Goal: Task Accomplishment & Management: Manage account settings

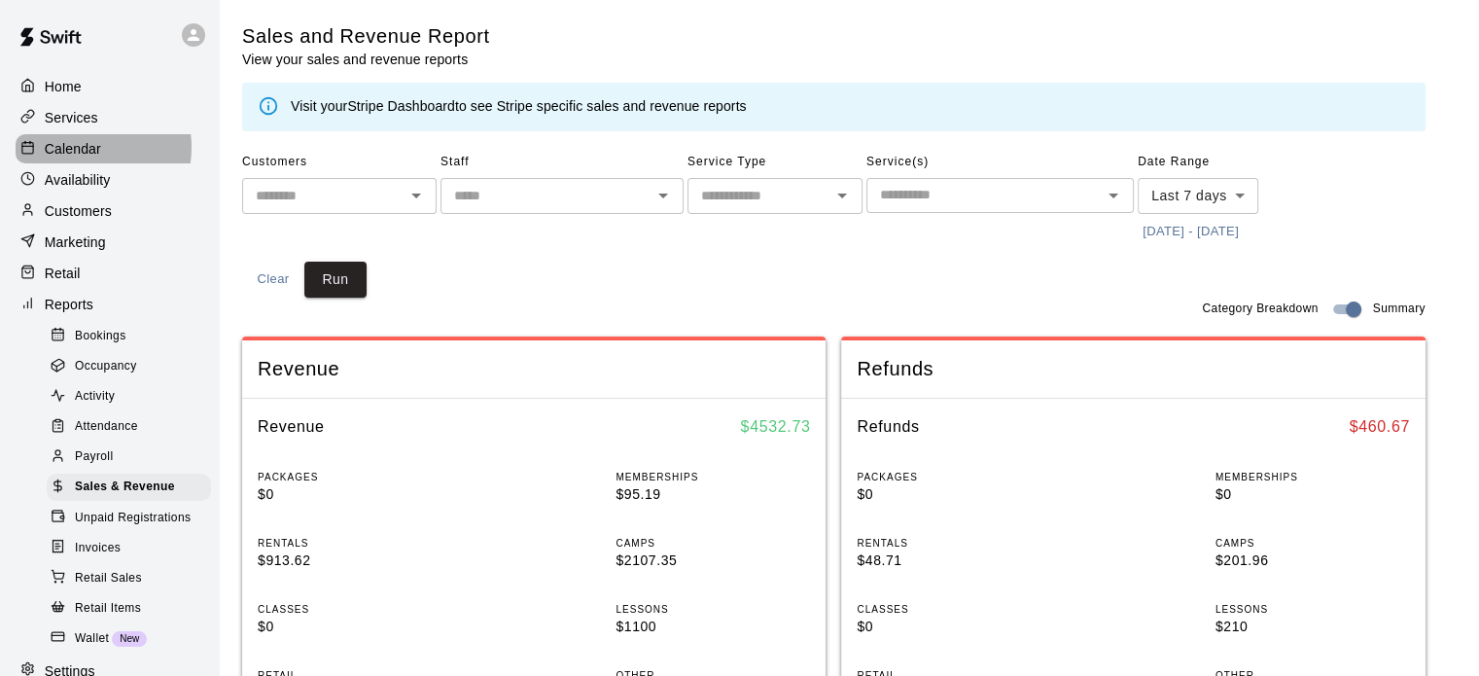
click at [80, 151] on p "Calendar" at bounding box center [73, 148] width 56 height 19
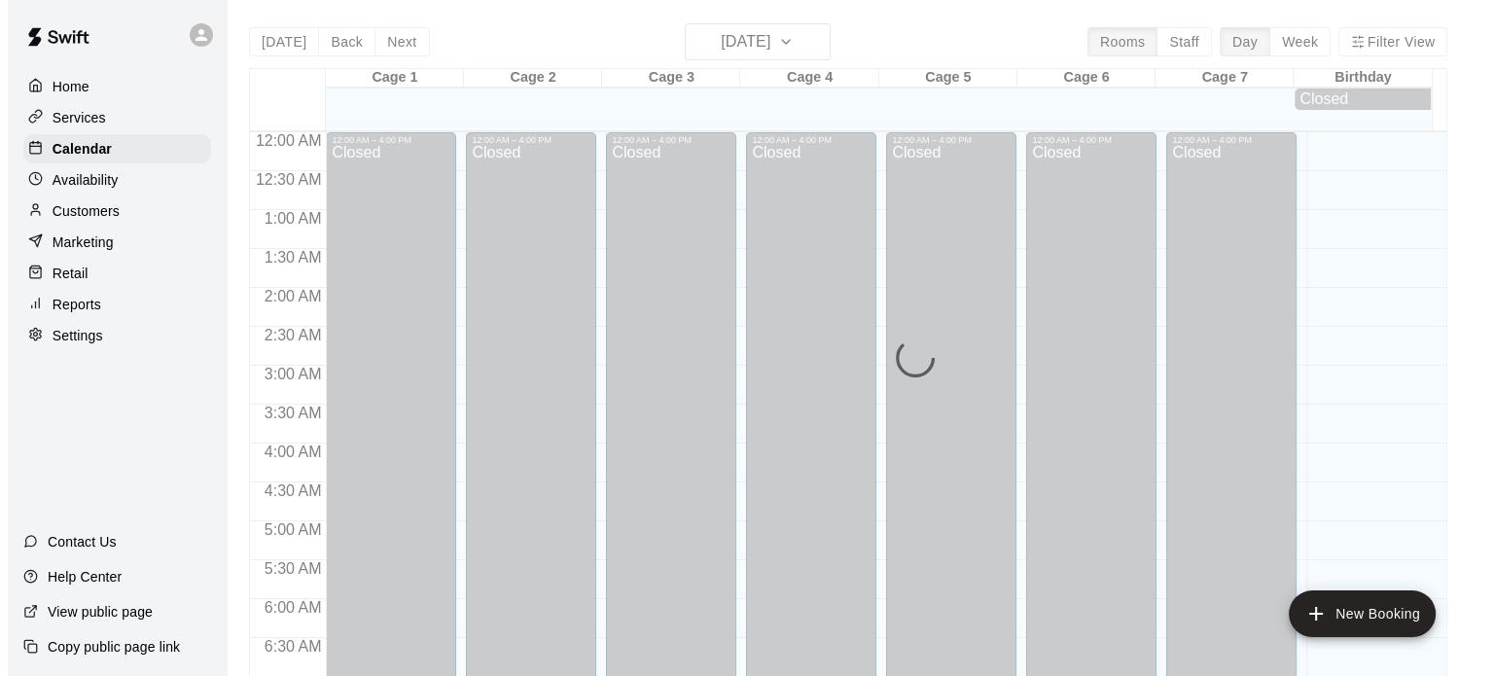
scroll to position [1238, 0]
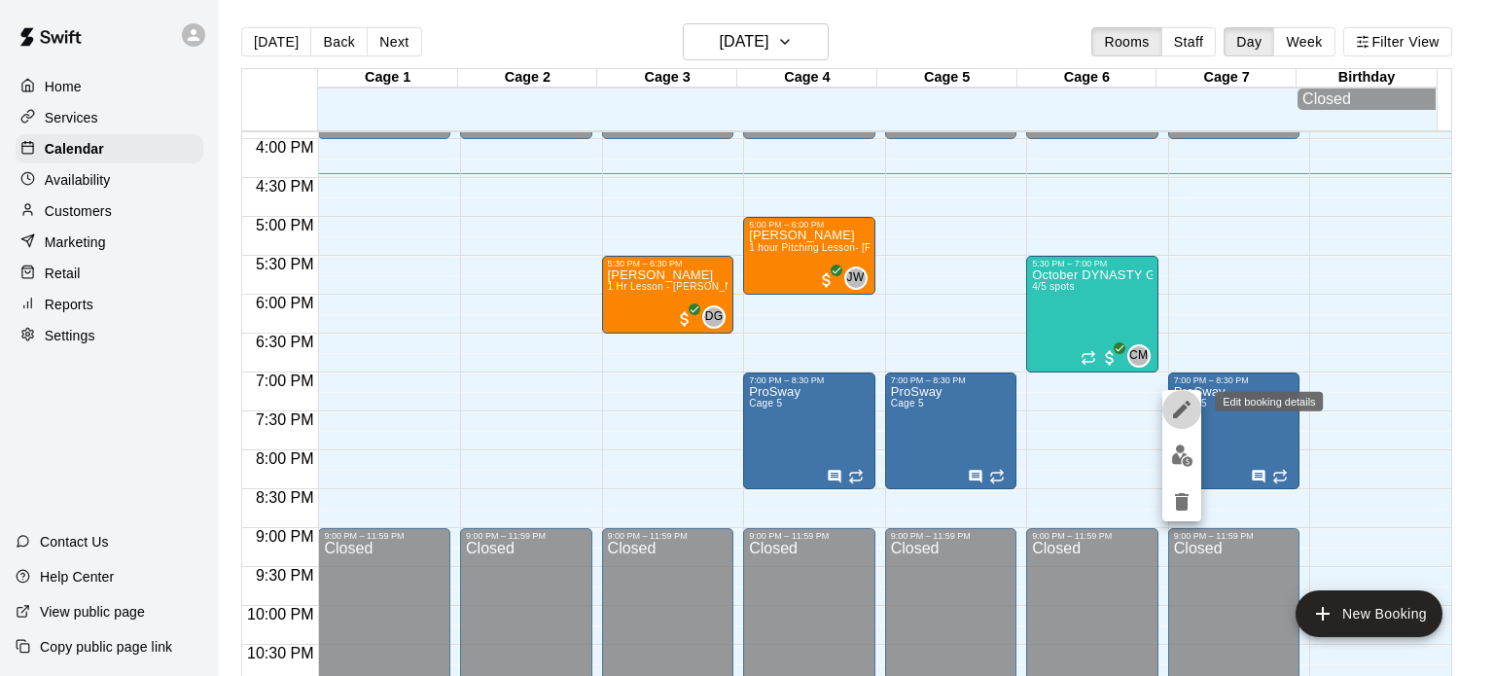
click at [1183, 410] on icon "edit" at bounding box center [1181, 409] width 23 height 23
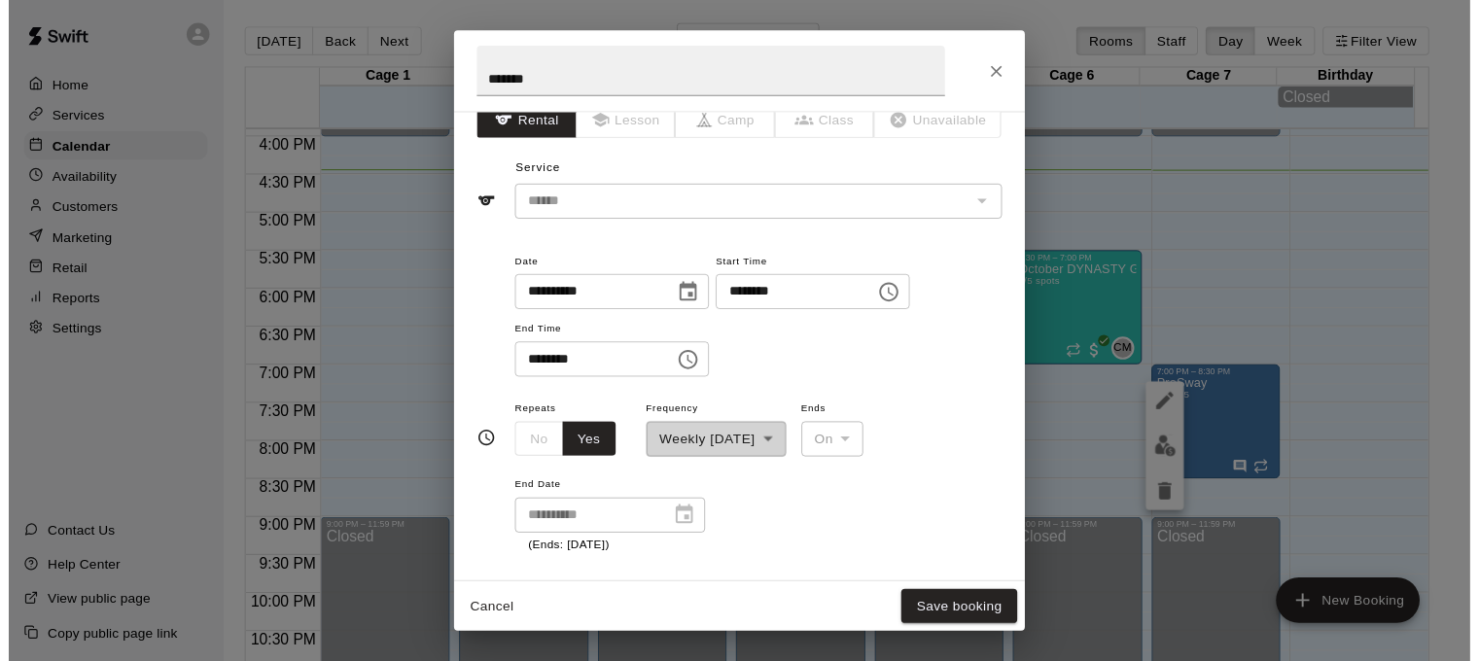
scroll to position [0, 0]
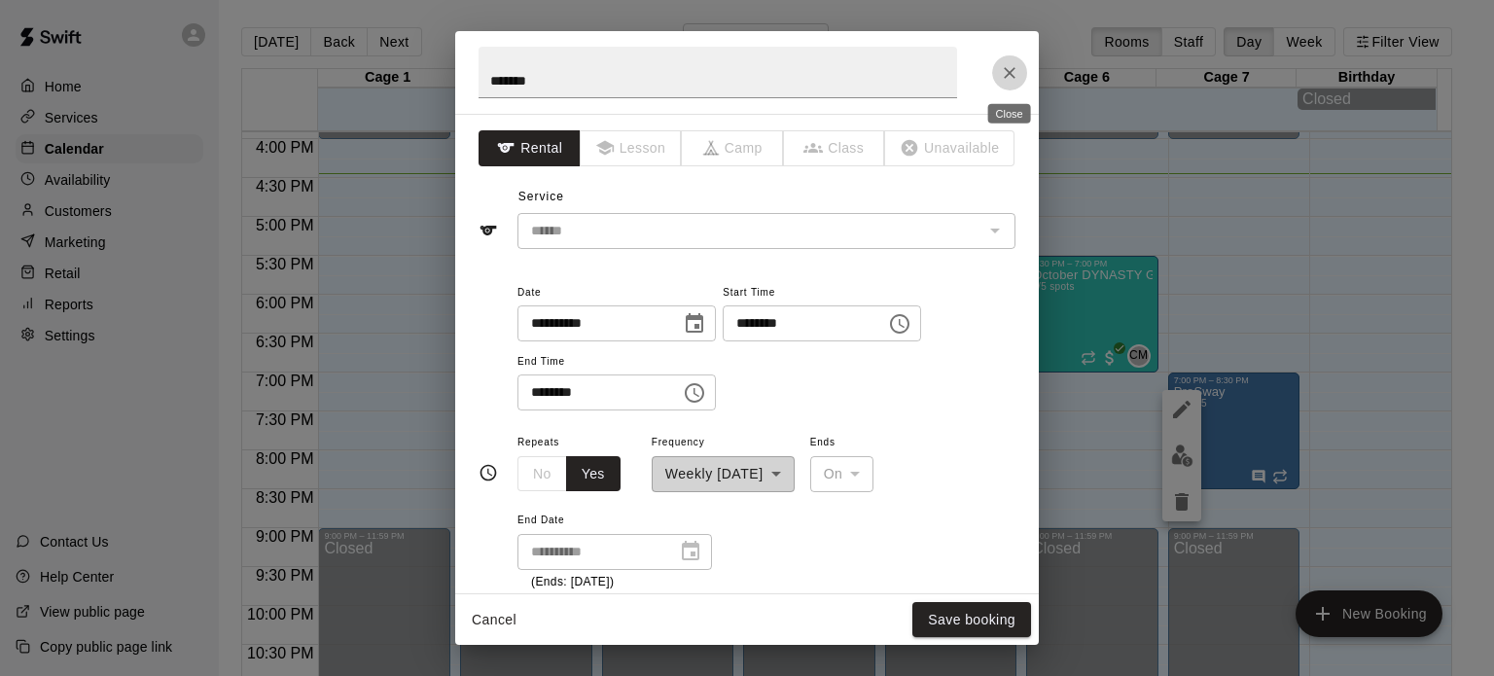
click at [1008, 73] on icon "Close" at bounding box center [1009, 73] width 12 height 12
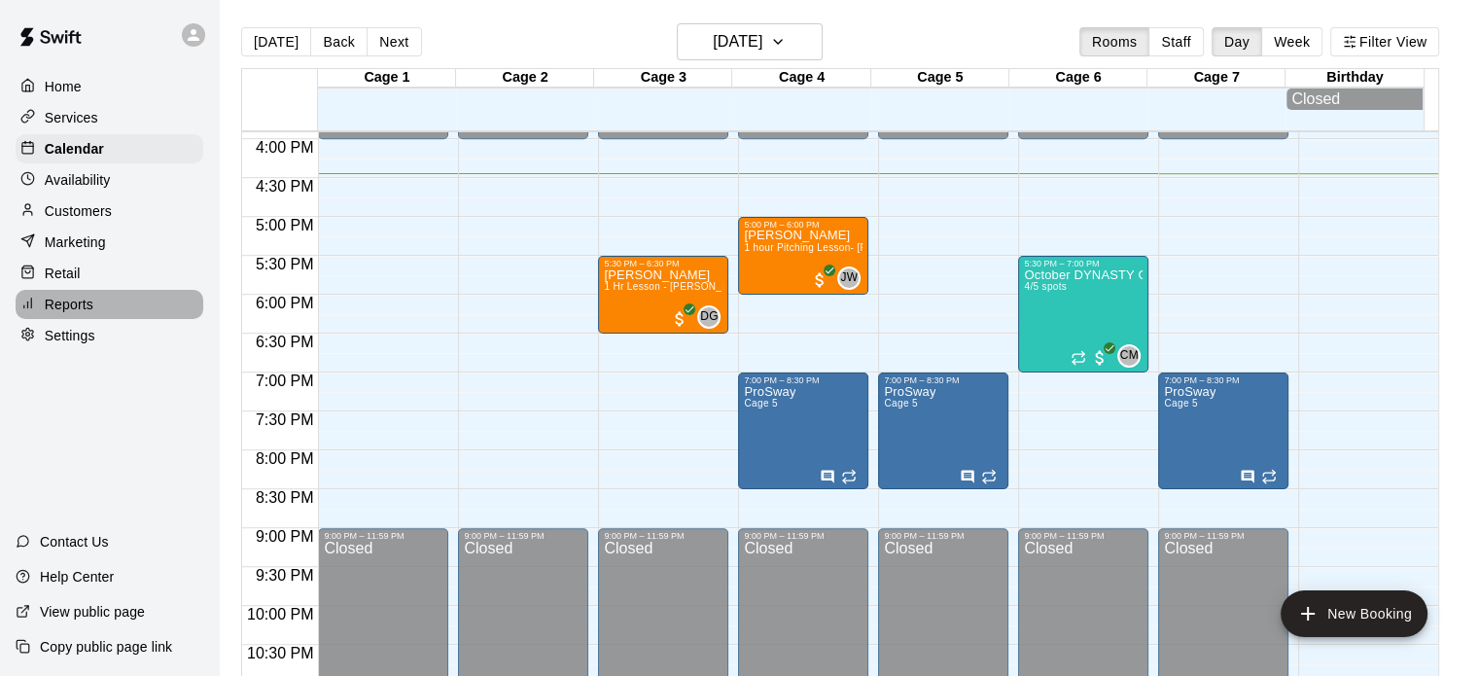
click at [71, 312] on p "Reports" at bounding box center [69, 304] width 49 height 19
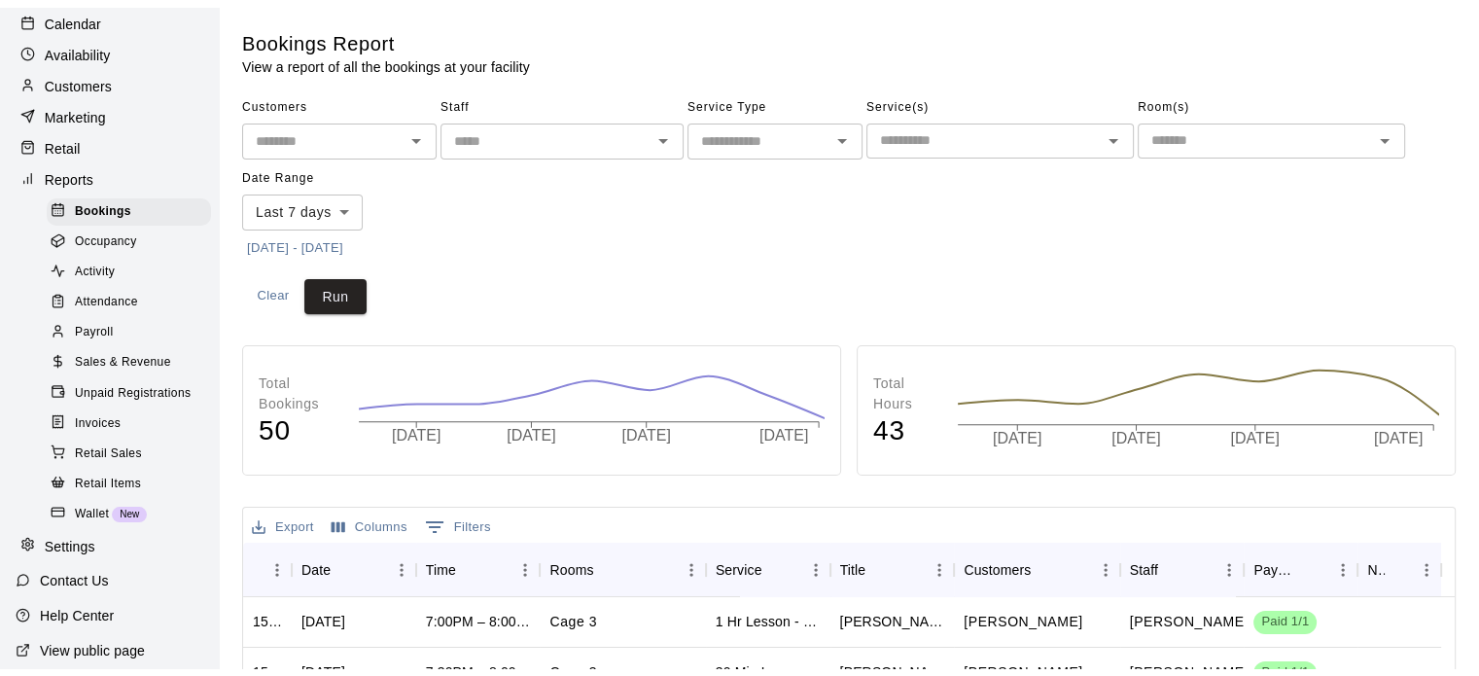
scroll to position [174, 0]
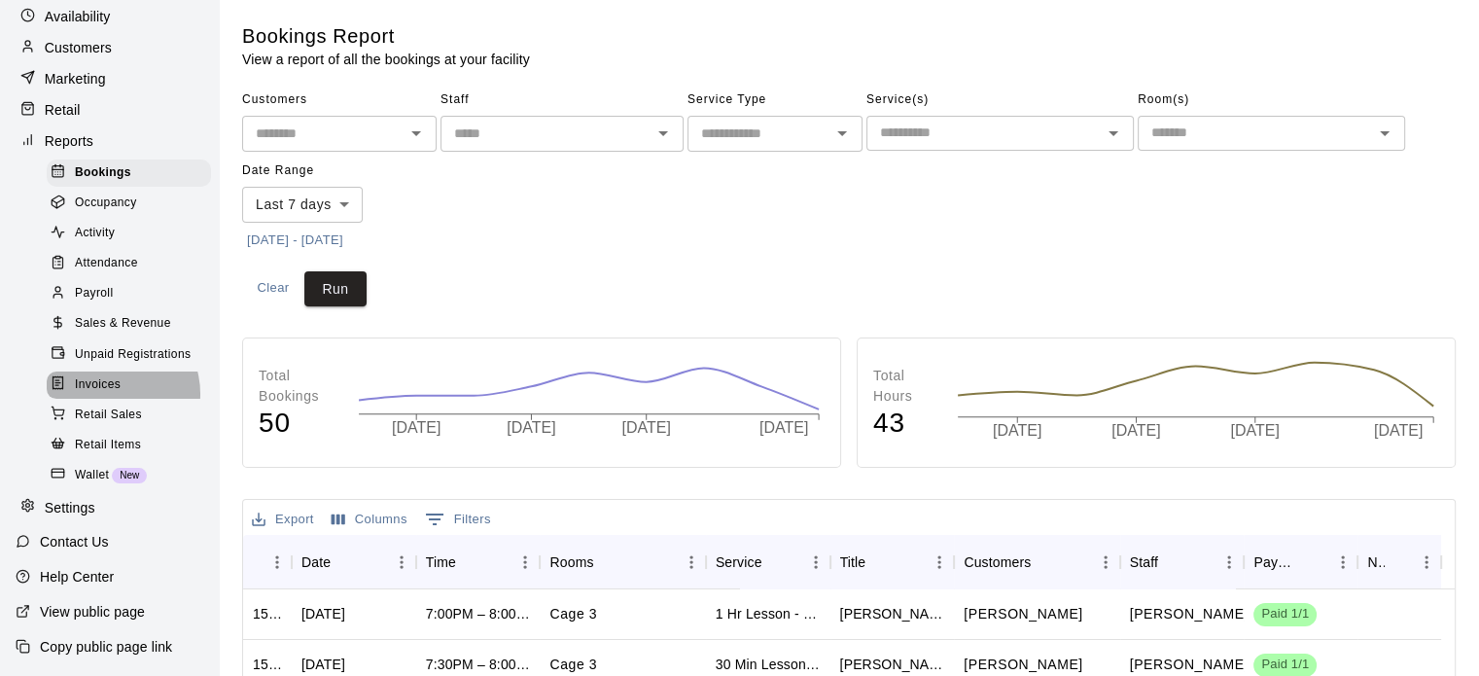
click at [107, 395] on span "Invoices" at bounding box center [98, 384] width 46 height 19
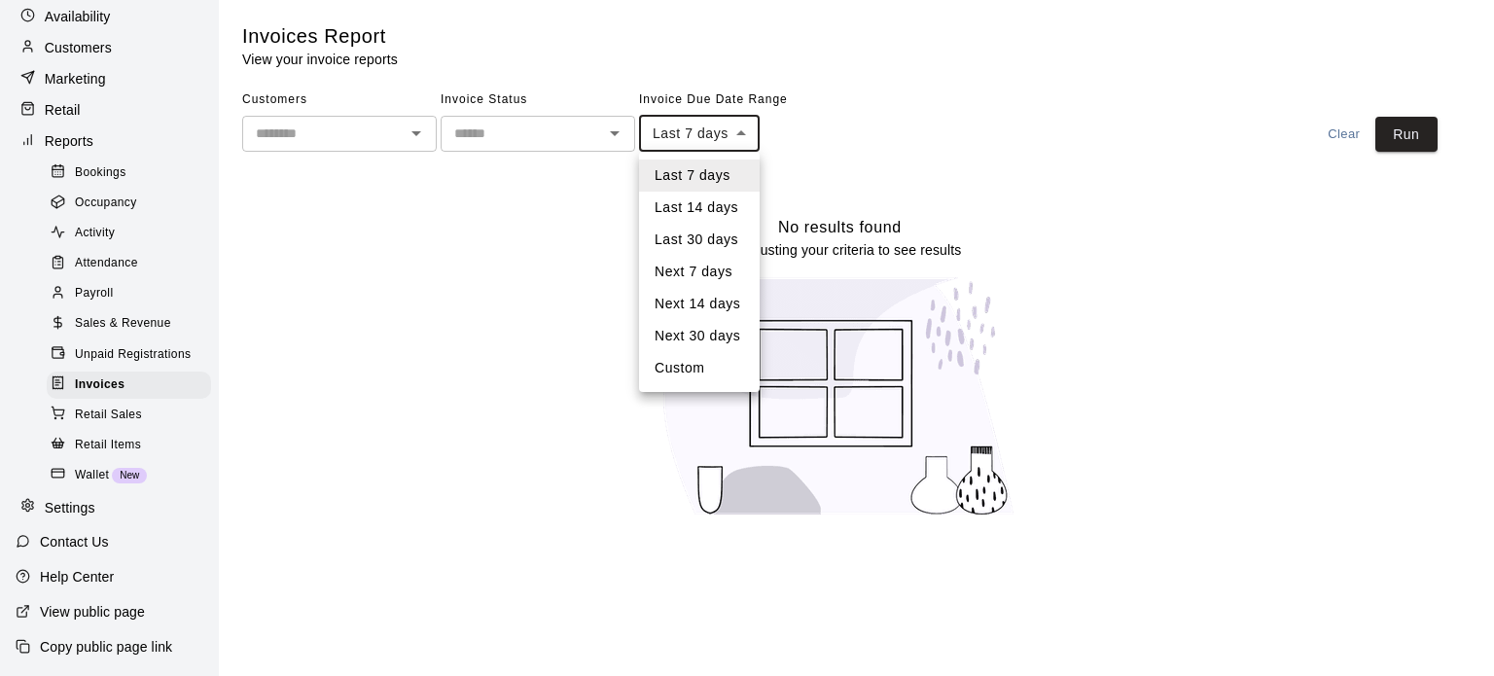
click at [747, 134] on body "Home Services Calendar Availability Customers Marketing Retail Reports Bookings…" at bounding box center [747, 270] width 1494 height 541
click at [688, 245] on li "Last 30 days" at bounding box center [699, 240] width 121 height 32
type input "*****"
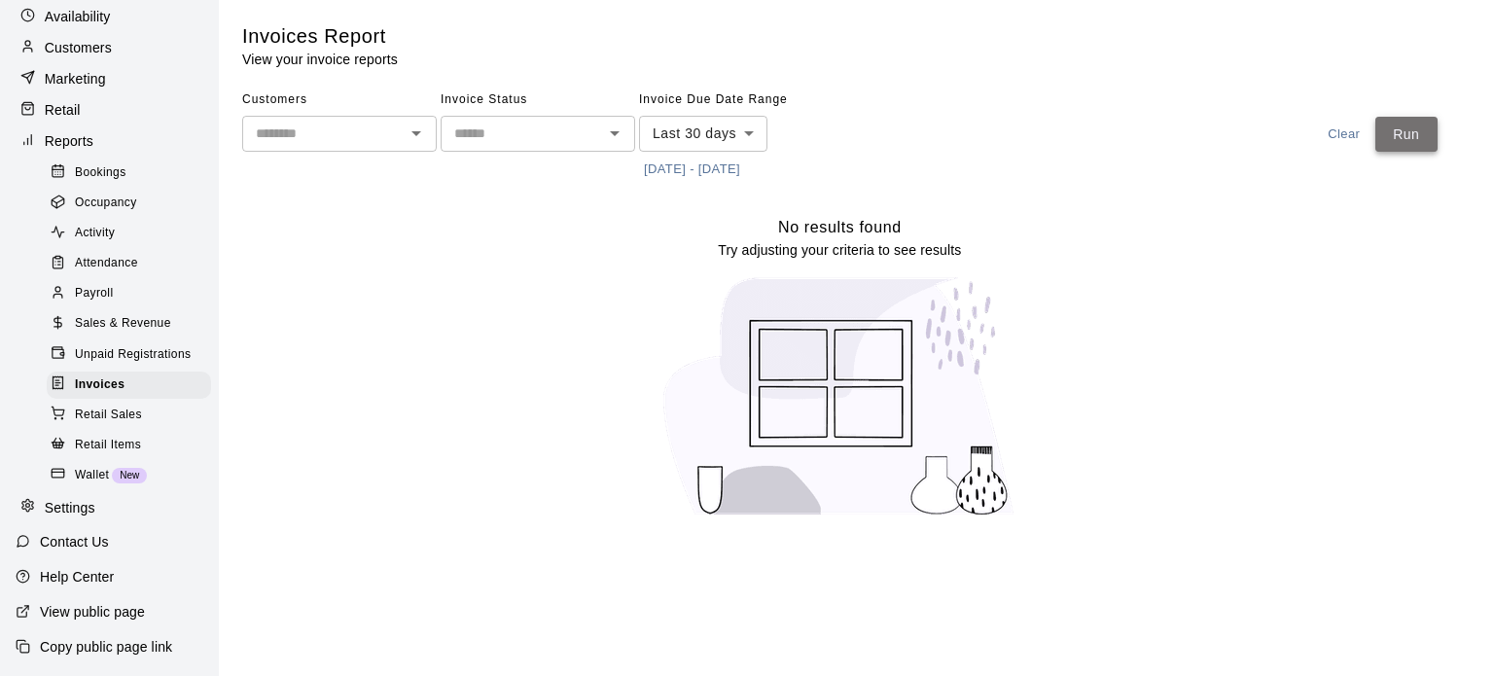
click at [1393, 143] on button "Run" at bounding box center [1406, 135] width 62 height 36
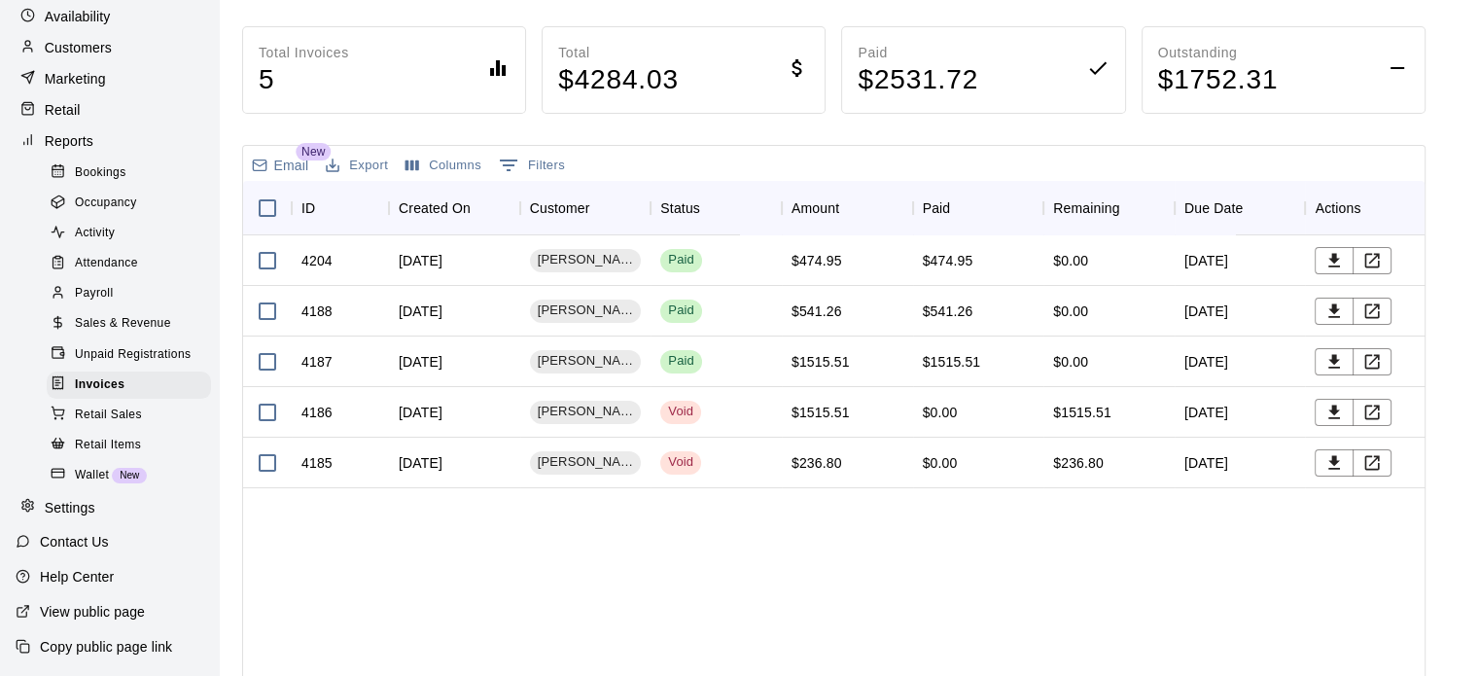
scroll to position [202, 0]
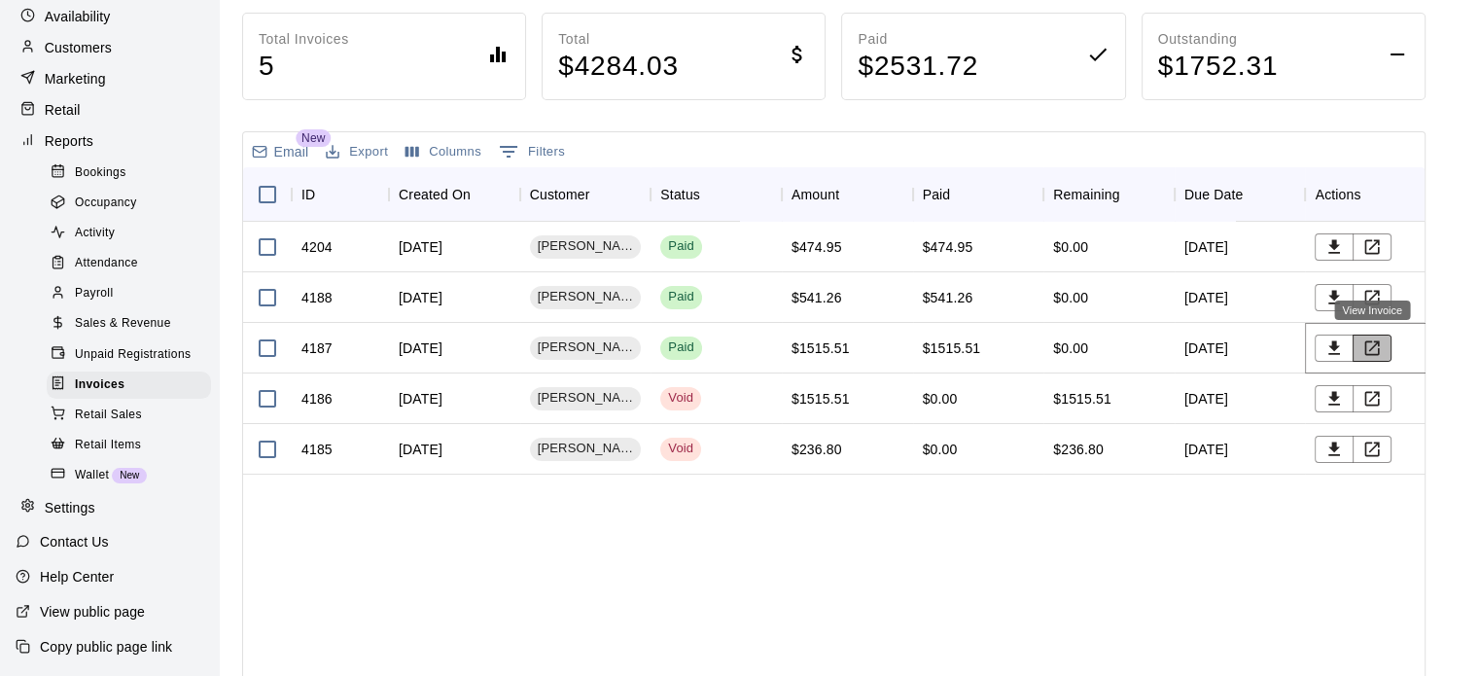
click at [1385, 351] on button "View Invoice" at bounding box center [1372, 347] width 39 height 27
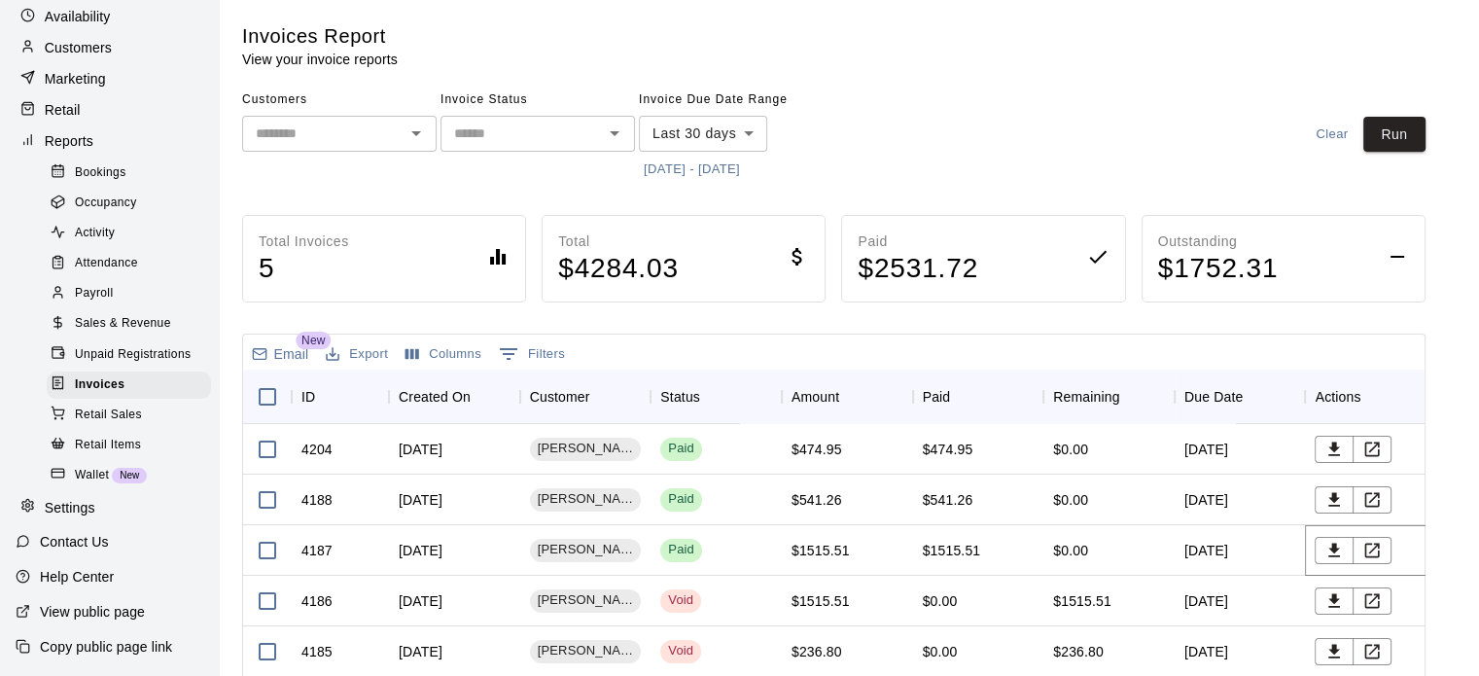
scroll to position [187, 0]
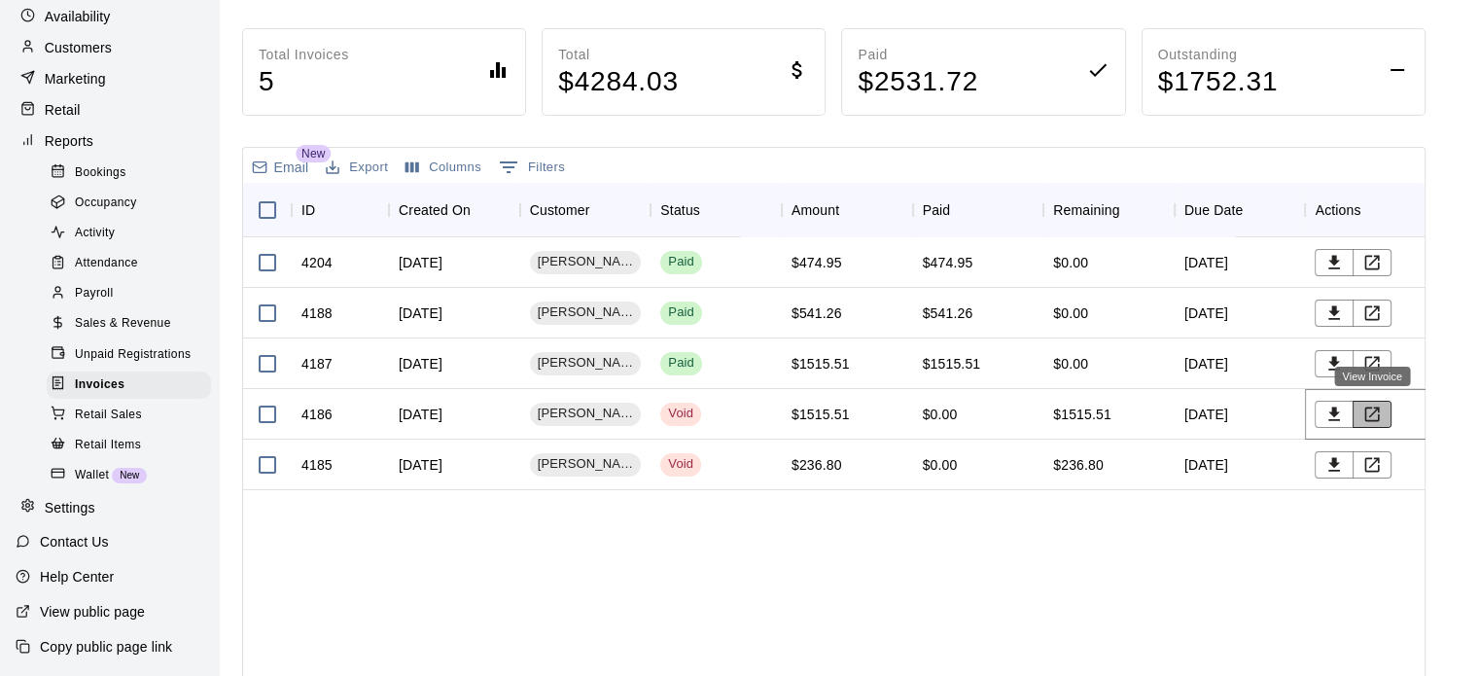
click at [1381, 419] on icon "View Invoice" at bounding box center [1371, 414] width 19 height 19
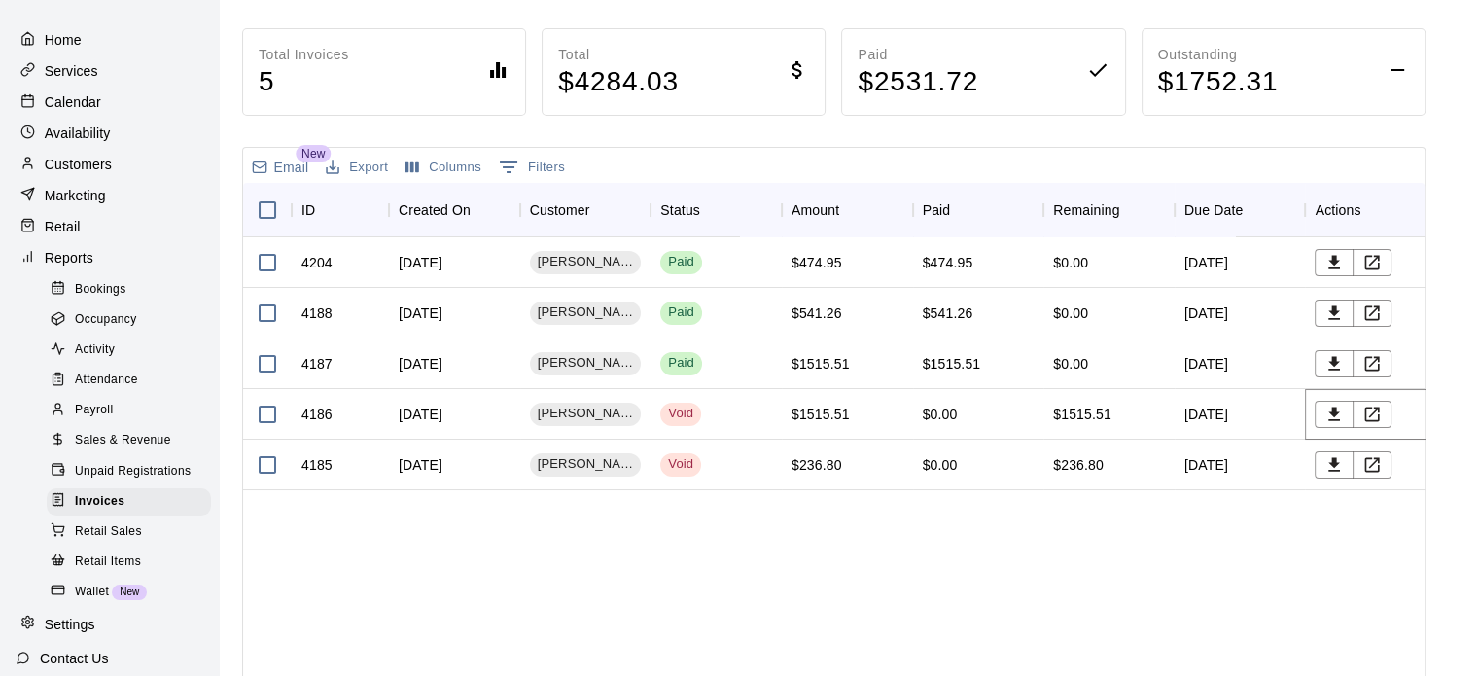
scroll to position [0, 0]
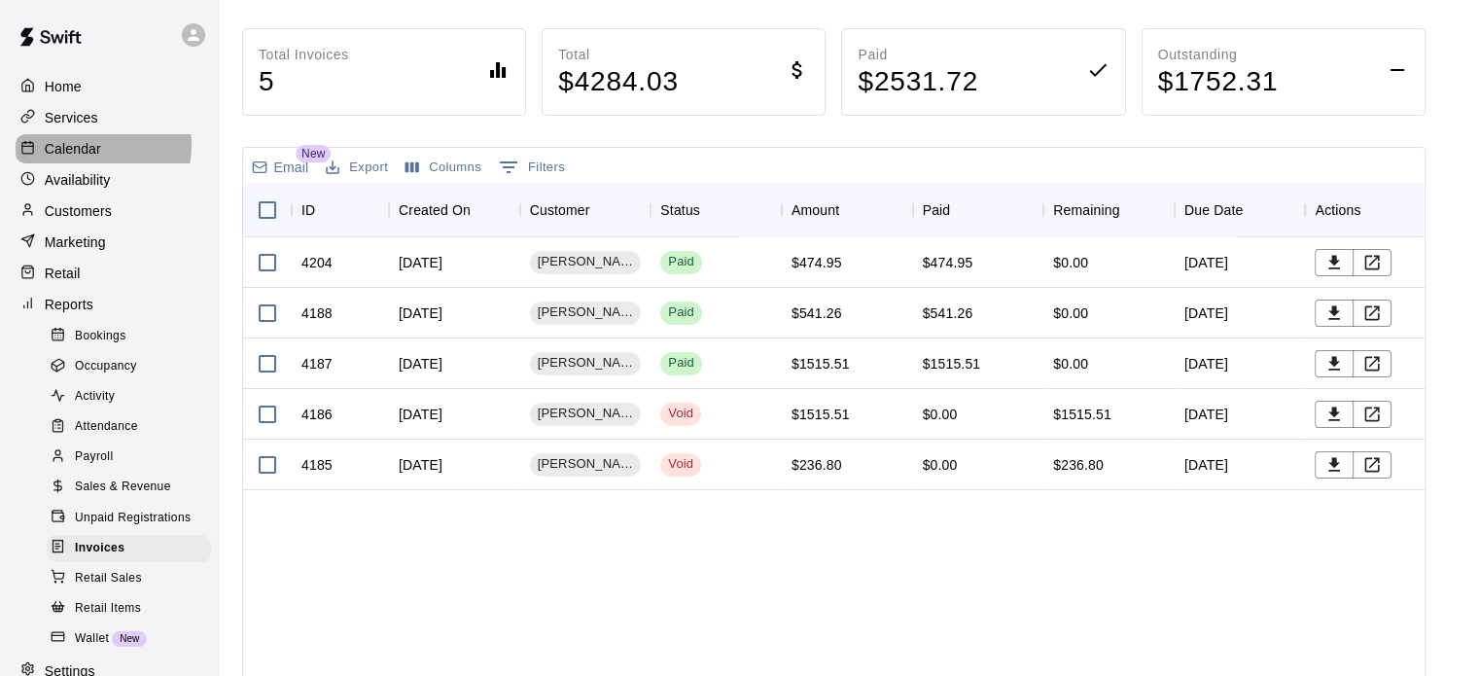
click at [83, 149] on p "Calendar" at bounding box center [73, 148] width 56 height 19
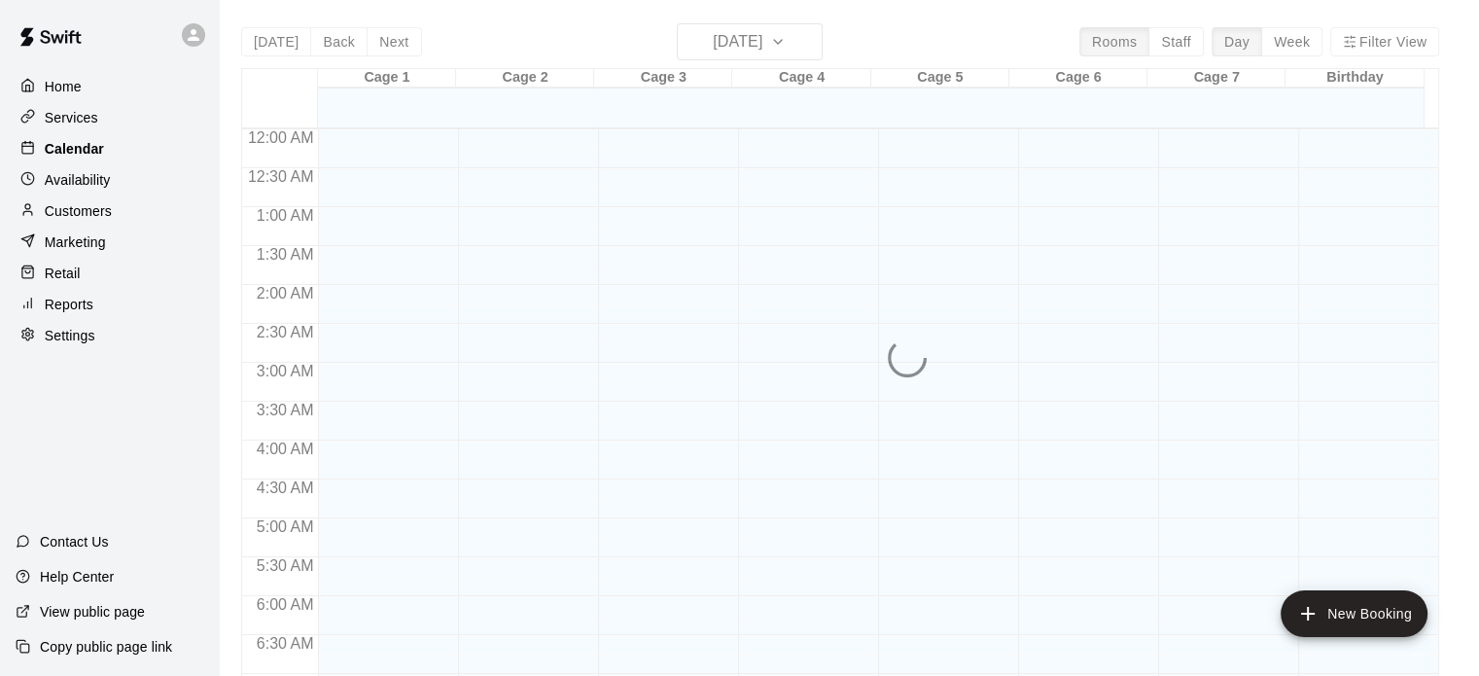
scroll to position [1238, 0]
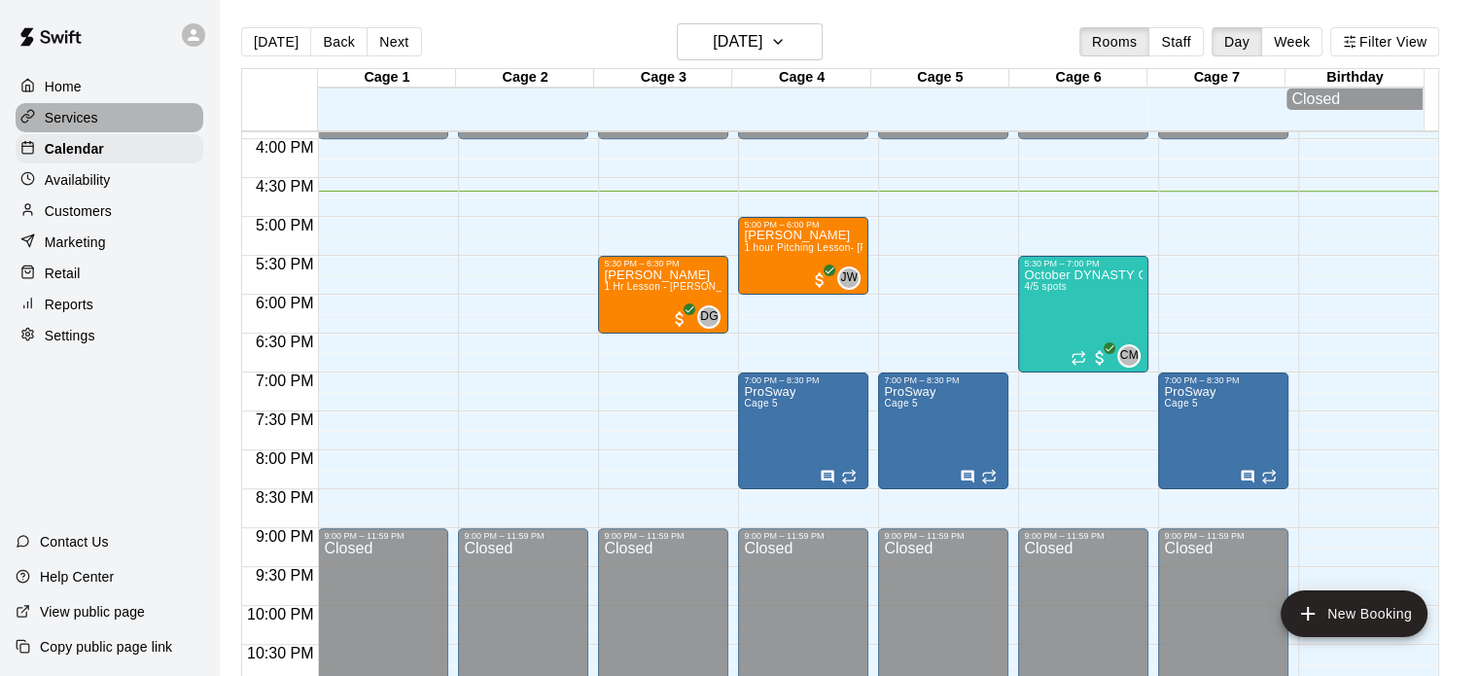
click at [74, 115] on p "Services" at bounding box center [71, 117] width 53 height 19
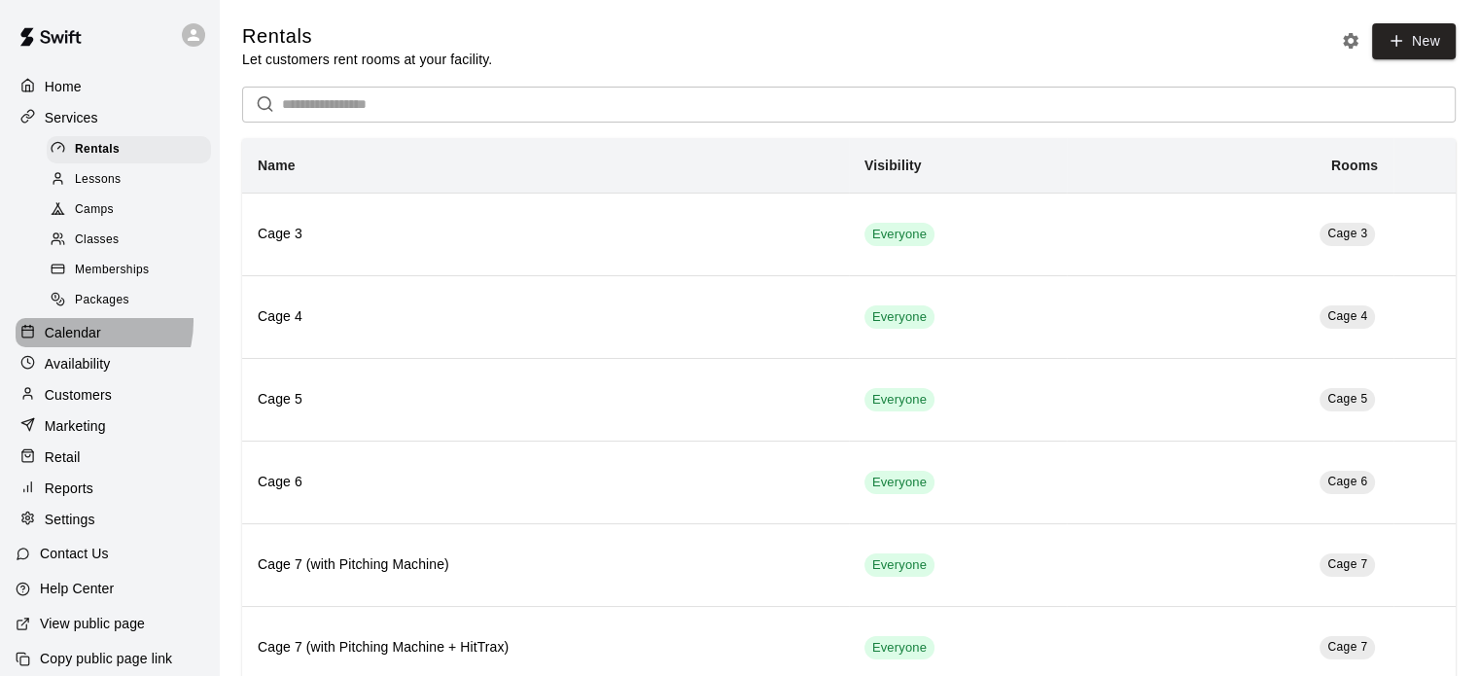
click at [78, 334] on div "Calendar" at bounding box center [110, 332] width 188 height 29
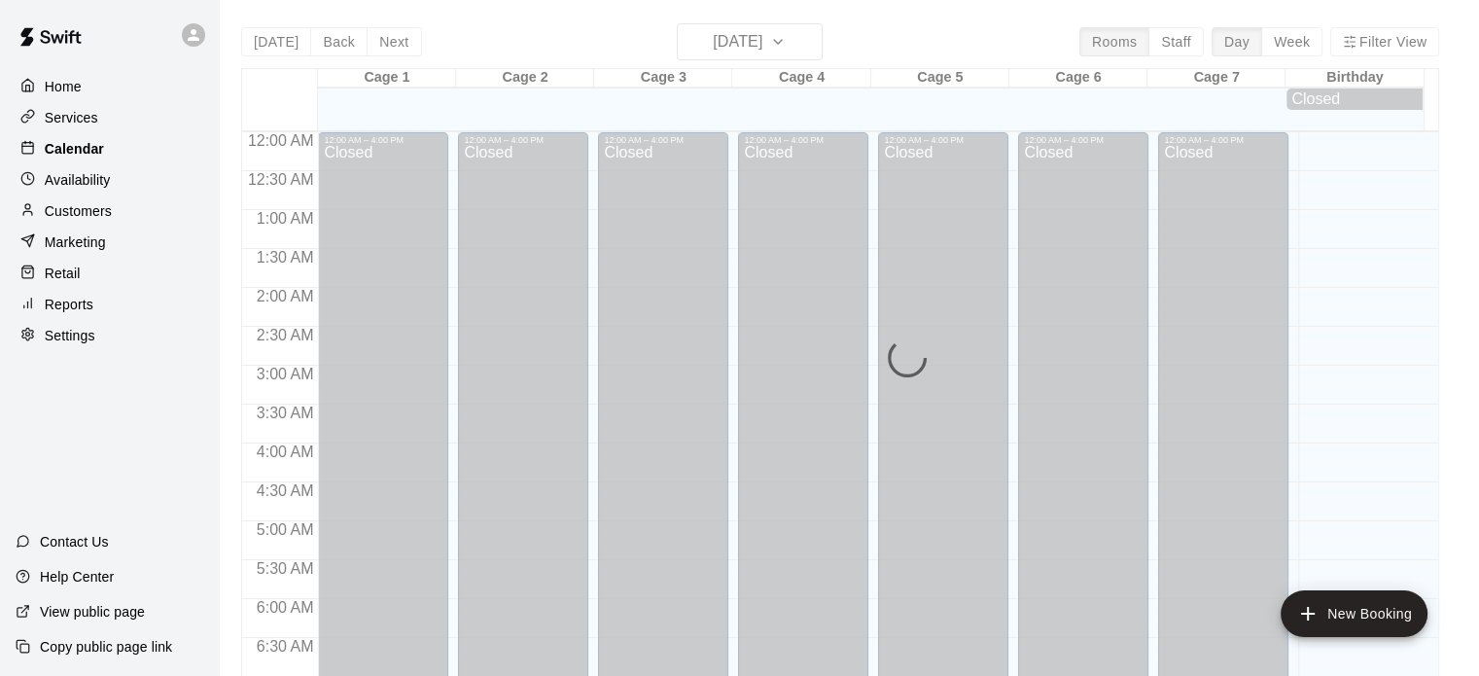
scroll to position [1238, 0]
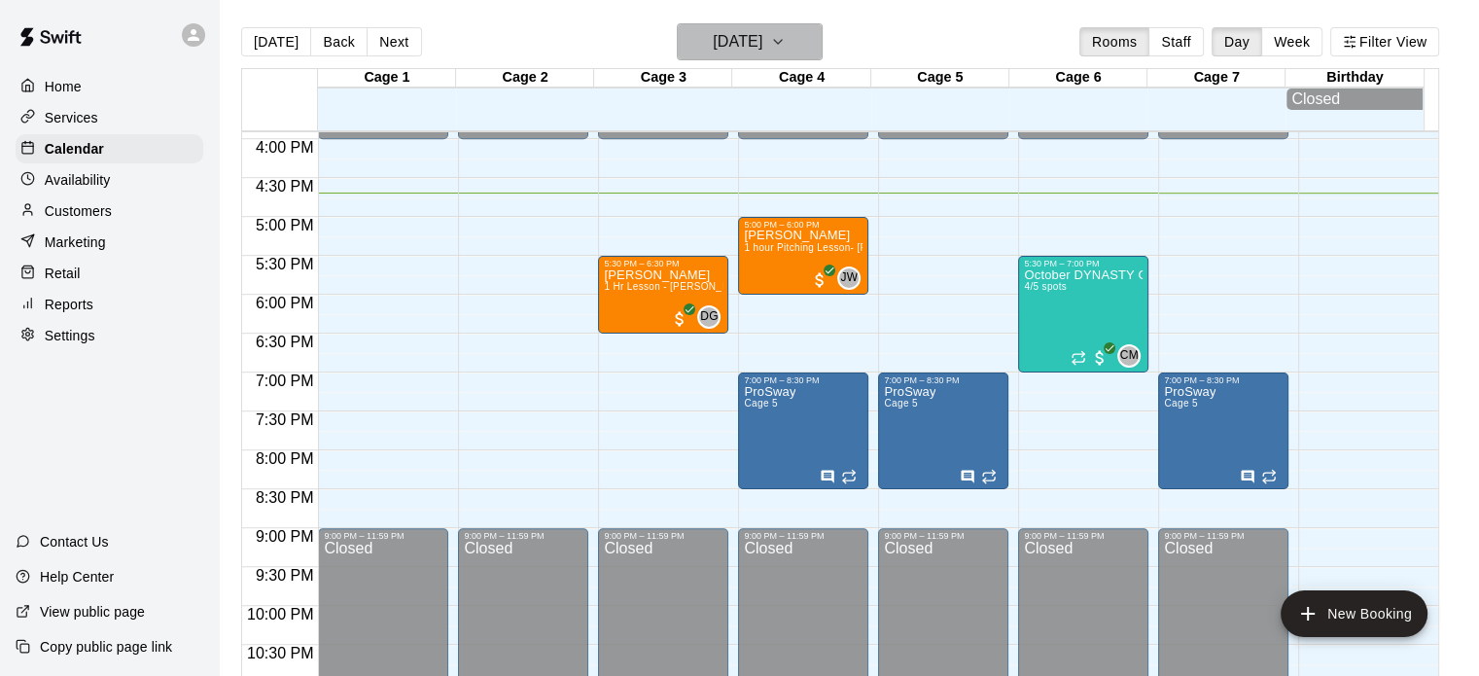
click at [786, 43] on icon "button" at bounding box center [778, 41] width 16 height 23
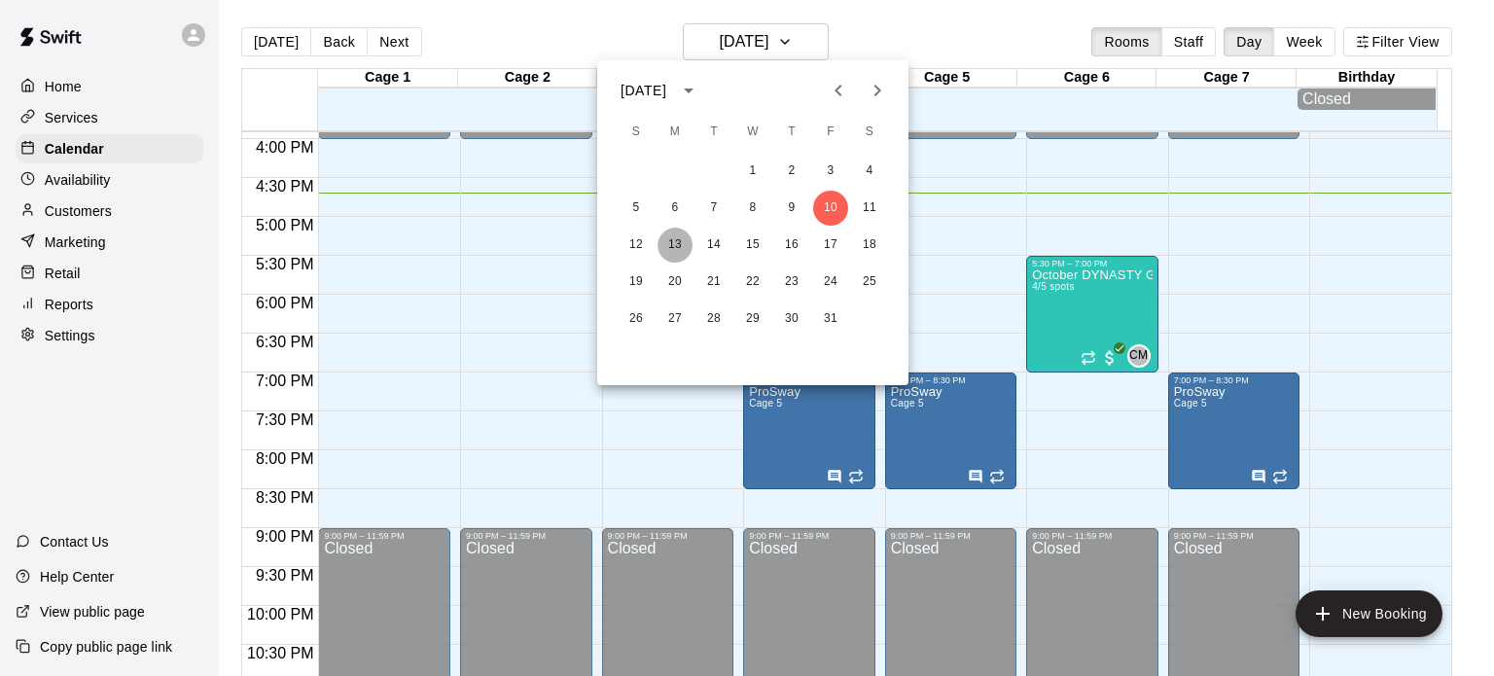
click at [676, 239] on button "13" at bounding box center [674, 245] width 35 height 35
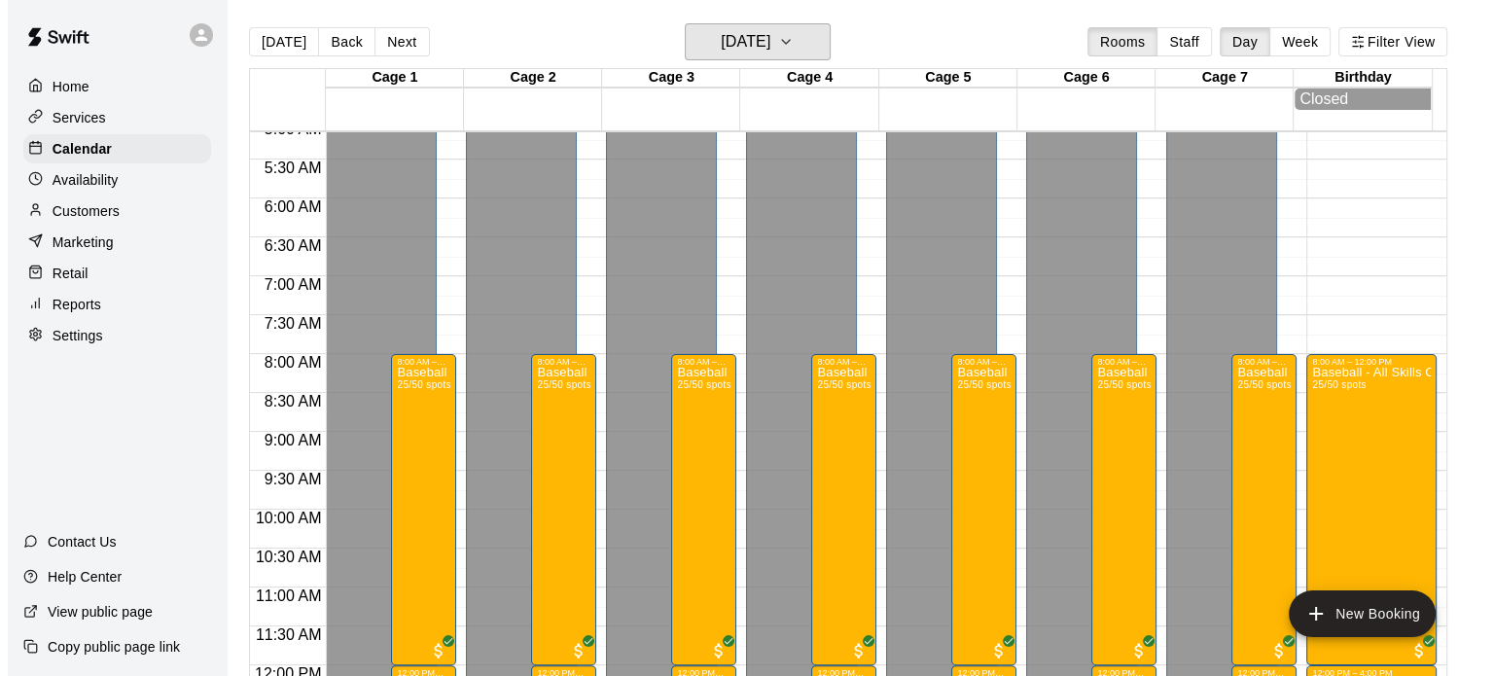
scroll to position [670, 0]
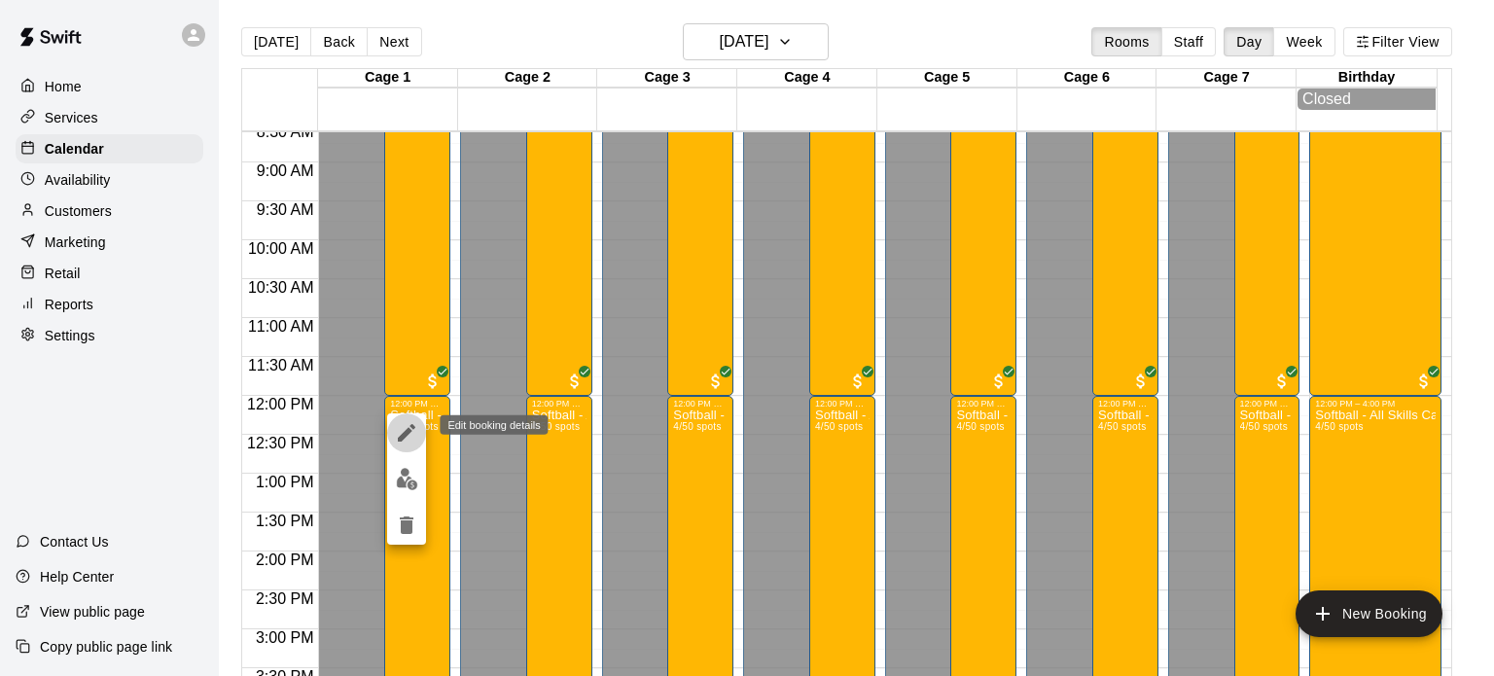
click at [405, 439] on icon "edit" at bounding box center [406, 432] width 23 height 23
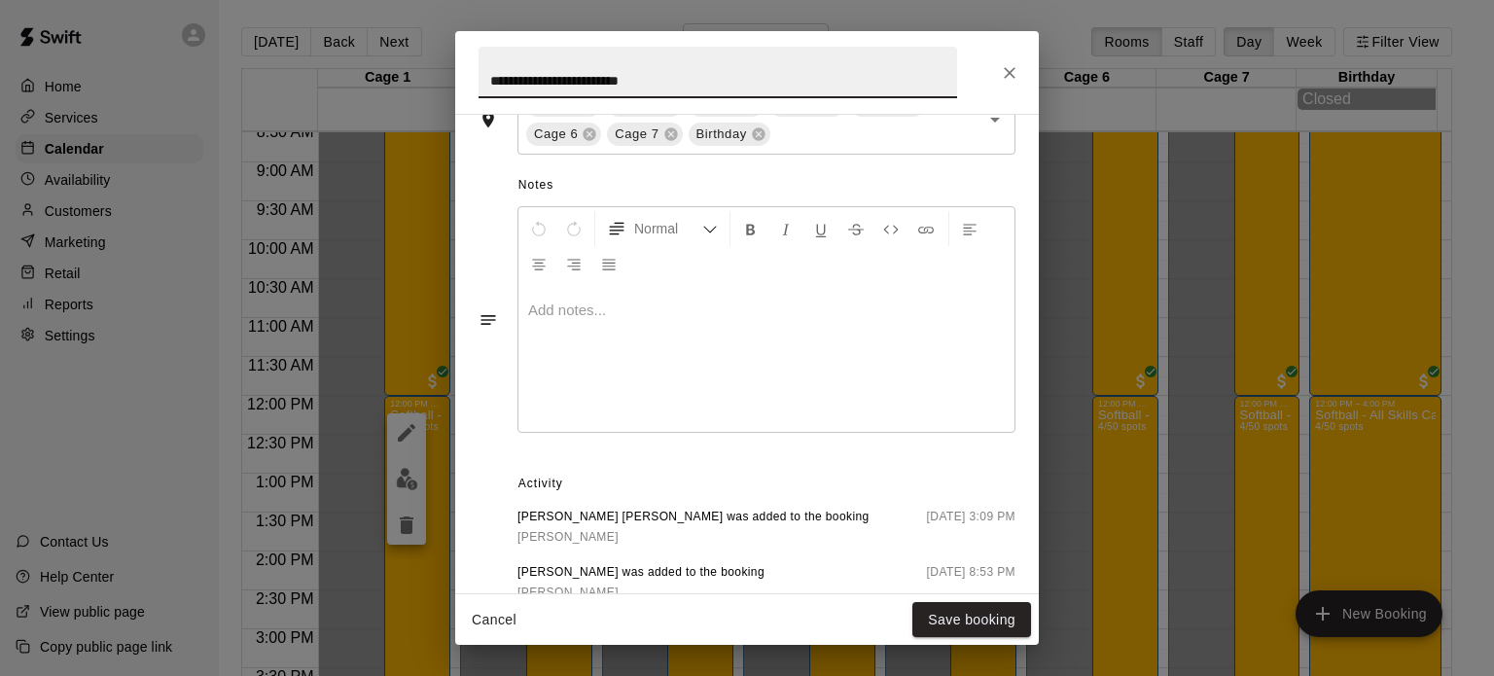
scroll to position [763, 0]
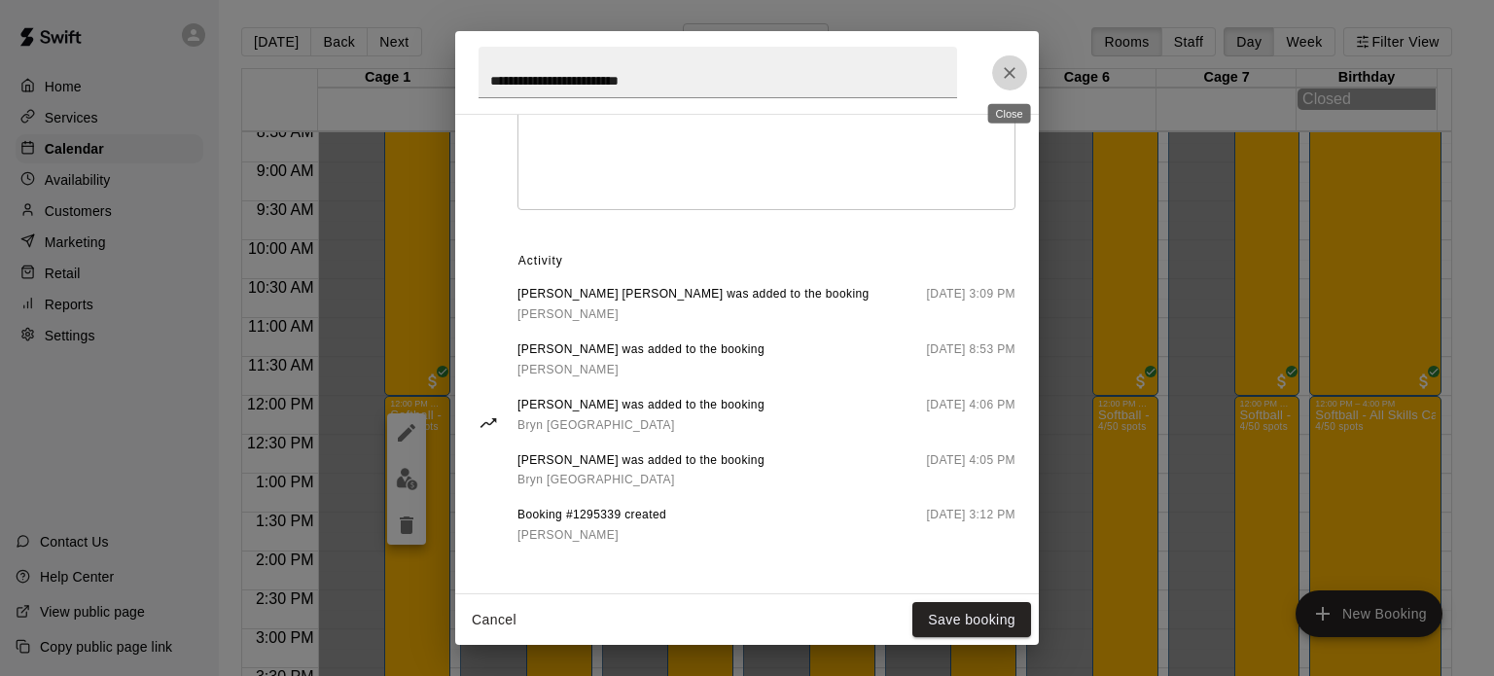
click at [1008, 66] on icon "Close" at bounding box center [1009, 72] width 19 height 19
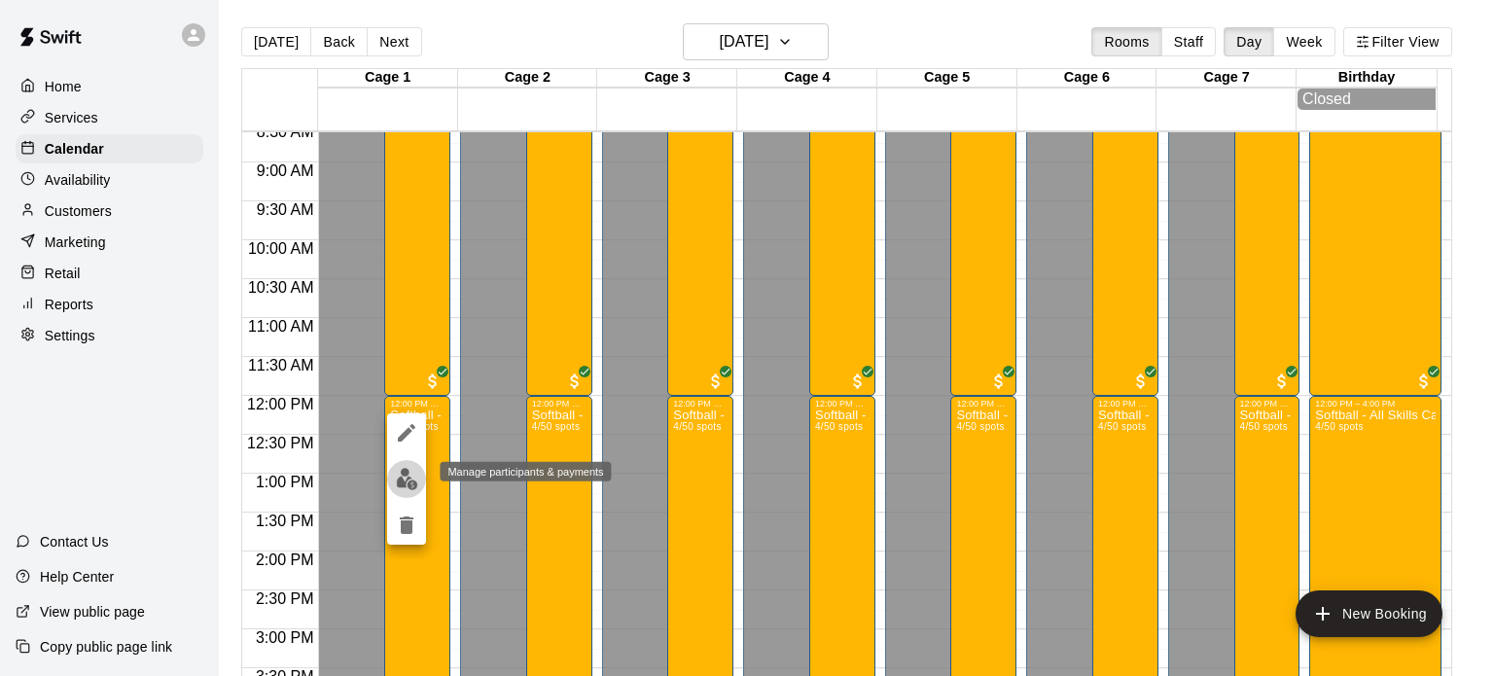
click at [399, 478] on img "edit" at bounding box center [407, 479] width 22 height 22
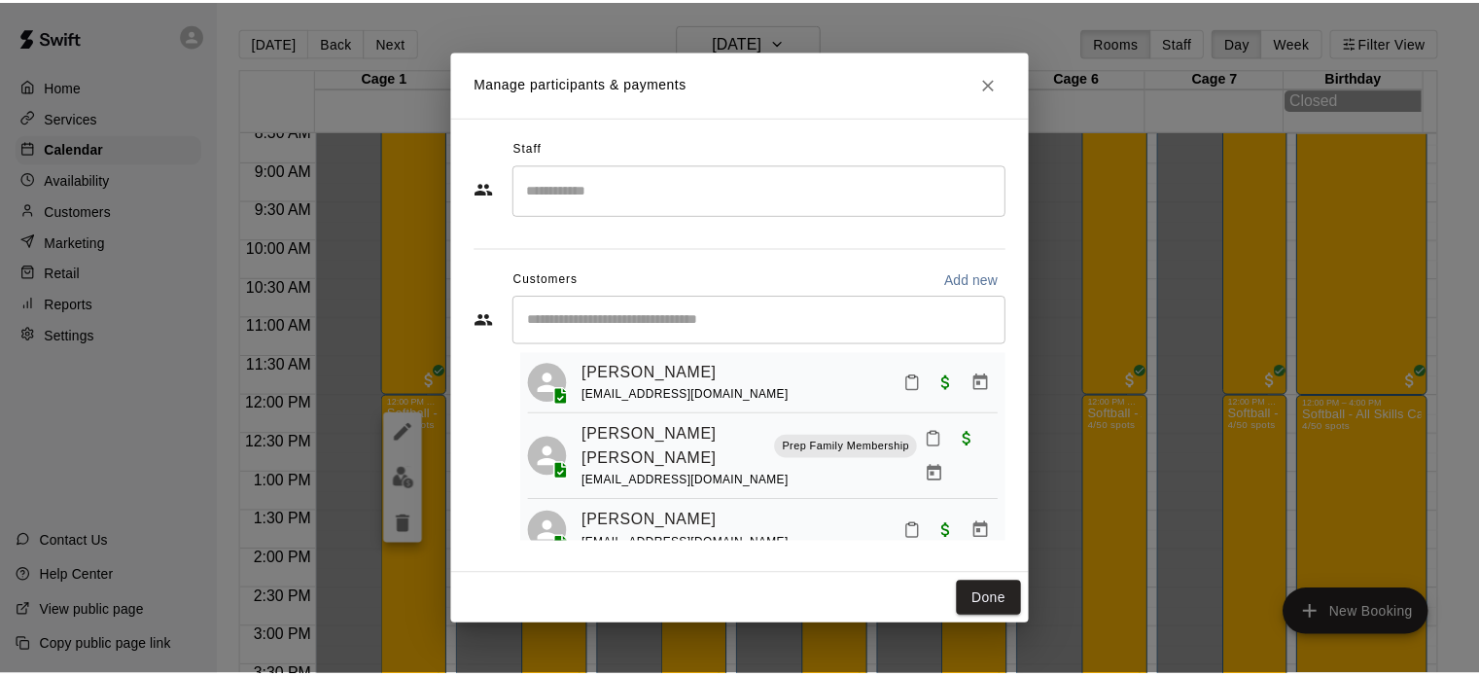
scroll to position [43, 0]
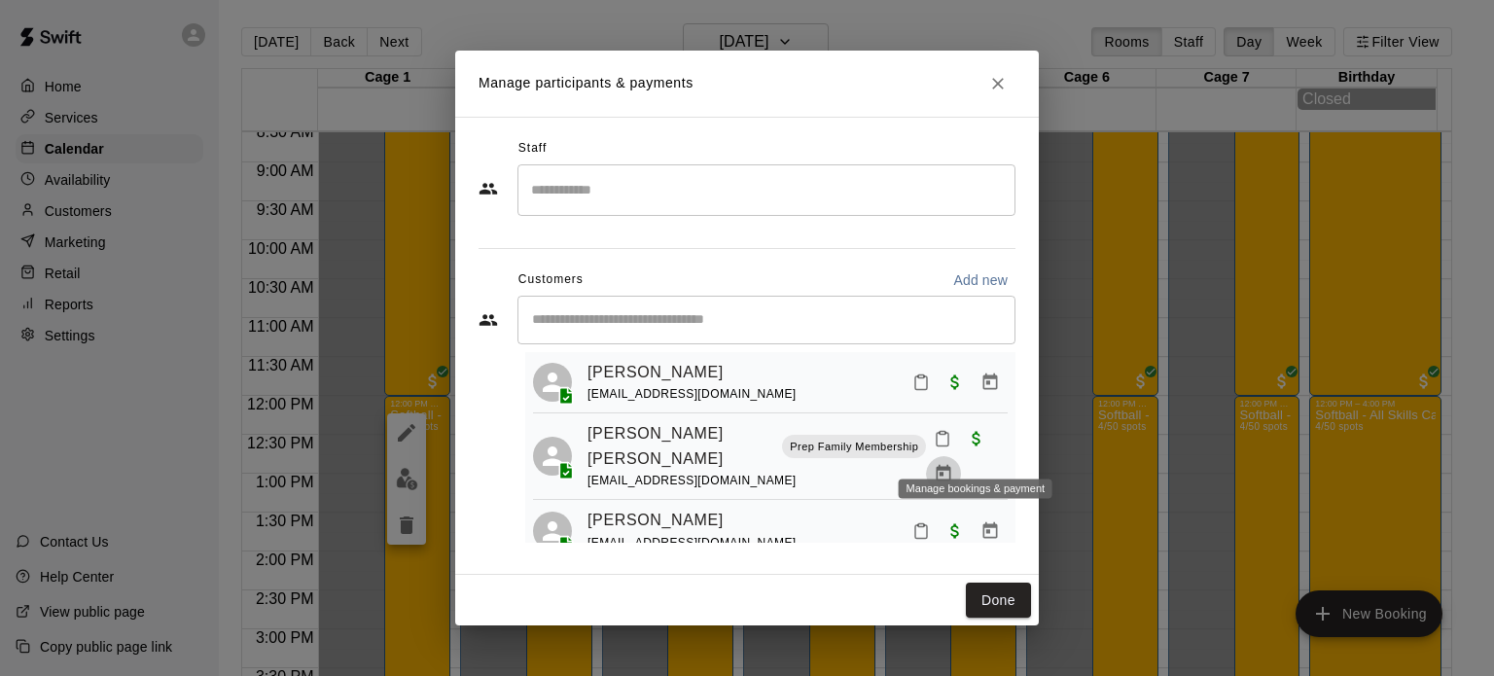
click at [953, 464] on icon "Manage bookings & payment" at bounding box center [942, 473] width 19 height 19
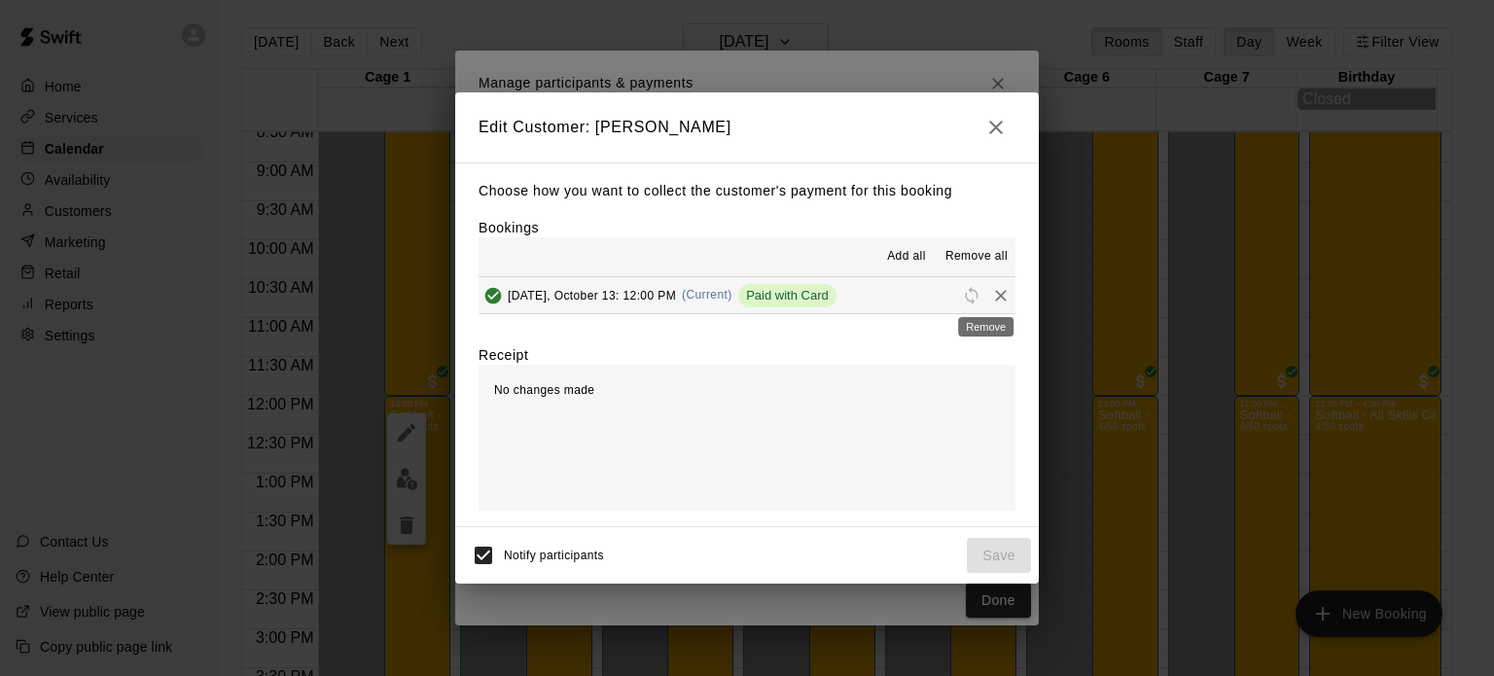
click at [991, 299] on icon "Remove" at bounding box center [1000, 295] width 19 height 19
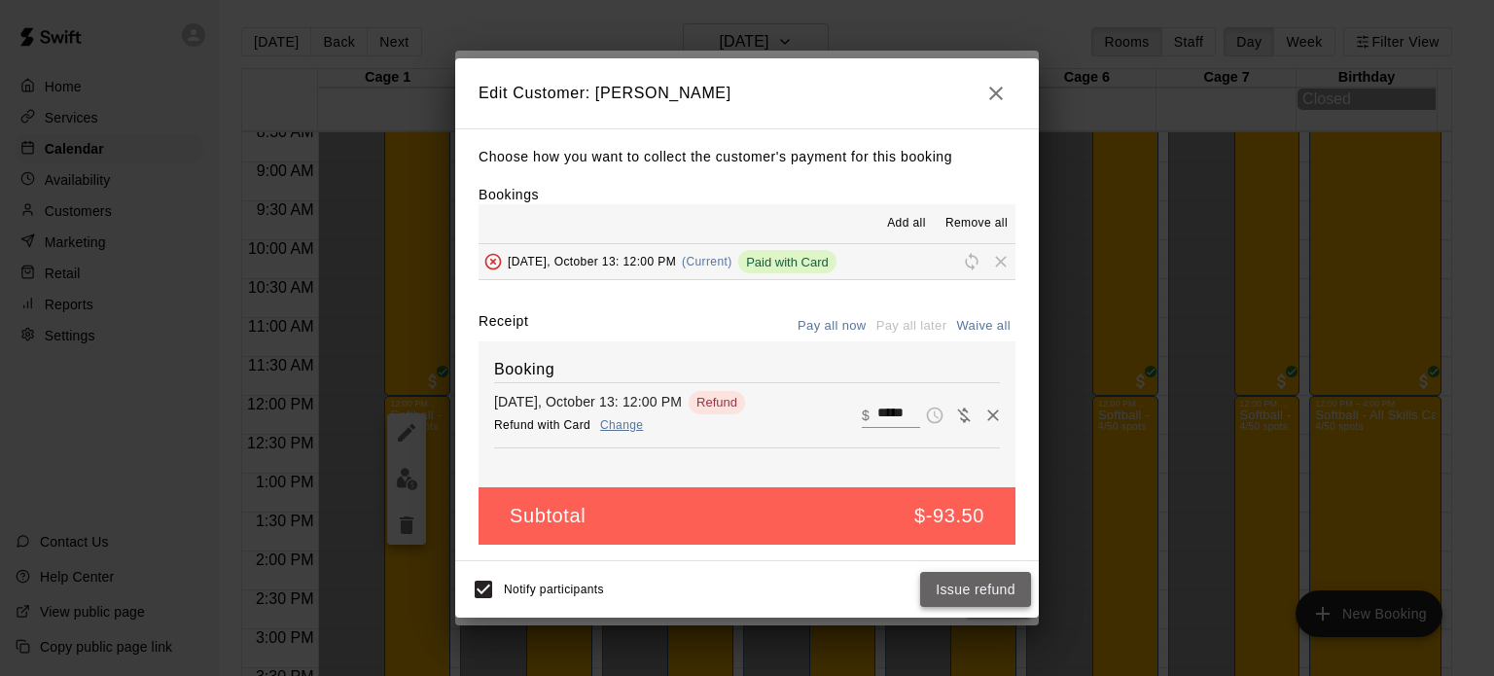
click at [972, 590] on button "Issue refund" at bounding box center [975, 590] width 111 height 36
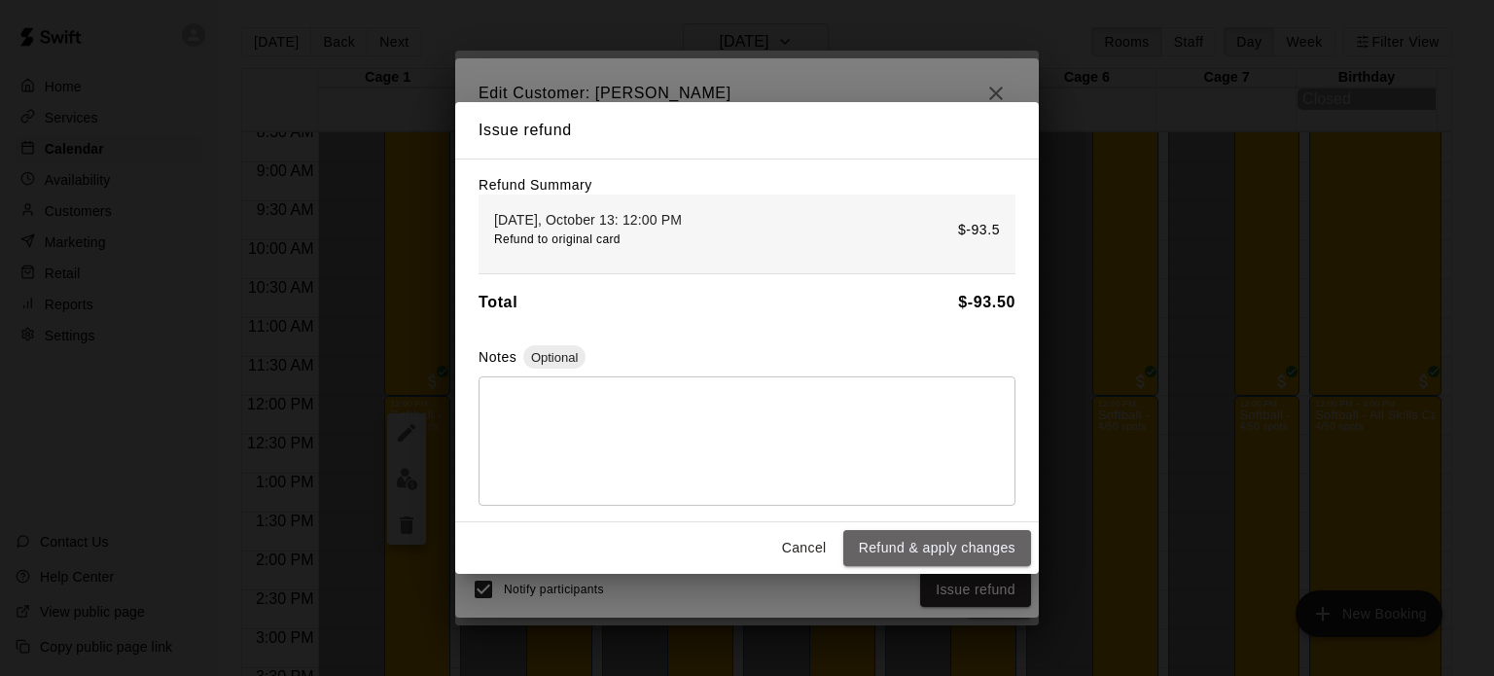
drag, startPoint x: 930, startPoint y: 567, endPoint x: 928, endPoint y: 557, distance: 9.9
click at [928, 557] on button "Refund & apply changes" at bounding box center [937, 548] width 188 height 36
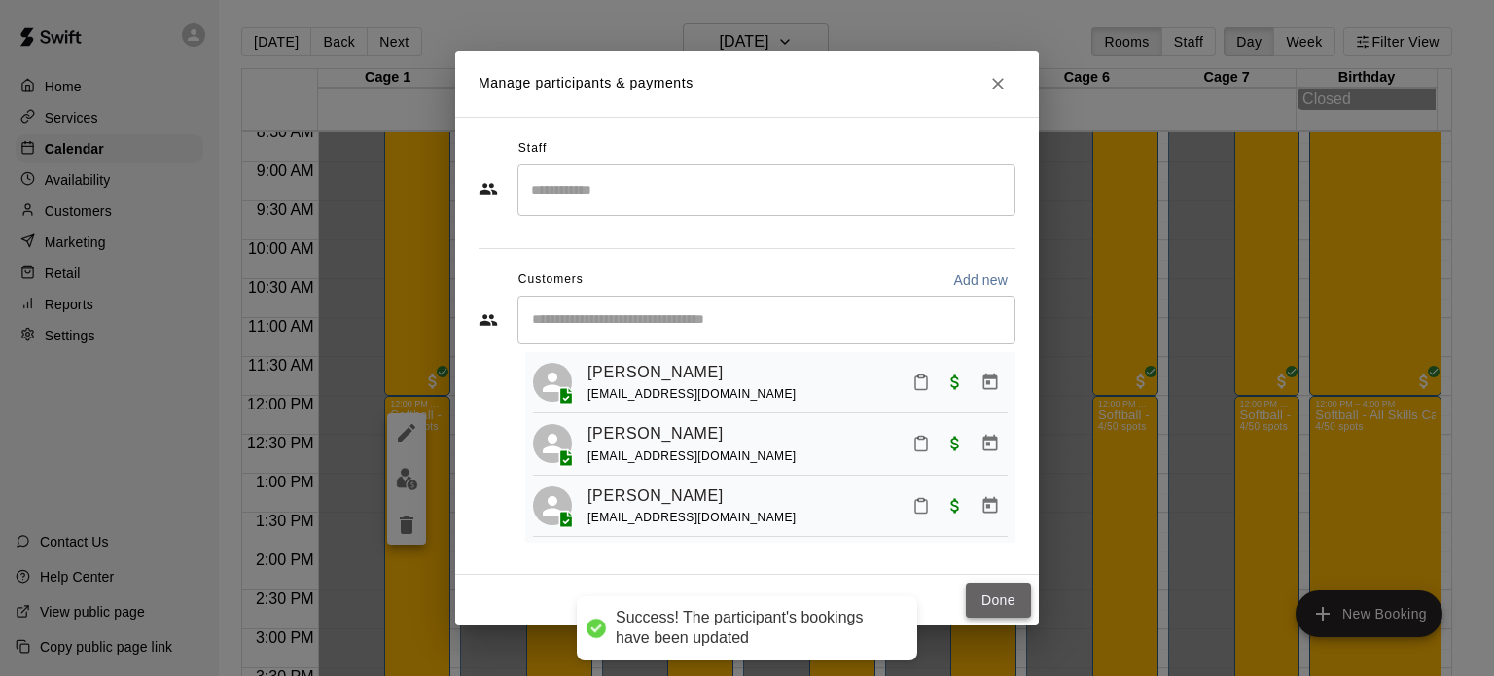
click at [985, 599] on button "Done" at bounding box center [998, 600] width 65 height 36
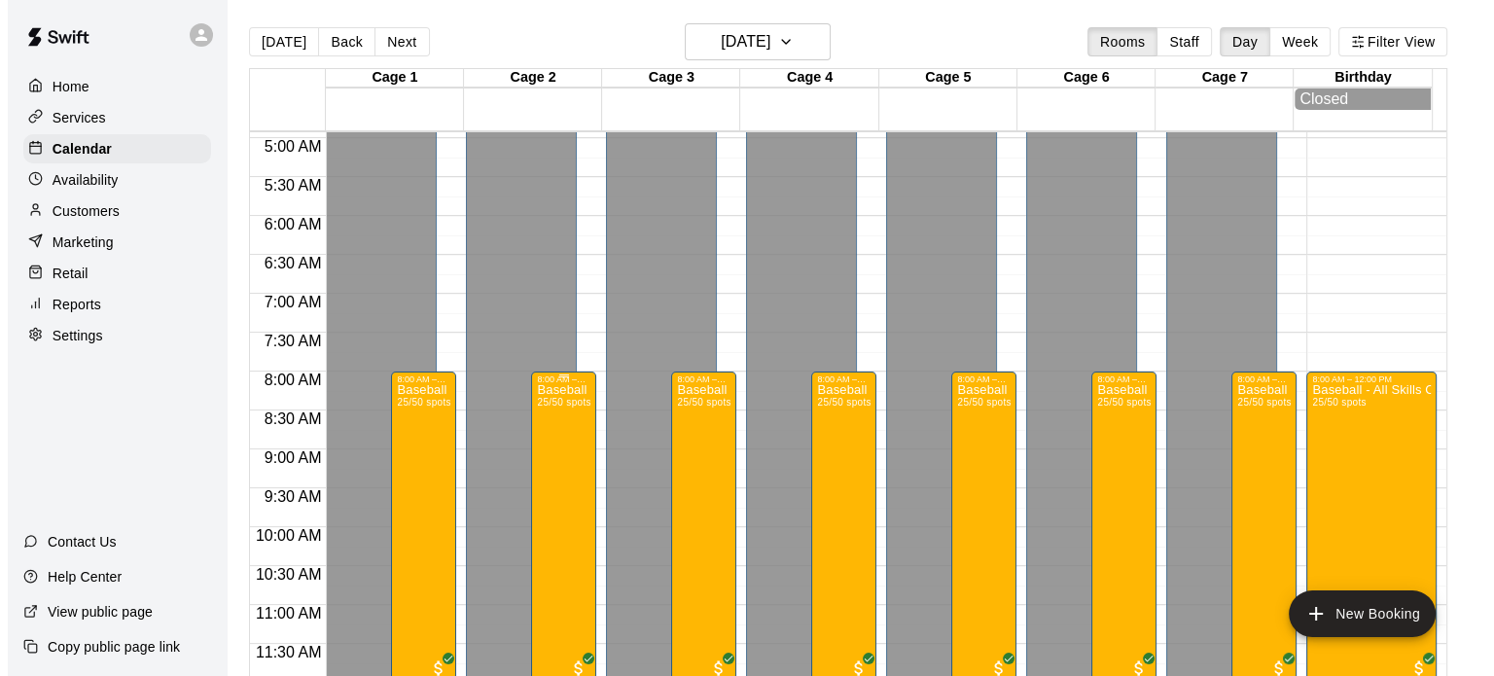
scroll to position [385, 0]
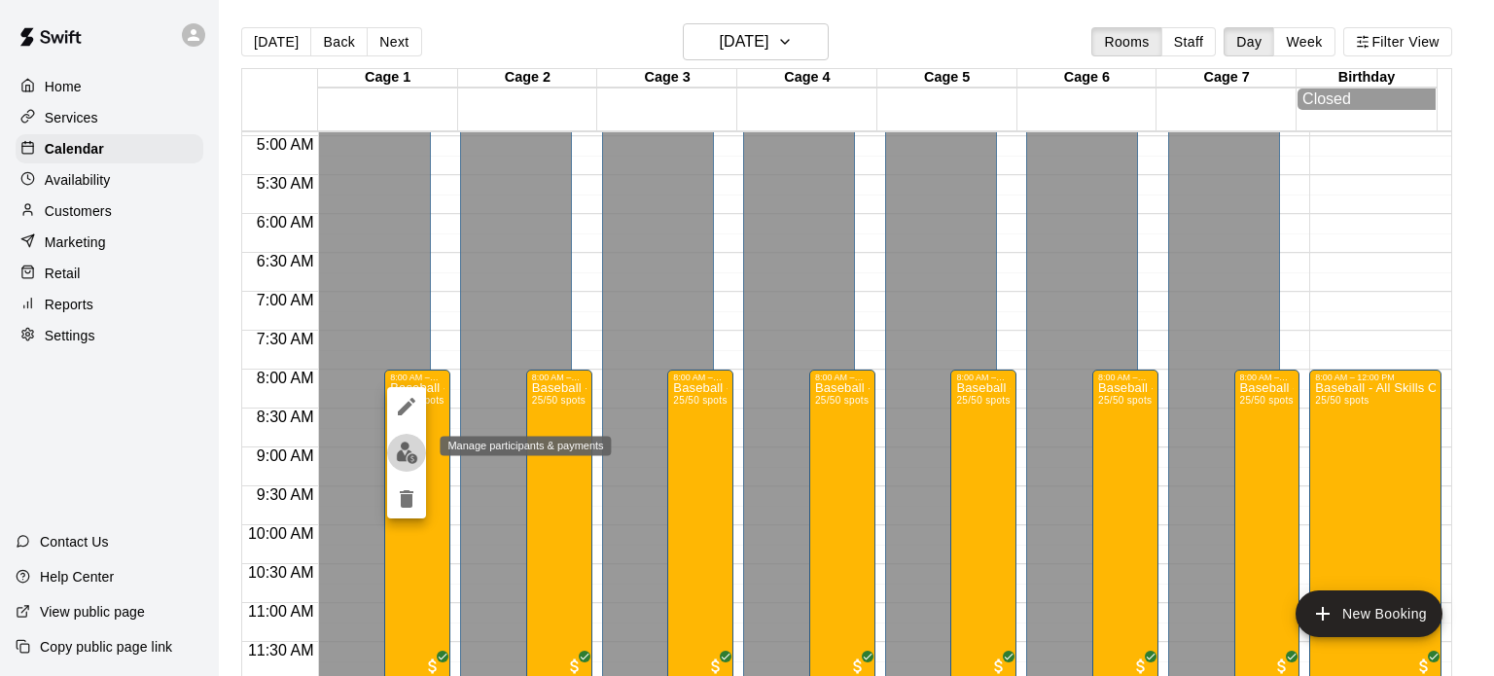
click at [405, 454] on img "edit" at bounding box center [407, 452] width 22 height 22
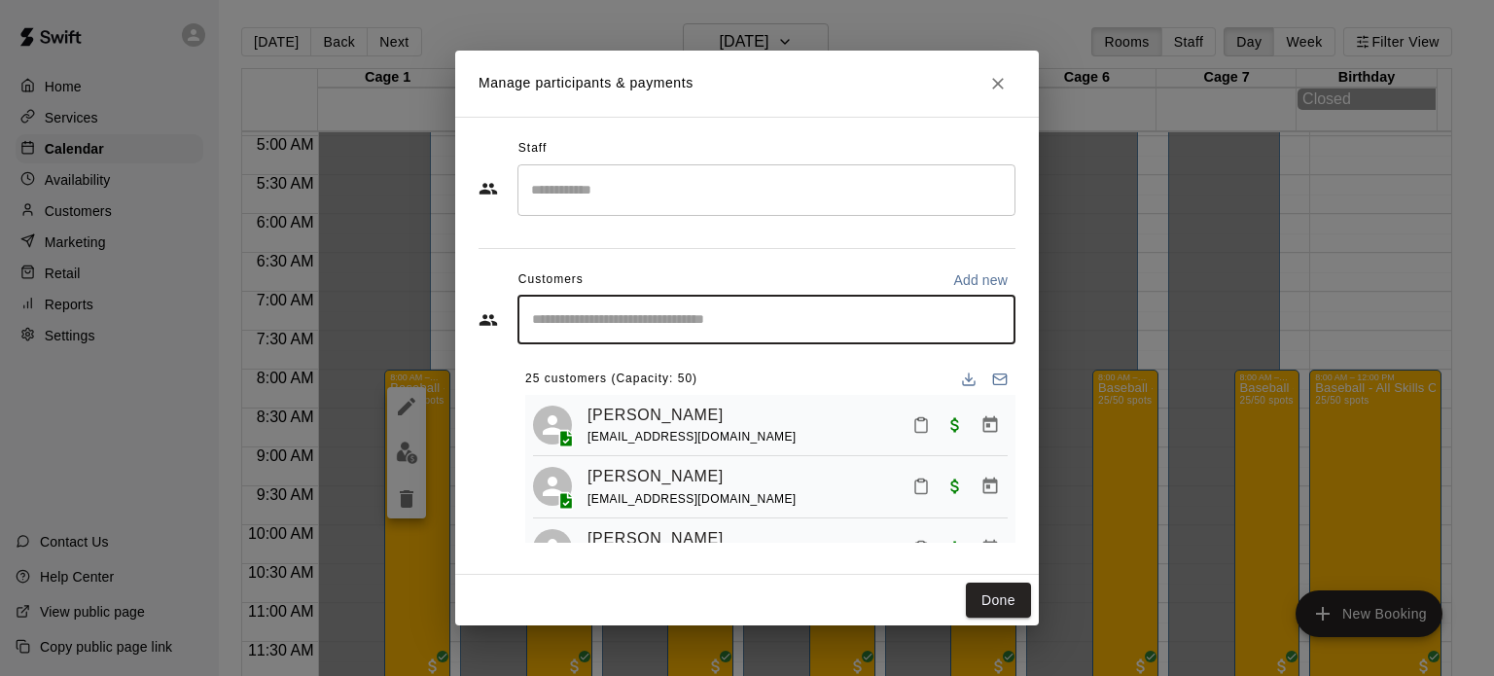
click at [620, 323] on input "Start typing to search customers..." at bounding box center [766, 319] width 480 height 19
type input "*******"
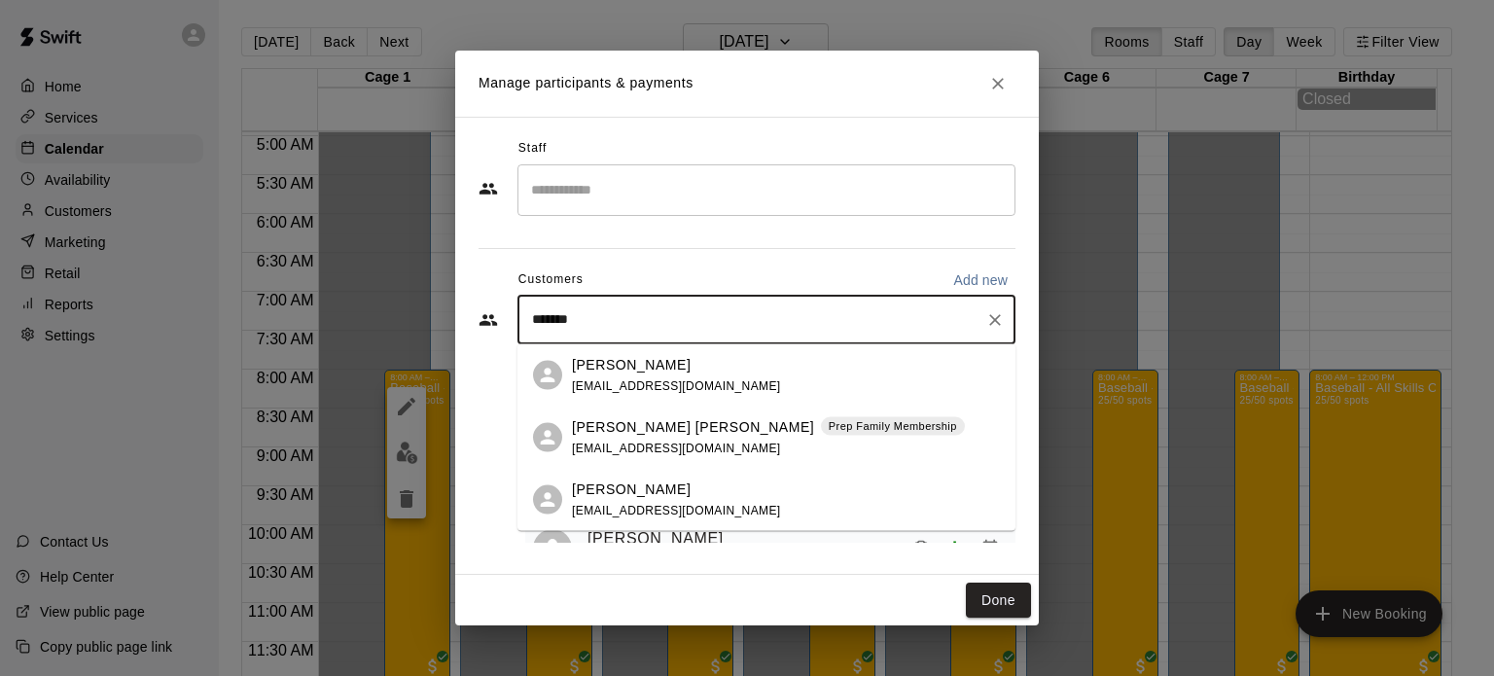
click at [600, 426] on p "[PERSON_NAME] [PERSON_NAME]" at bounding box center [693, 426] width 242 height 20
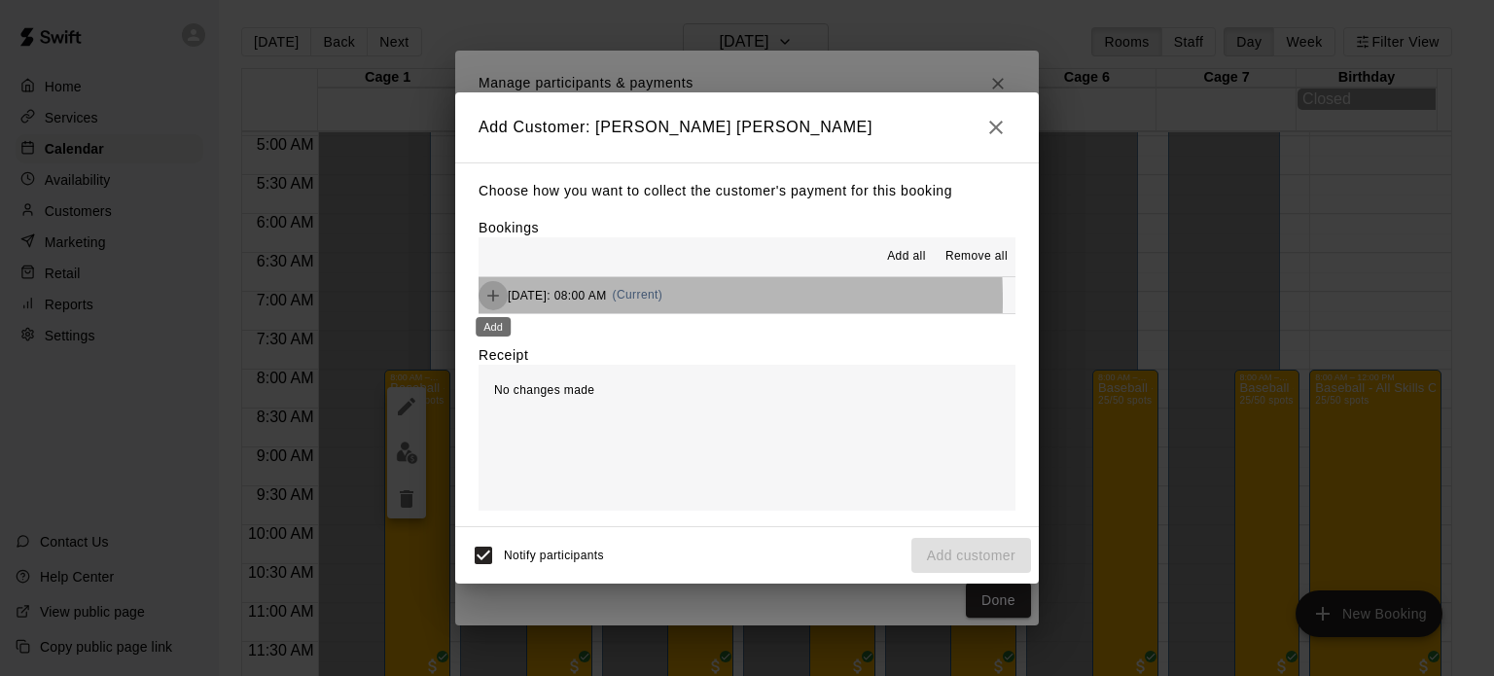
click at [494, 301] on icon "Add" at bounding box center [492, 295] width 19 height 19
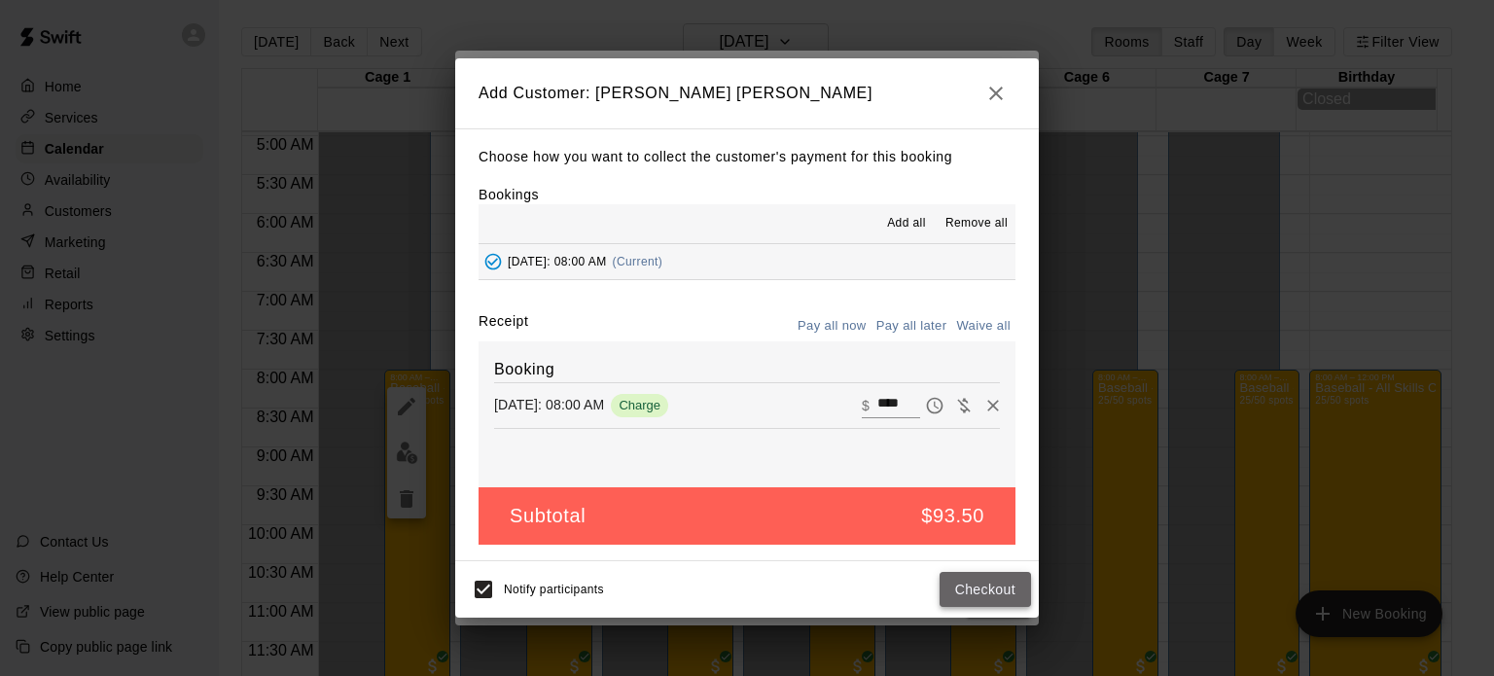
click at [976, 596] on button "Checkout" at bounding box center [984, 590] width 91 height 36
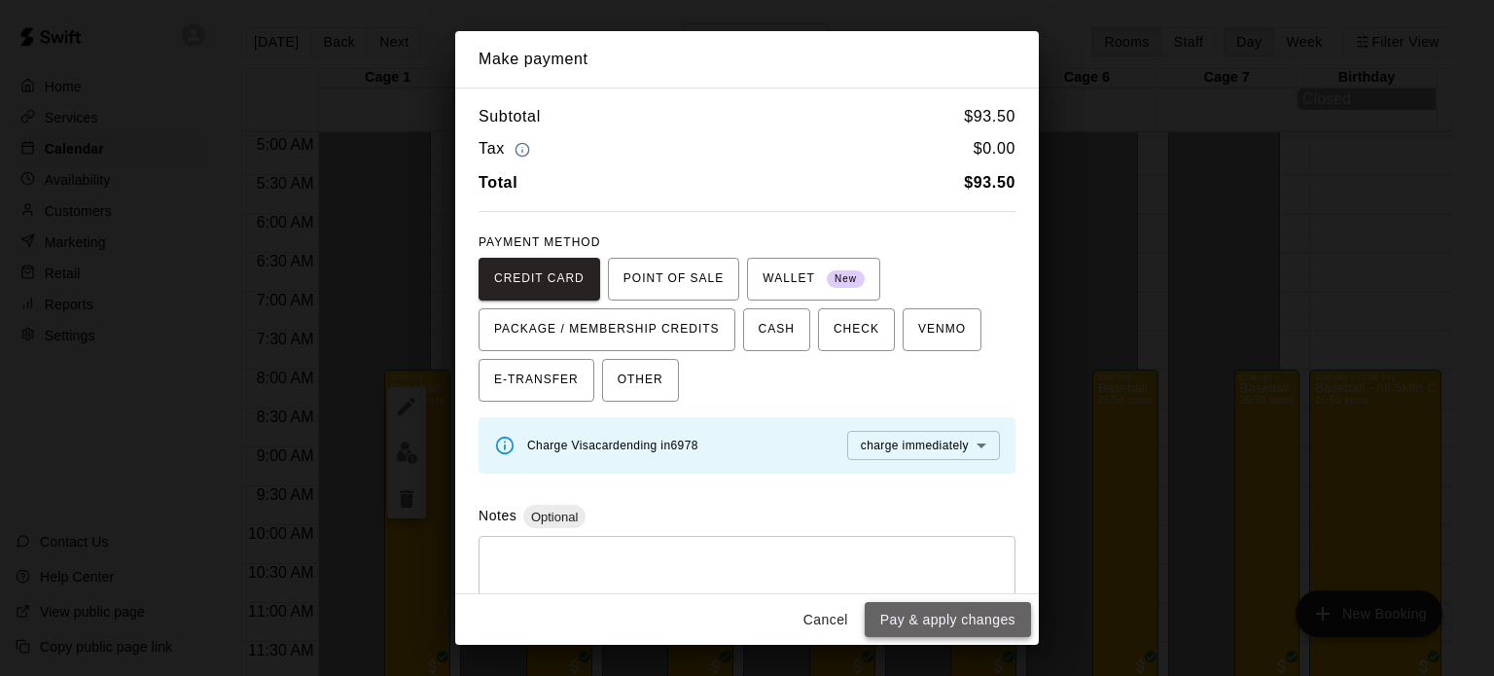
click at [925, 625] on button "Pay & apply changes" at bounding box center [947, 620] width 166 height 36
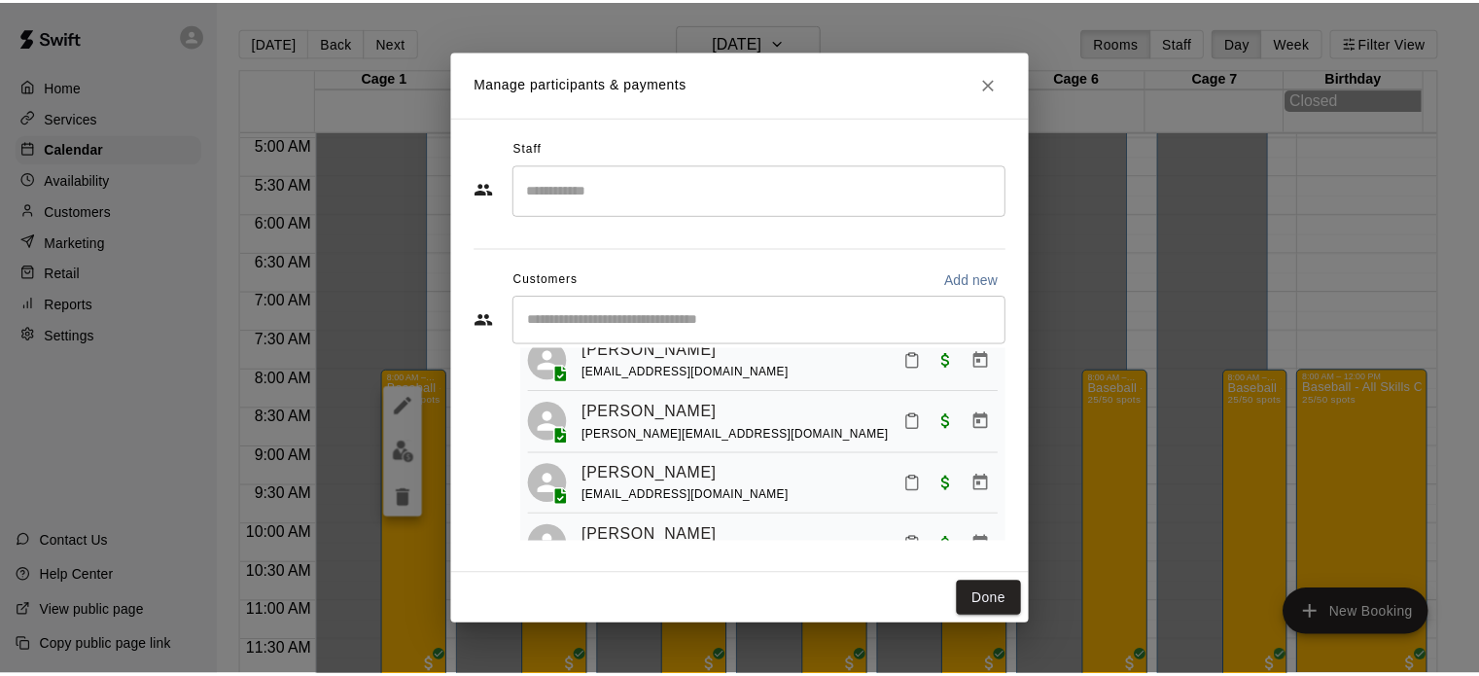
scroll to position [311, 0]
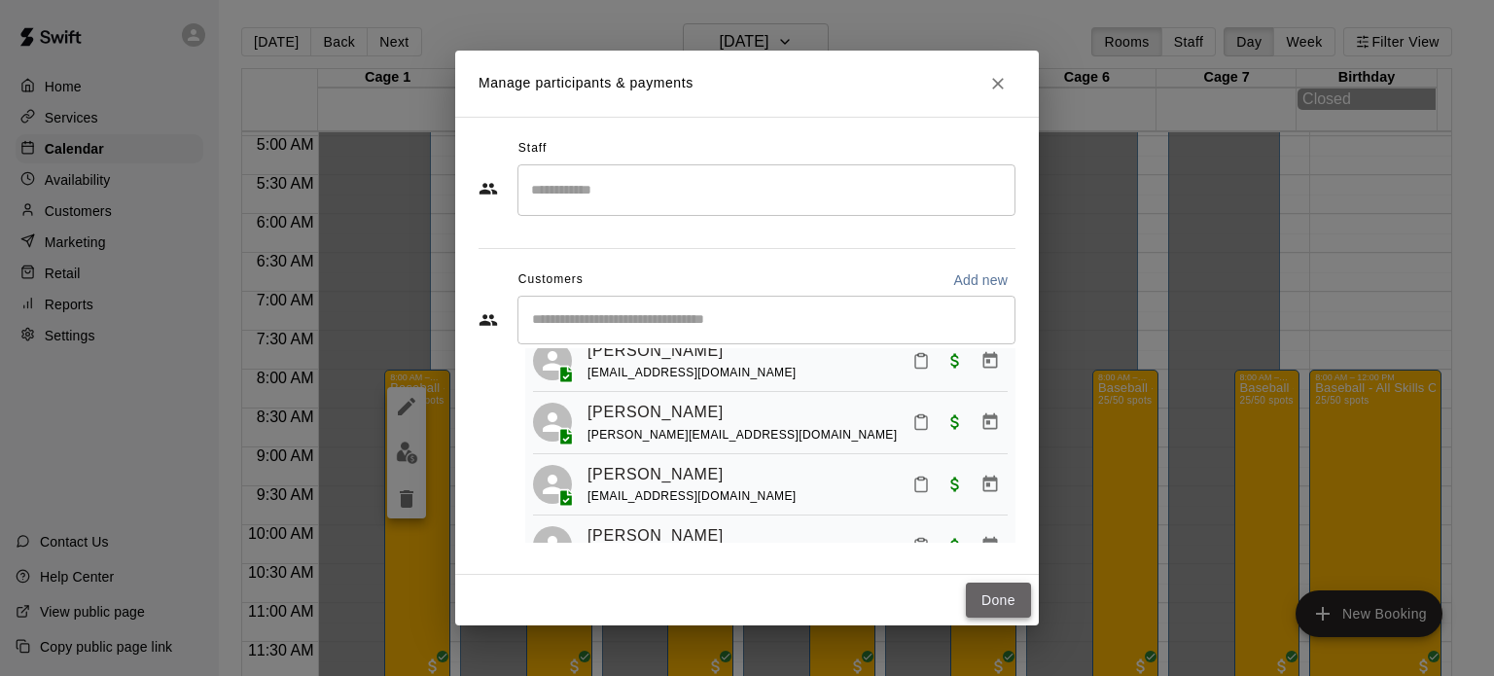
click at [1000, 595] on button "Done" at bounding box center [998, 600] width 65 height 36
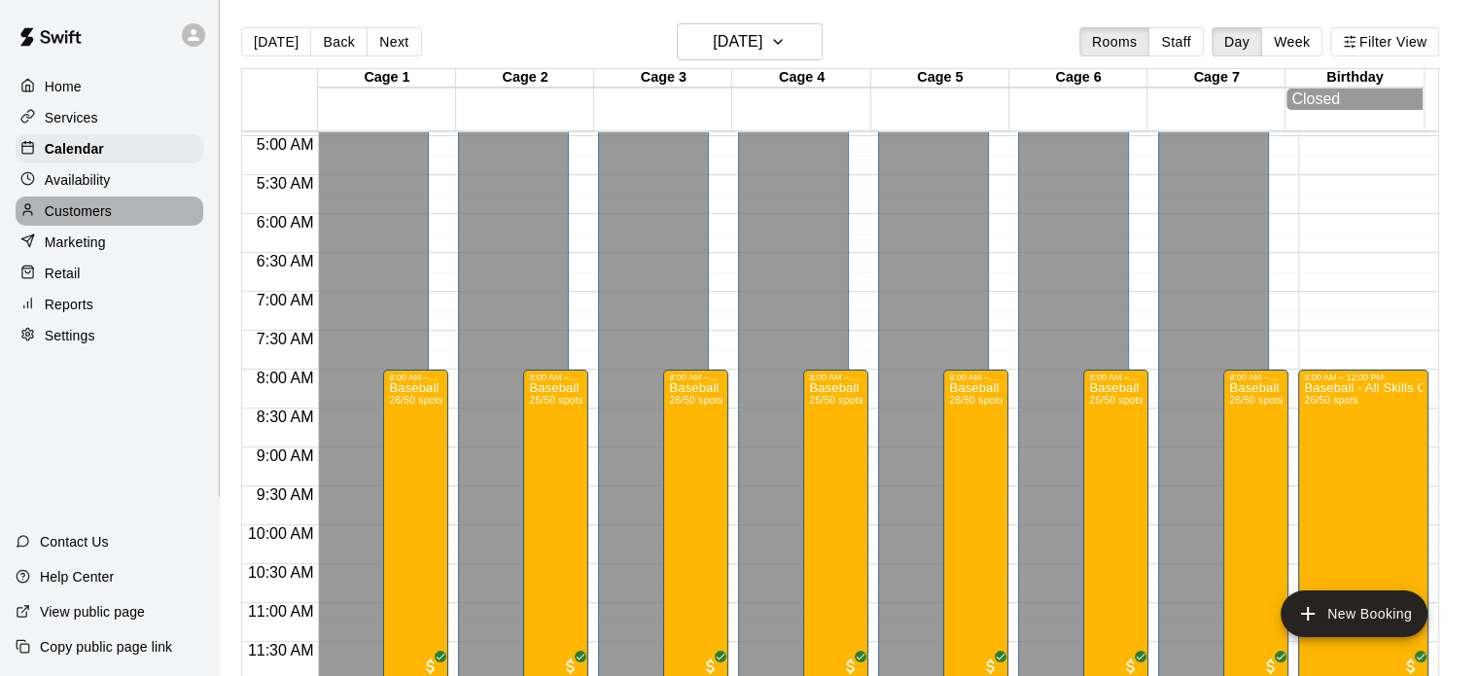
click at [65, 217] on p "Customers" at bounding box center [78, 210] width 67 height 19
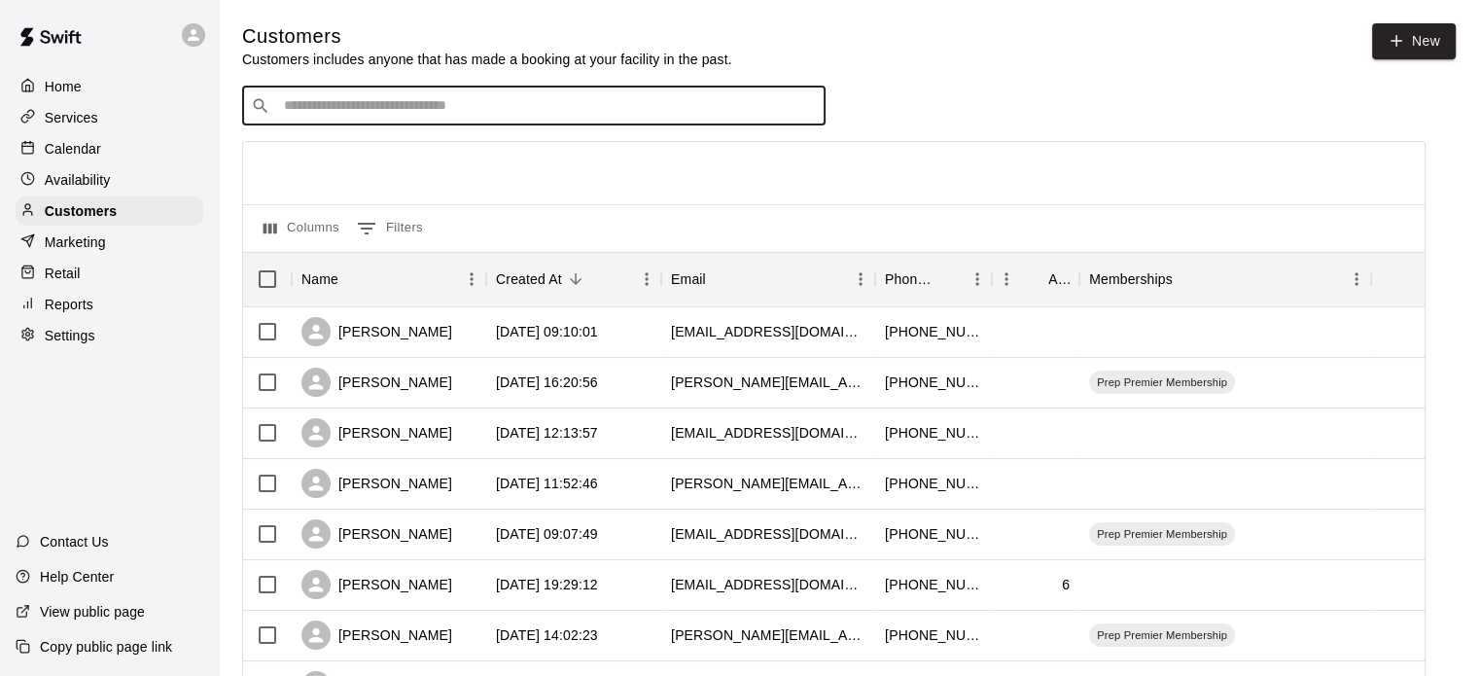
click at [510, 104] on input "Search customers by name or email" at bounding box center [547, 105] width 539 height 19
type input "****"
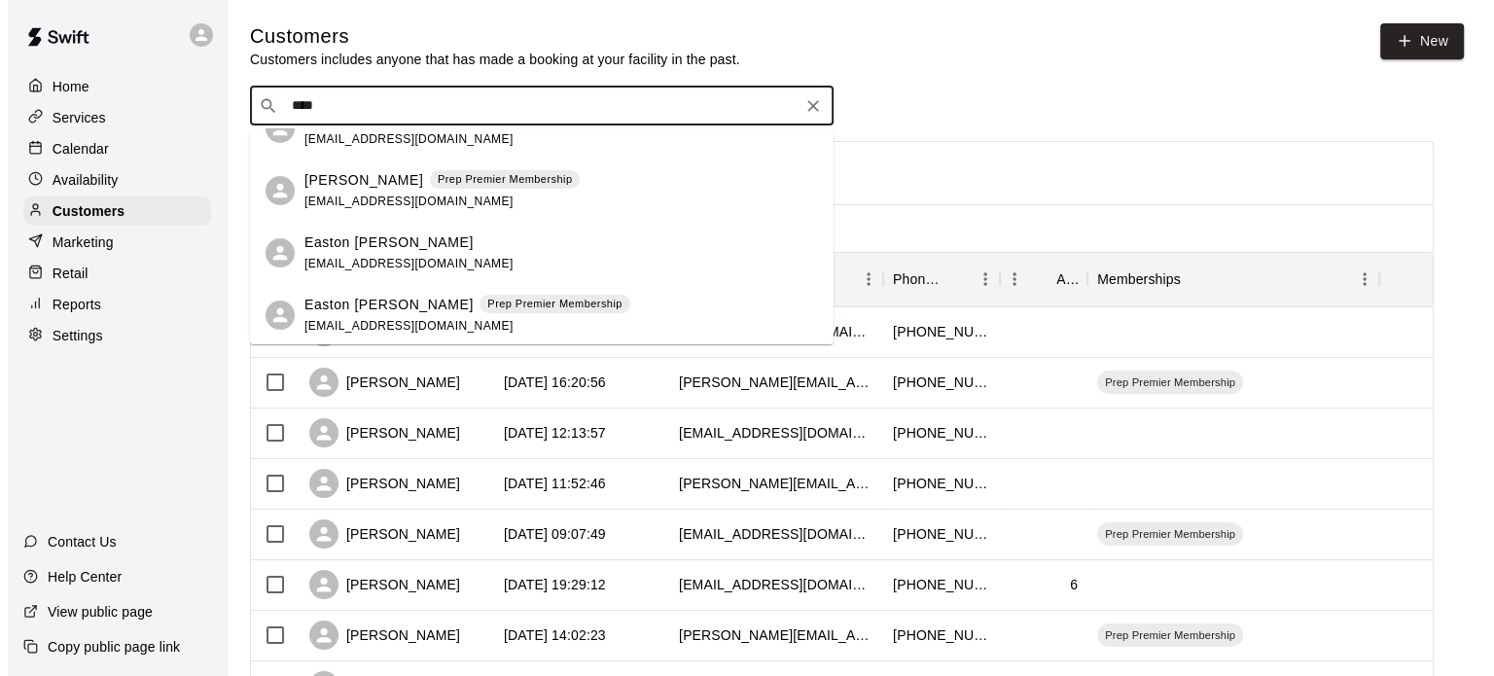
scroll to position [32, 0]
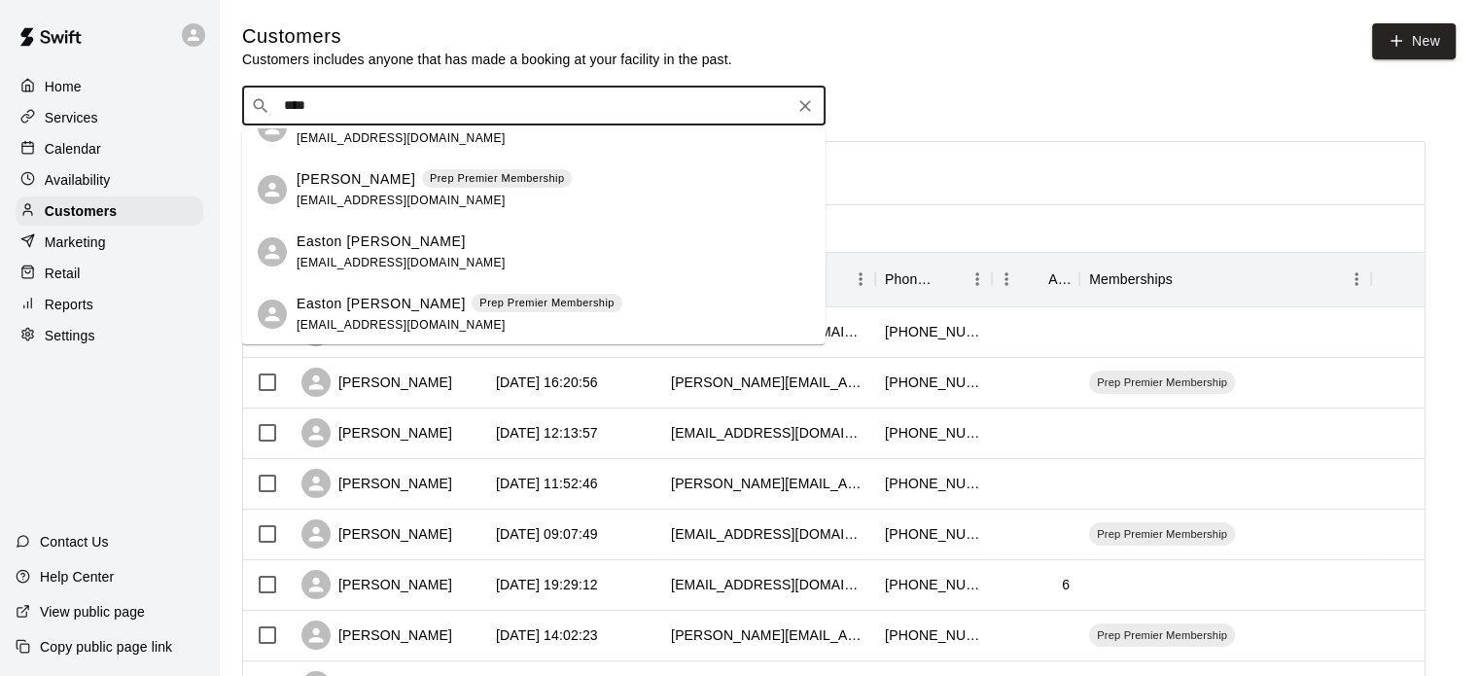
click at [346, 203] on span "[EMAIL_ADDRESS][DOMAIN_NAME]" at bounding box center [401, 200] width 209 height 14
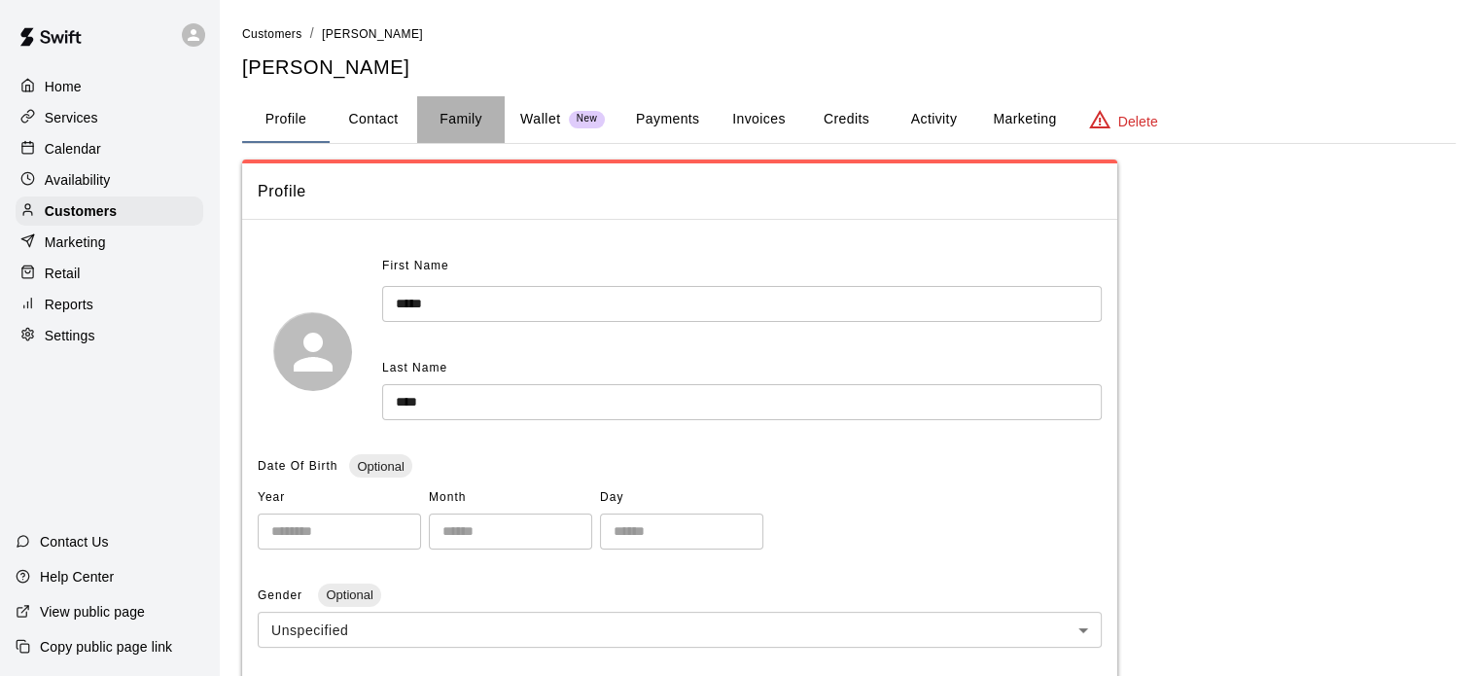
click at [462, 129] on button "Family" at bounding box center [461, 119] width 88 height 47
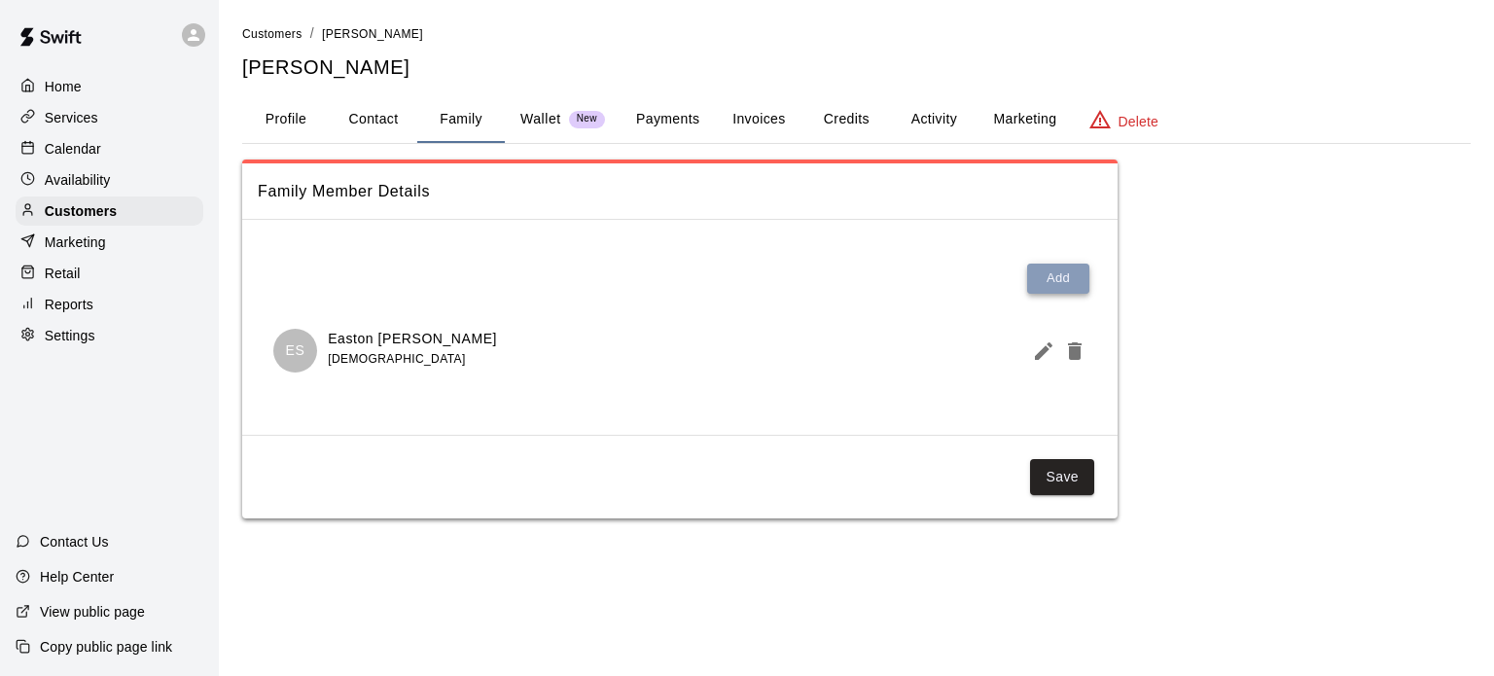
click at [1070, 271] on button "Add" at bounding box center [1058, 279] width 62 height 30
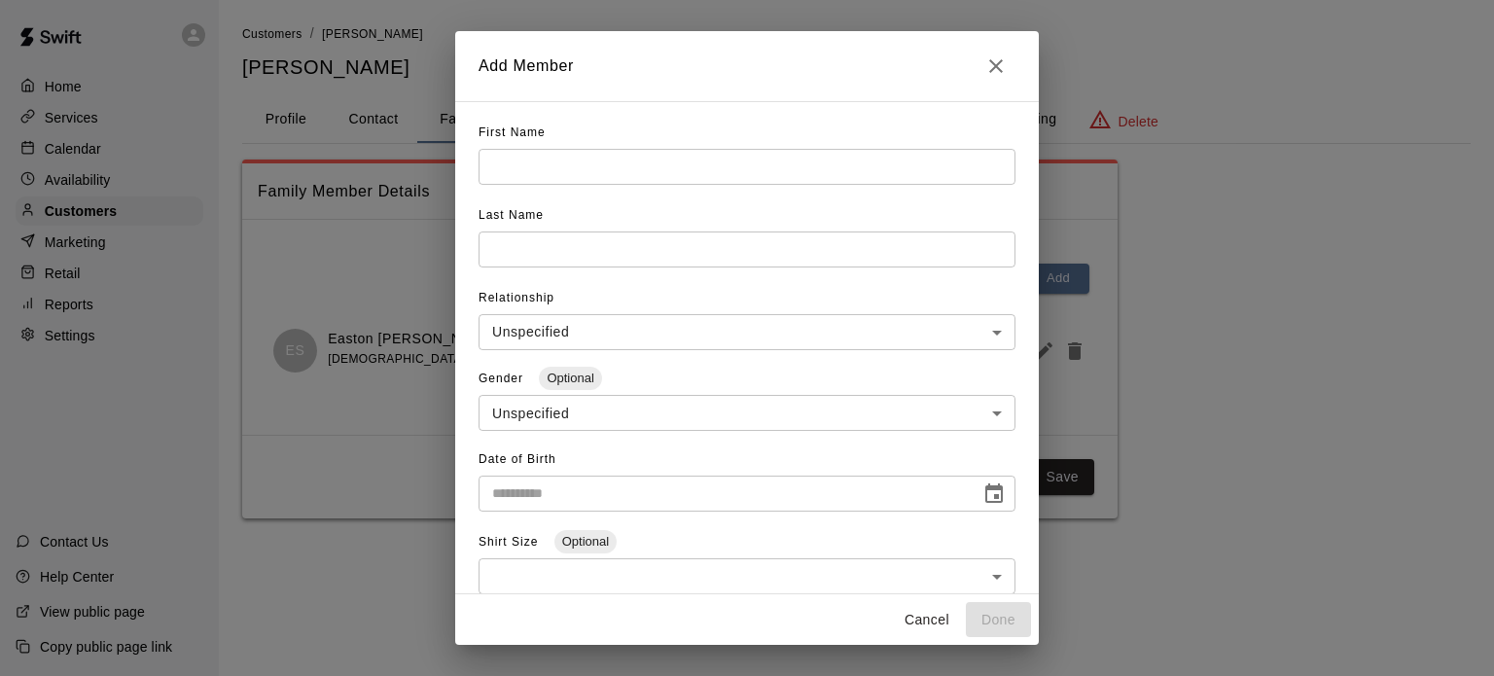
click at [795, 170] on input "text" at bounding box center [746, 167] width 537 height 36
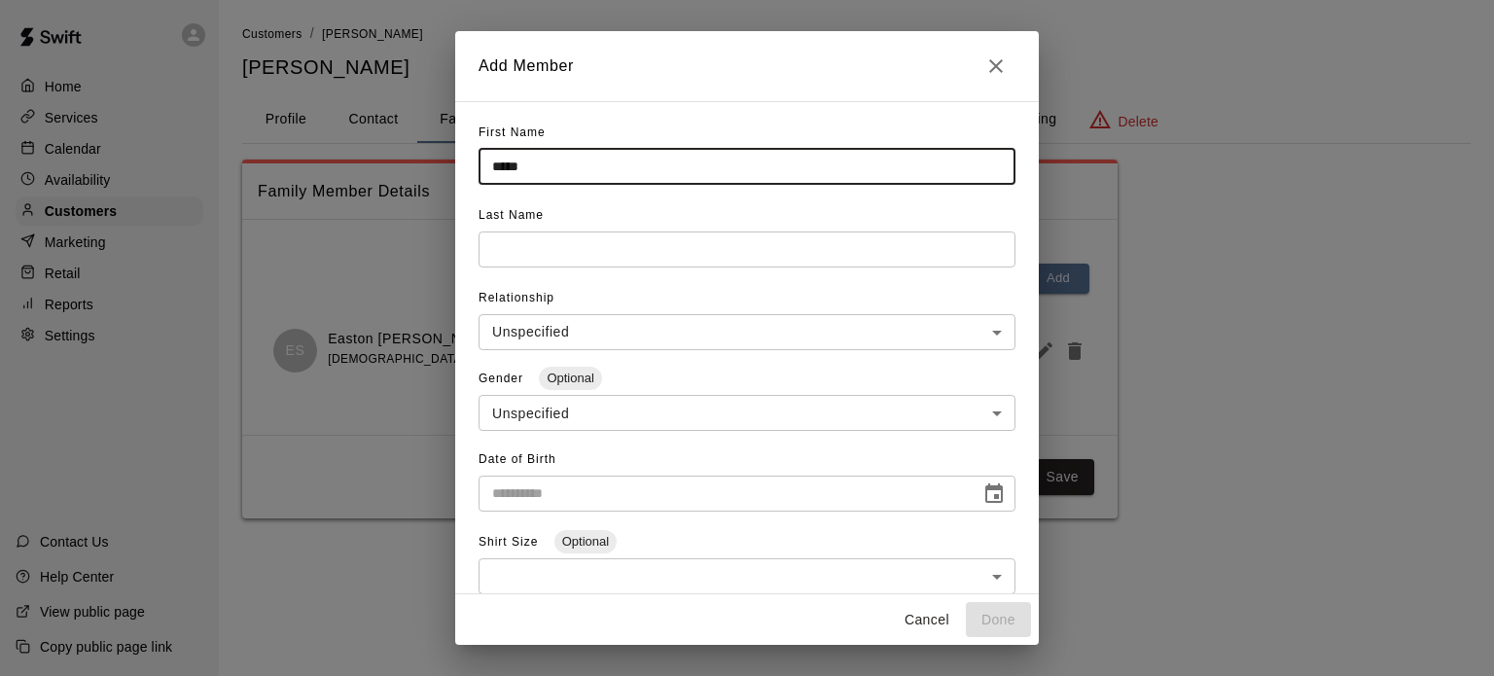
type input "*****"
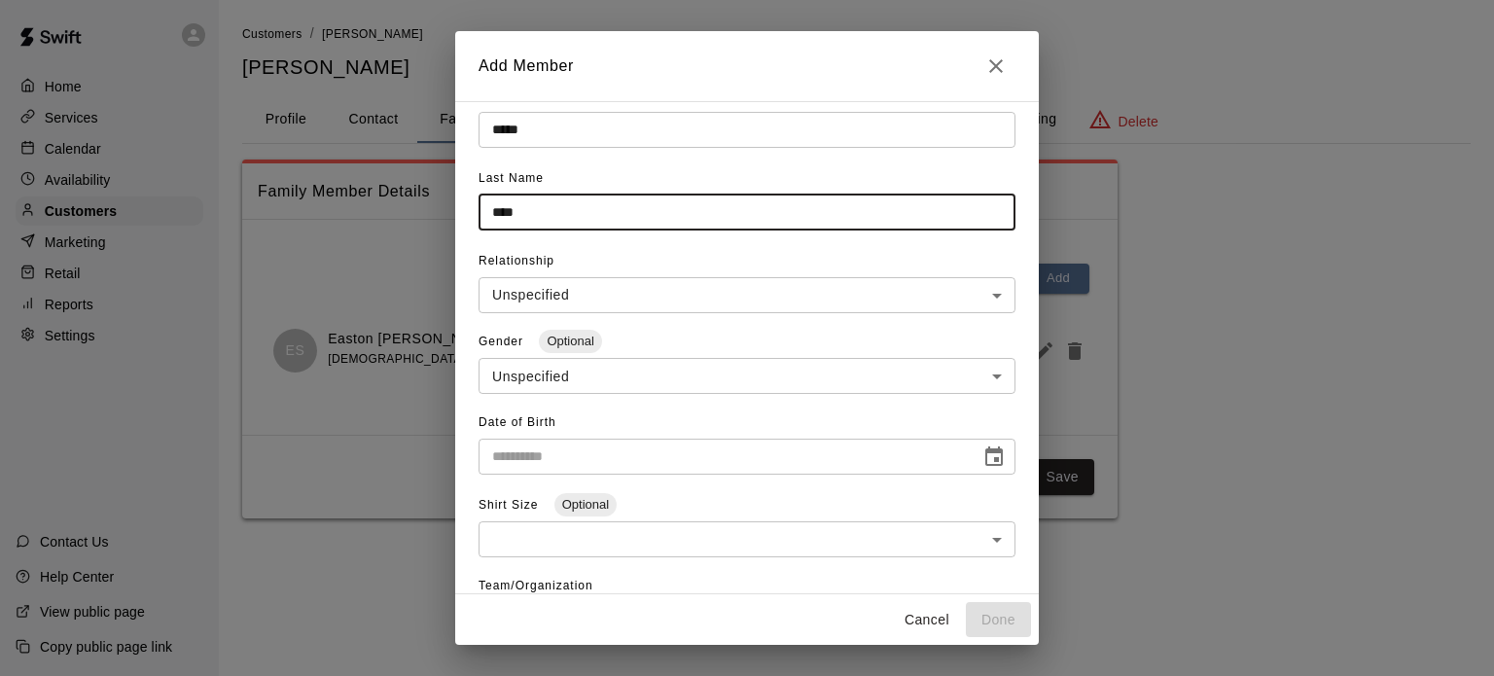
scroll to position [37, 0]
type input "****"
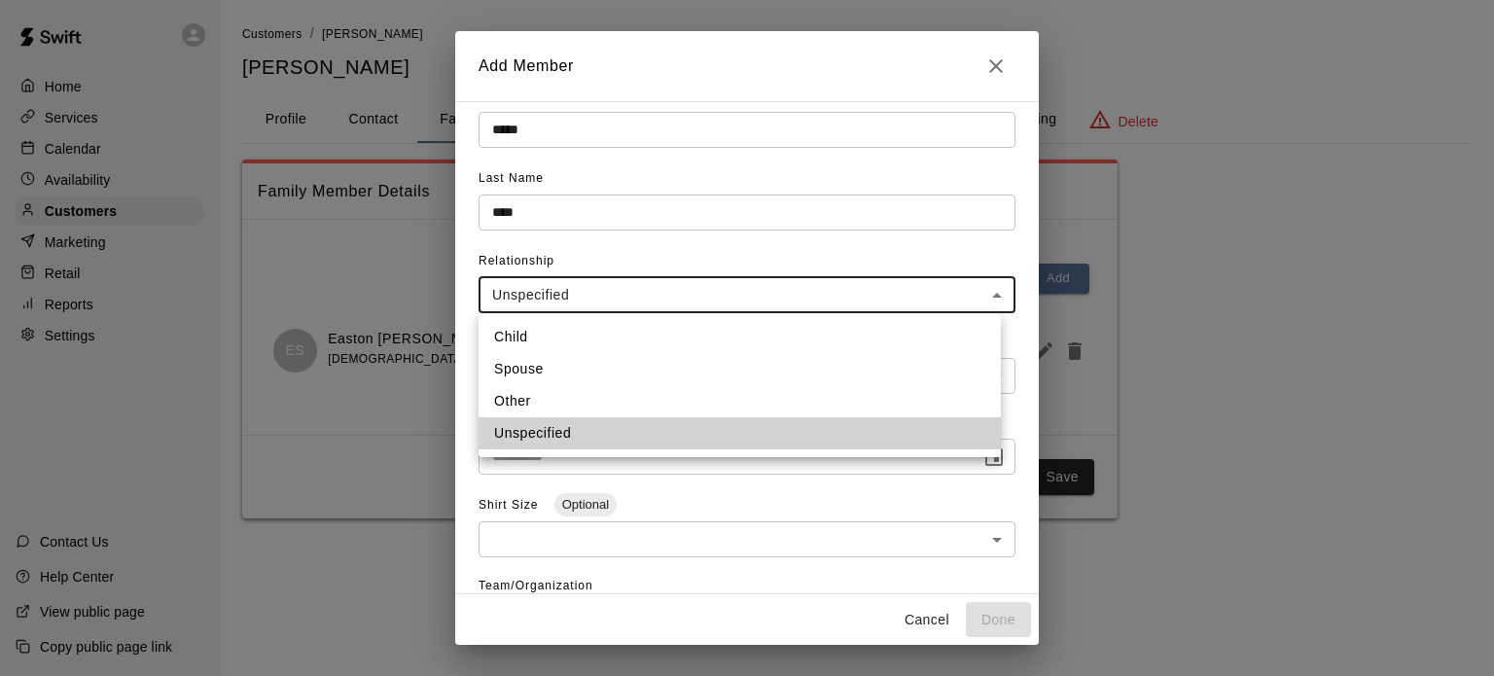
click at [683, 299] on body "**********" at bounding box center [747, 278] width 1494 height 557
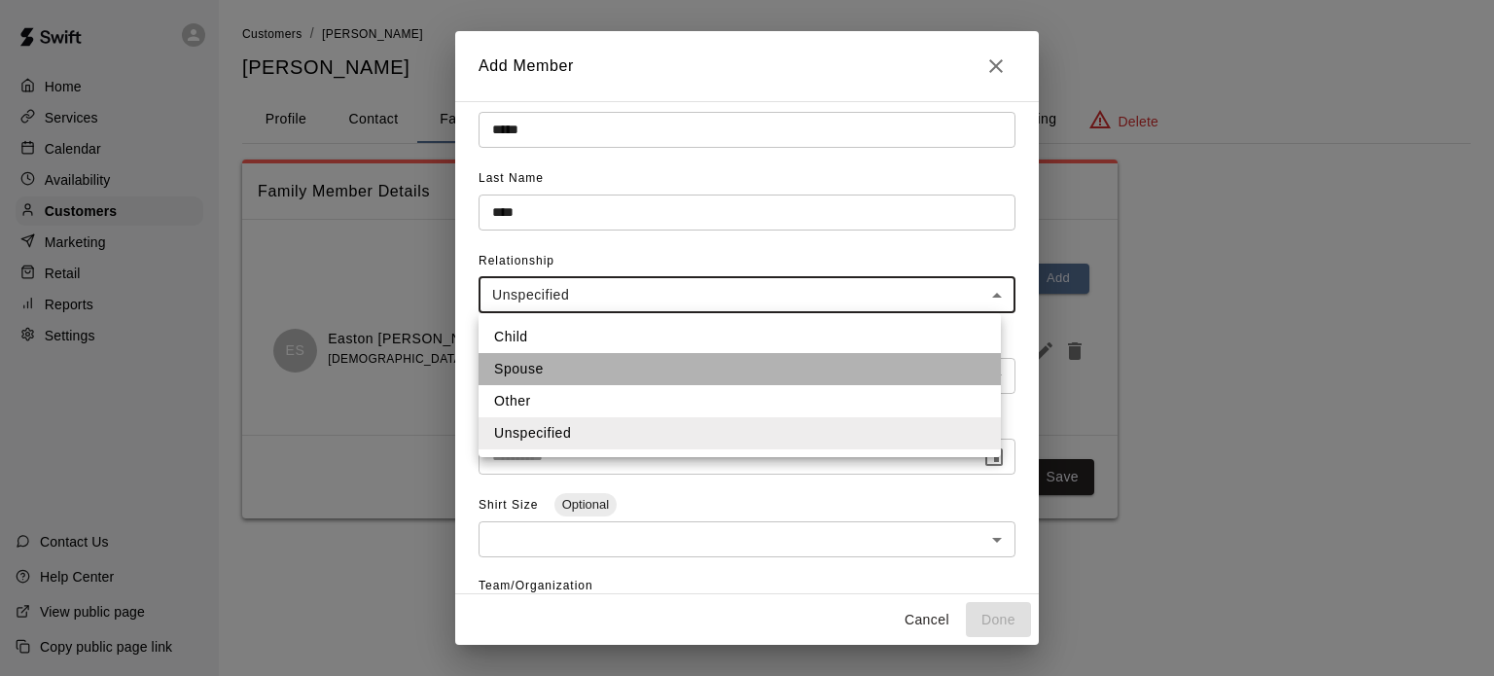
click at [539, 369] on li "Spouse" at bounding box center [739, 369] width 522 height 32
type input "******"
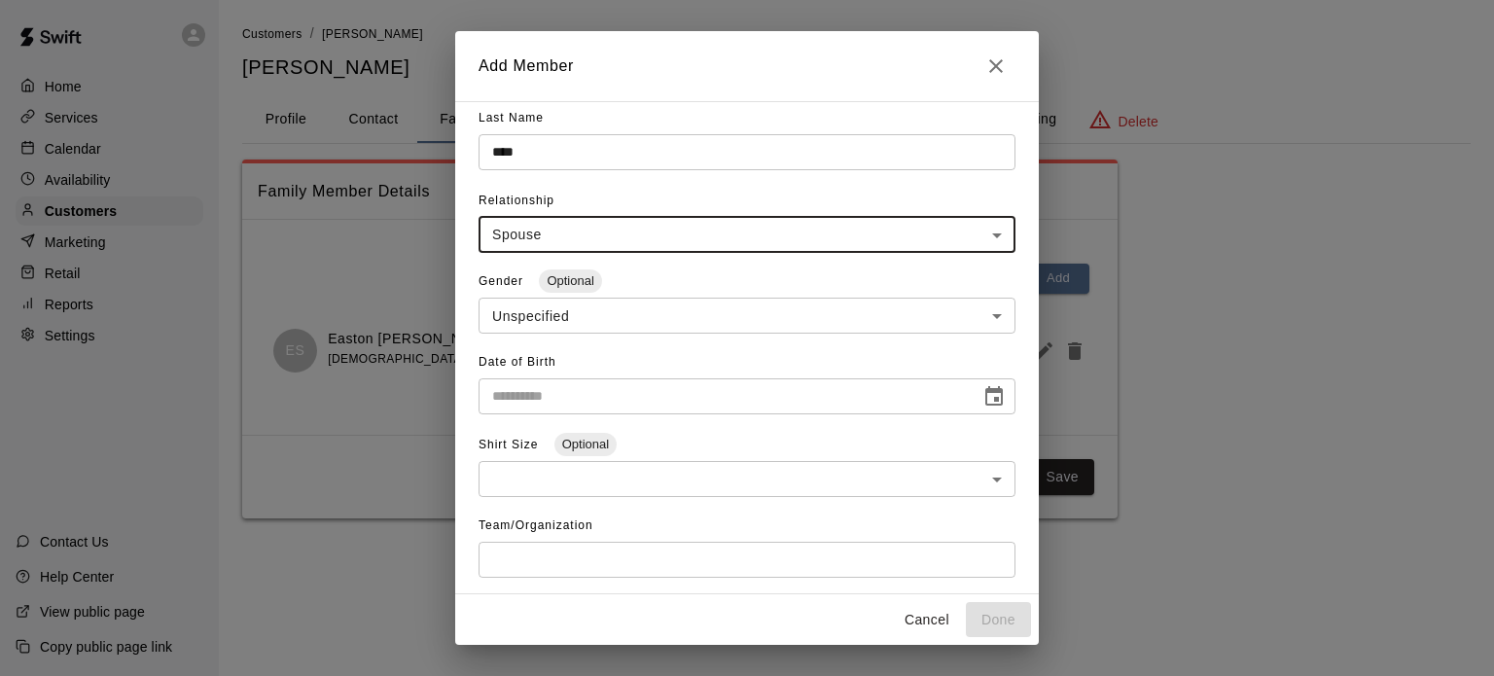
scroll to position [98, 0]
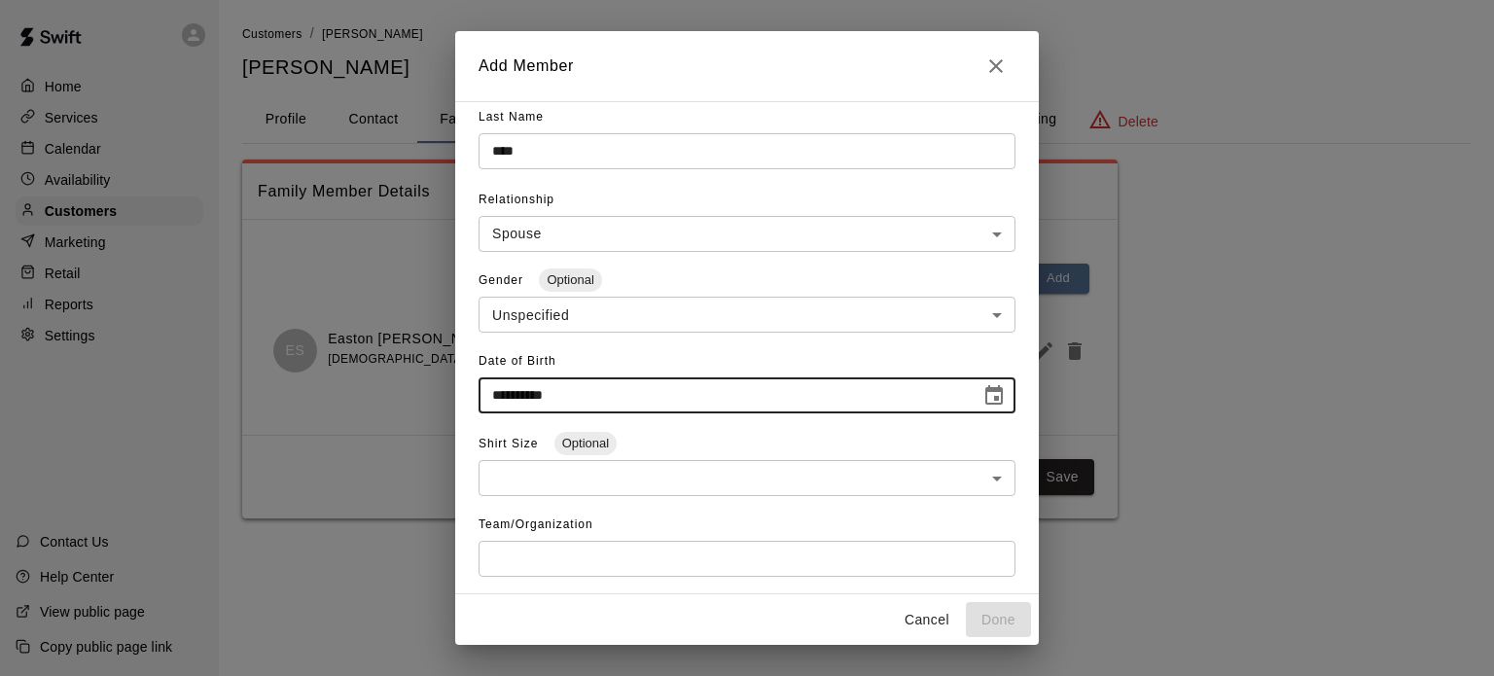
click at [572, 397] on input "**********" at bounding box center [722, 395] width 488 height 36
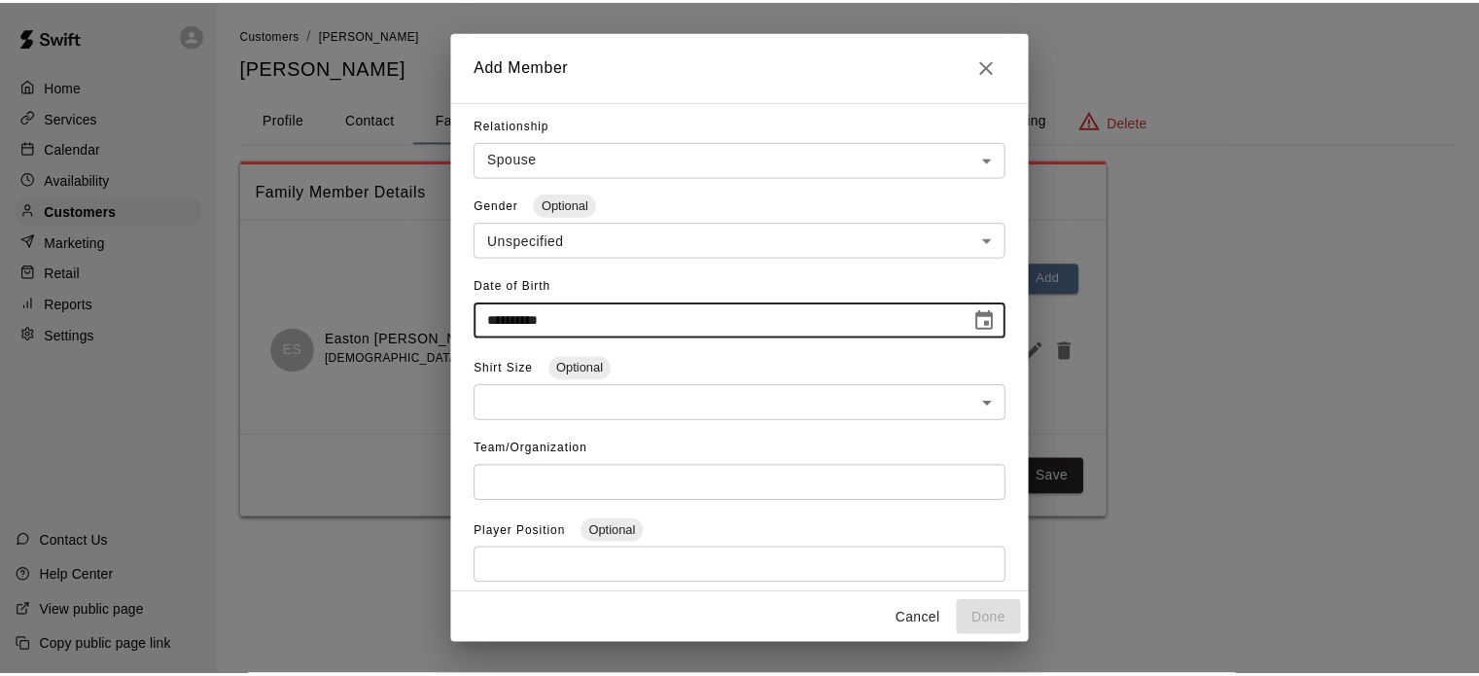
scroll to position [142, 0]
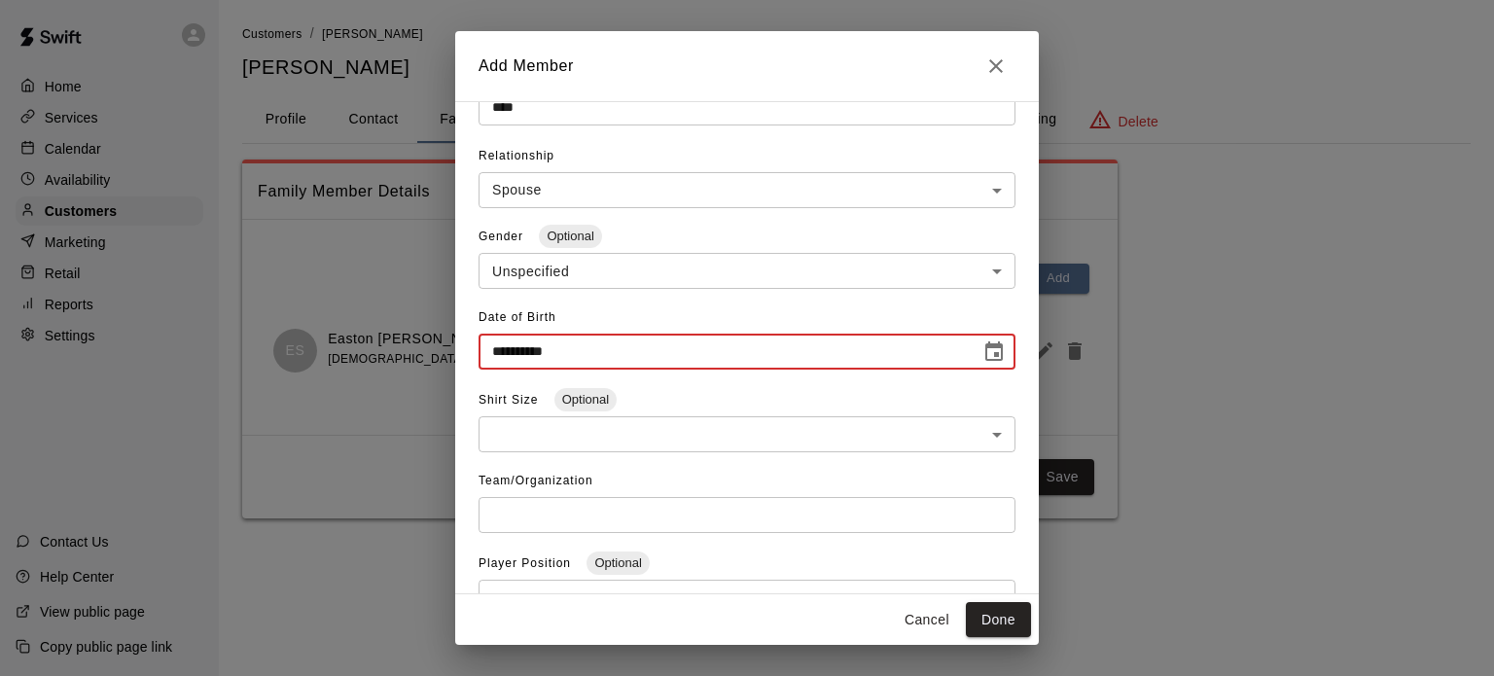
click at [583, 345] on input "**********" at bounding box center [722, 352] width 488 height 36
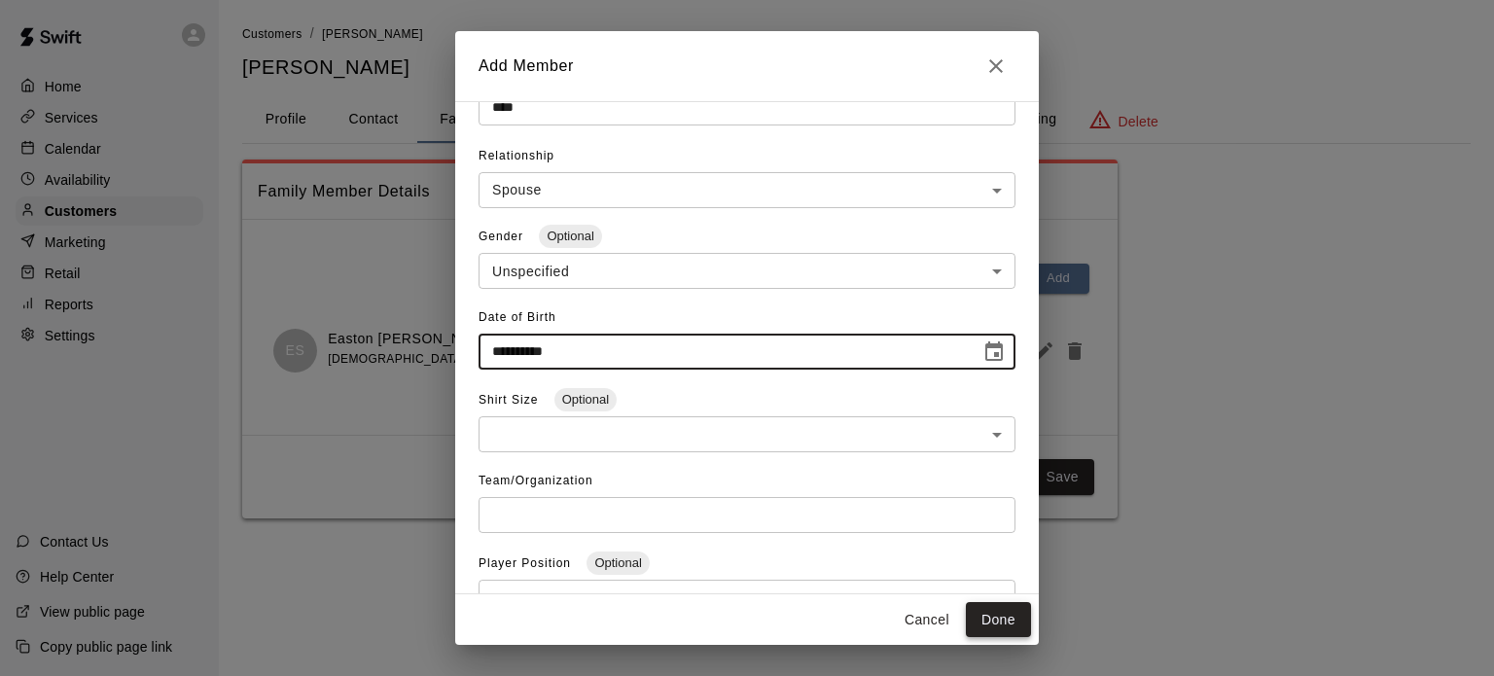
type input "**********"
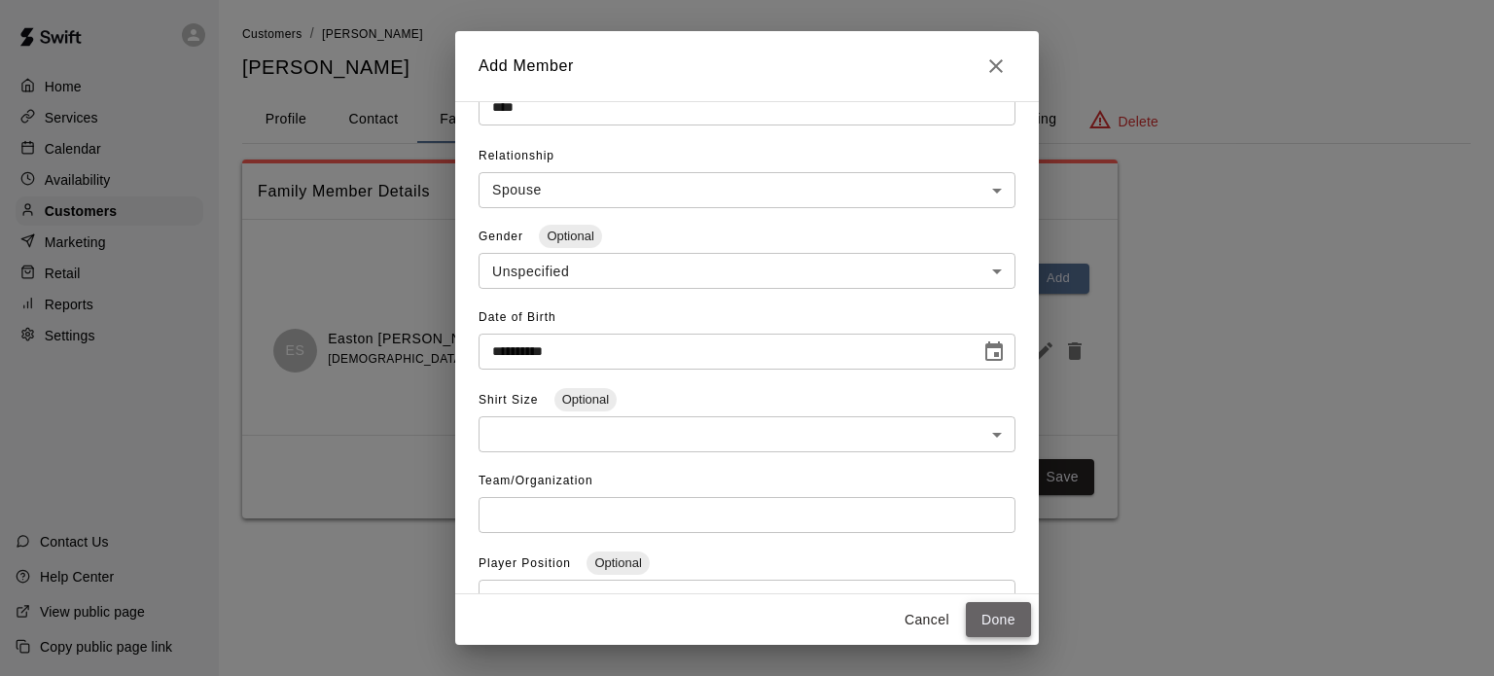
click at [991, 622] on button "Done" at bounding box center [998, 620] width 65 height 36
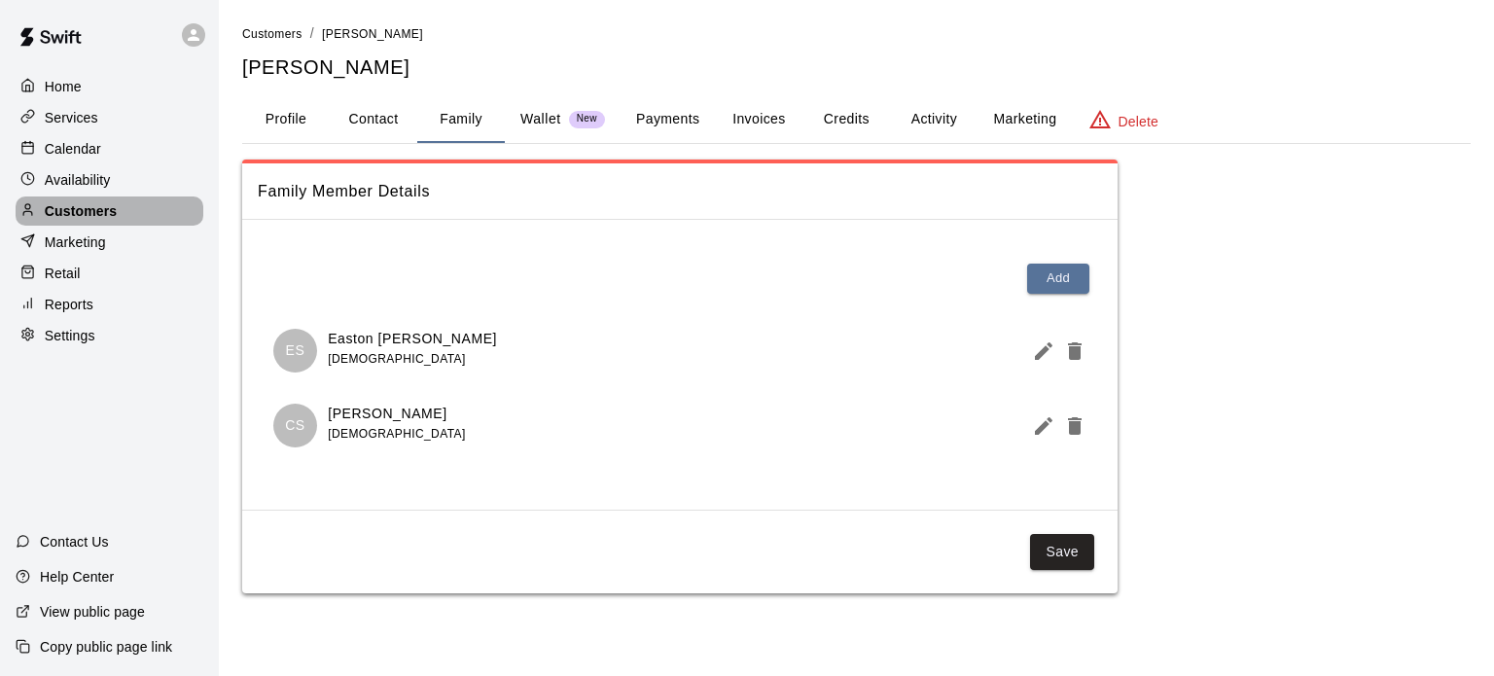
click at [105, 221] on p "Customers" at bounding box center [81, 210] width 72 height 19
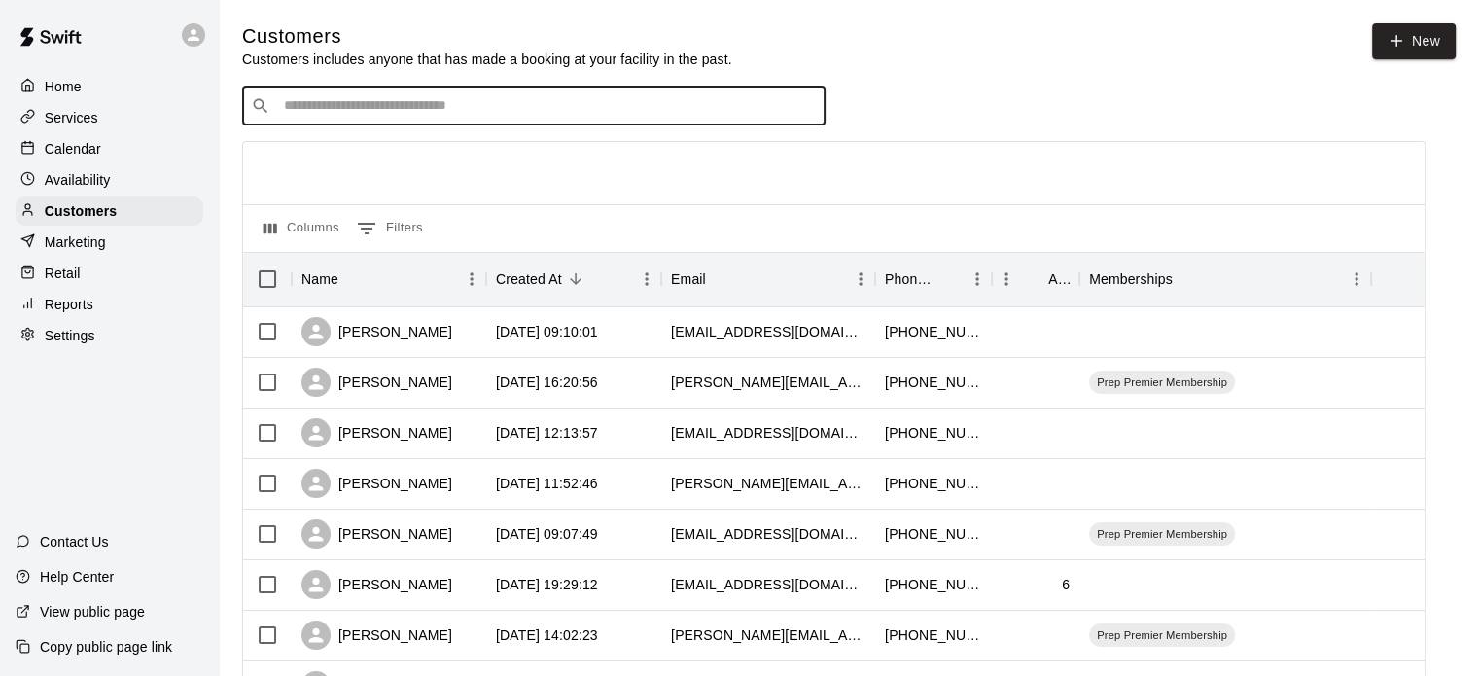
click at [335, 102] on input "Search customers by name or email" at bounding box center [547, 105] width 539 height 19
type input "****"
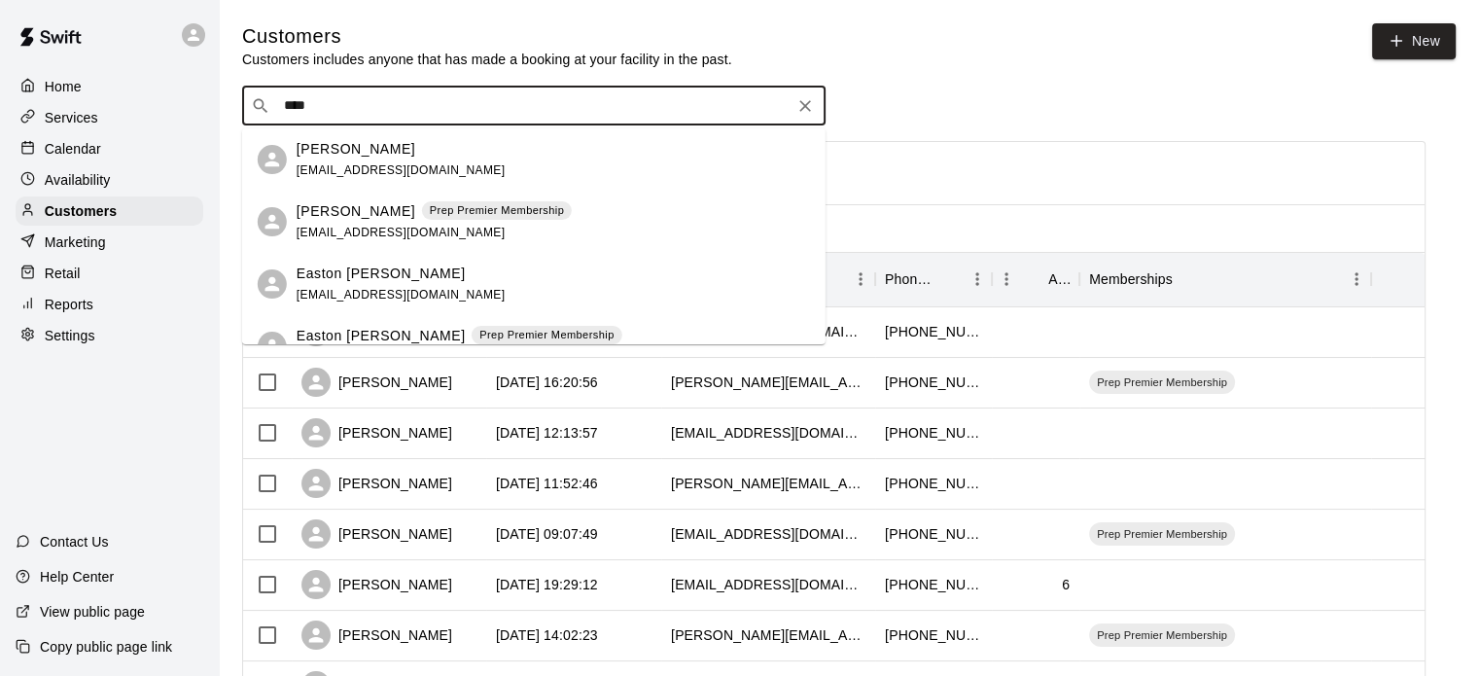
click at [330, 156] on p "[PERSON_NAME]" at bounding box center [356, 149] width 119 height 20
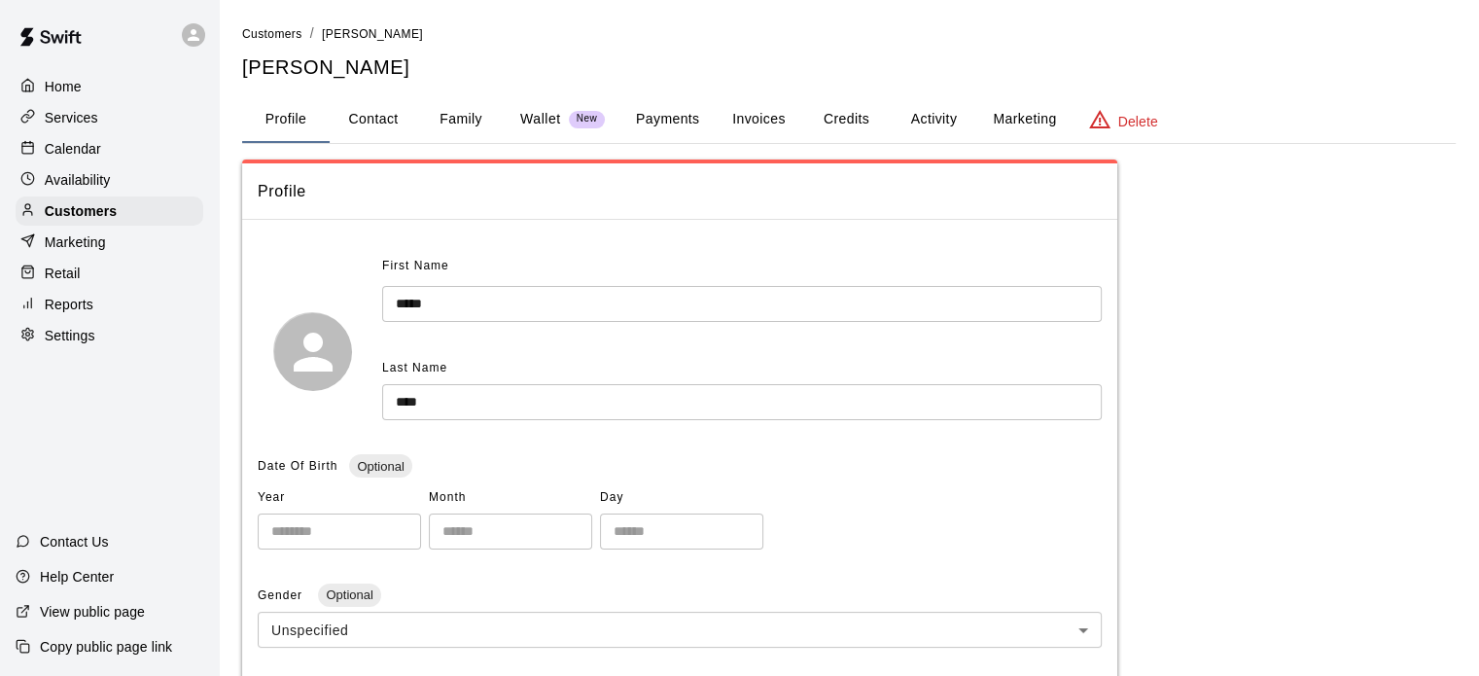
click at [678, 121] on button "Payments" at bounding box center [667, 119] width 94 height 47
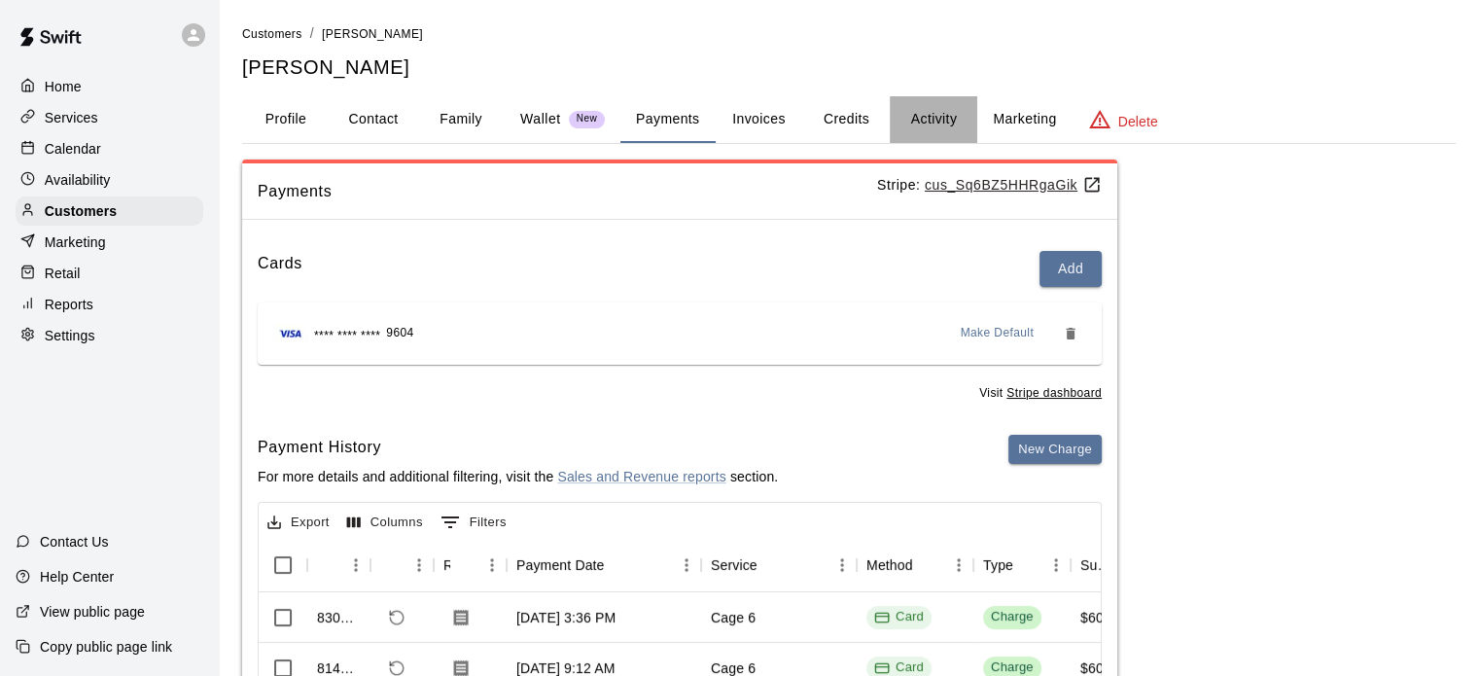
click at [908, 122] on button "Activity" at bounding box center [934, 119] width 88 height 47
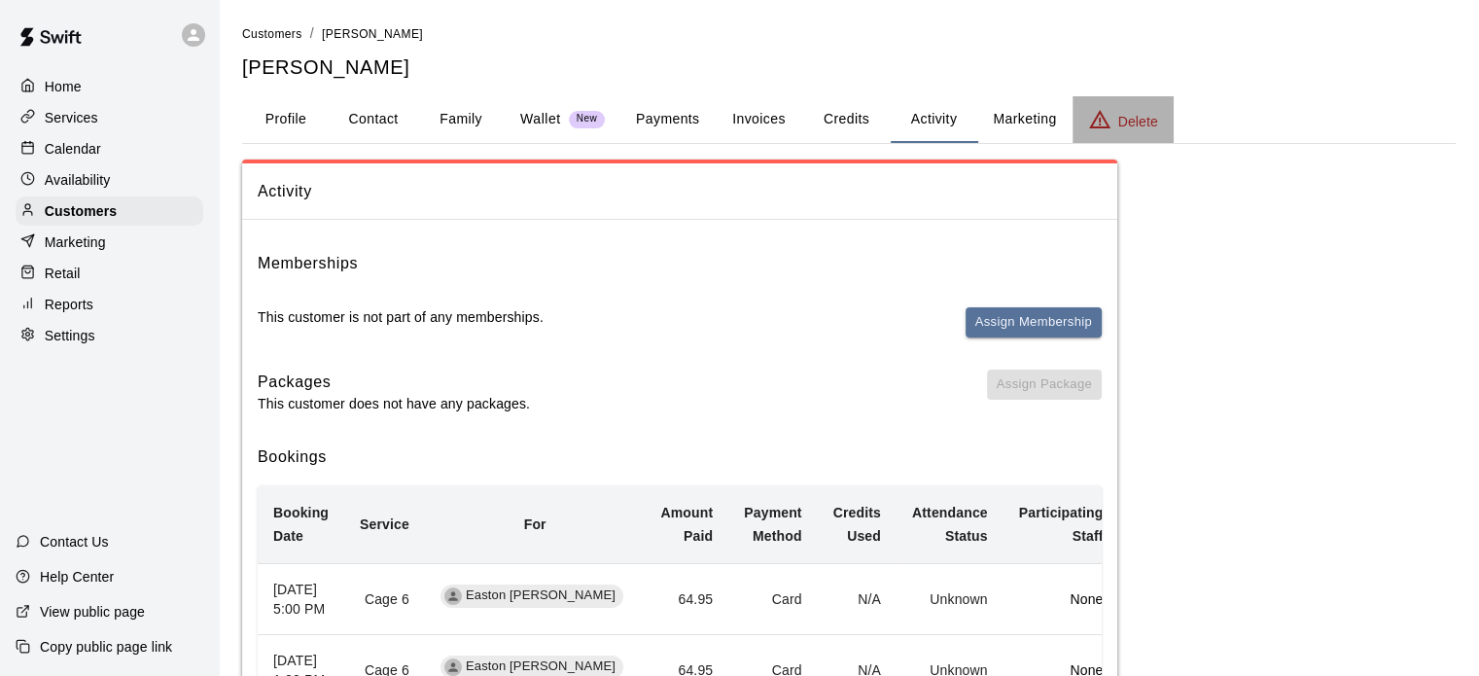
click at [1127, 123] on p "Delete" at bounding box center [1138, 121] width 40 height 19
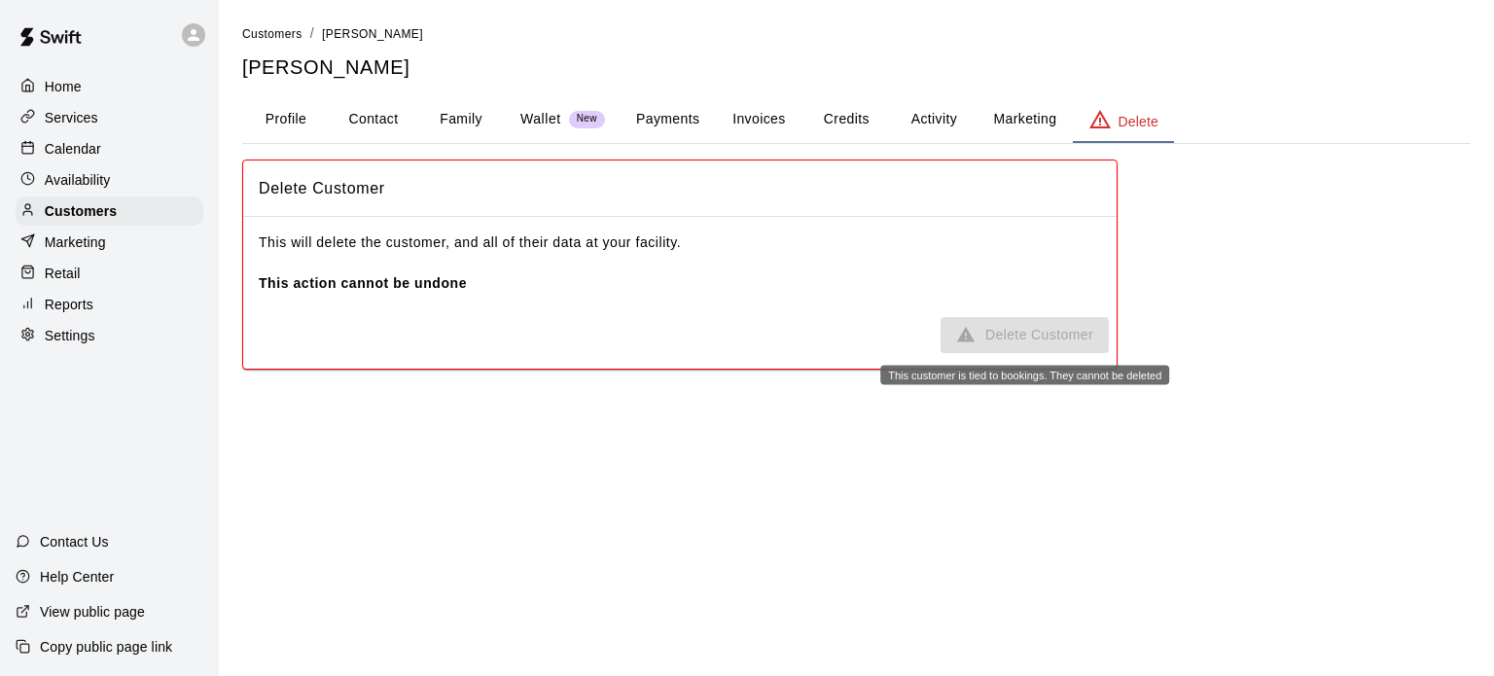
click at [985, 334] on span "Delete Customer" at bounding box center [1024, 335] width 168 height 36
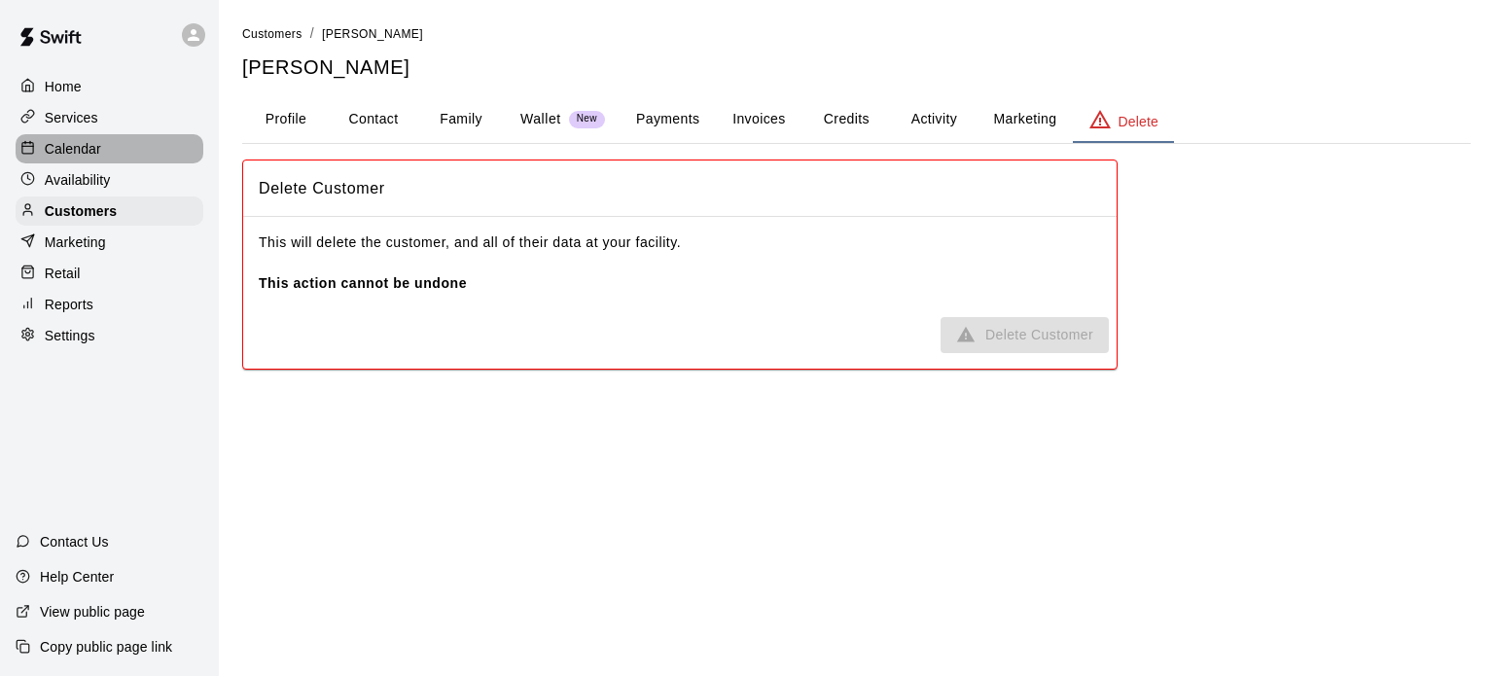
click at [85, 157] on p "Calendar" at bounding box center [73, 148] width 56 height 19
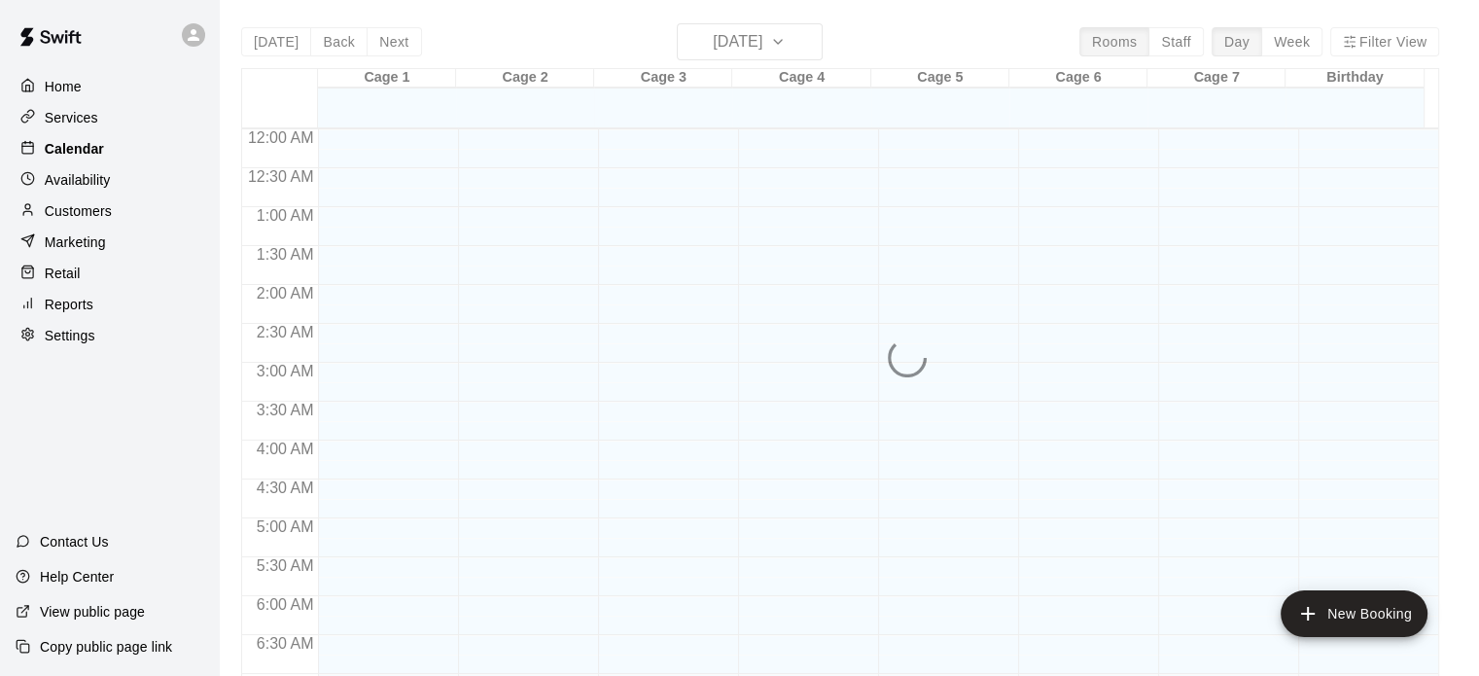
scroll to position [1238, 0]
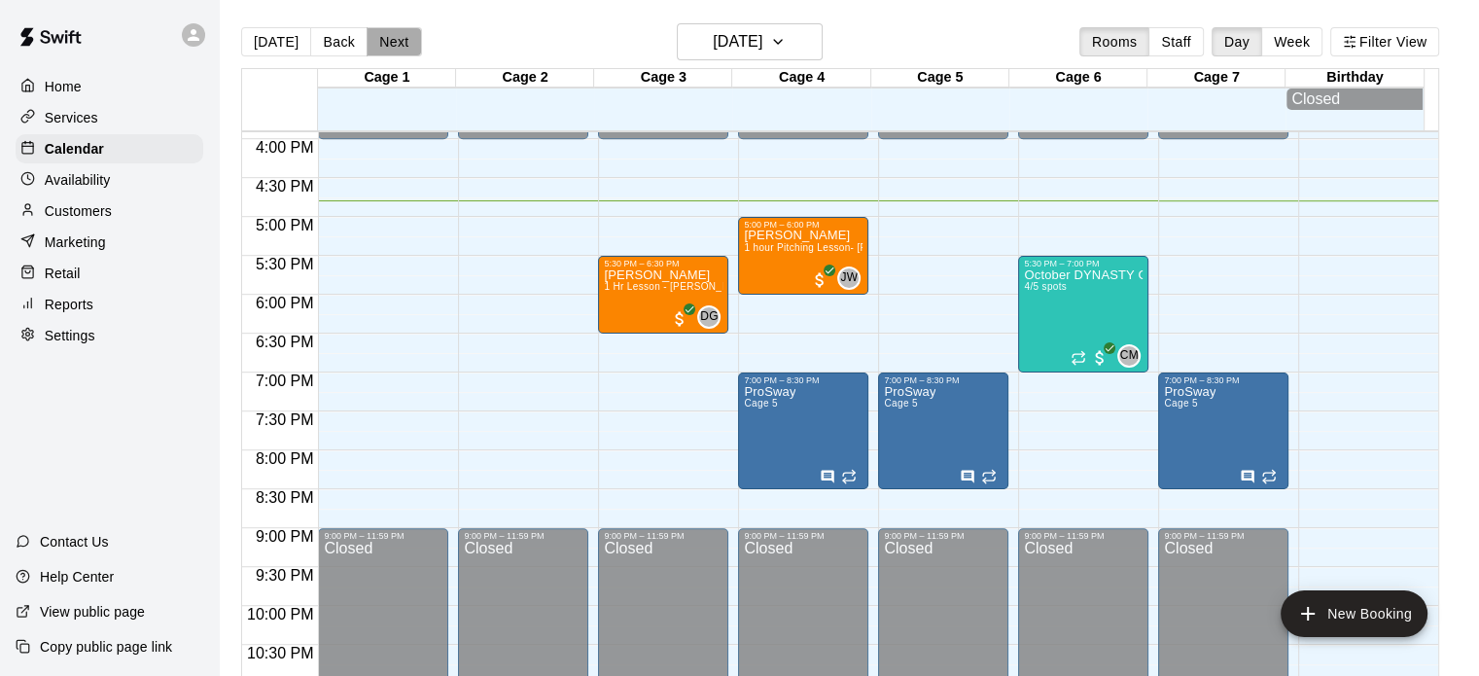
click at [397, 44] on button "Next" at bounding box center [394, 41] width 54 height 29
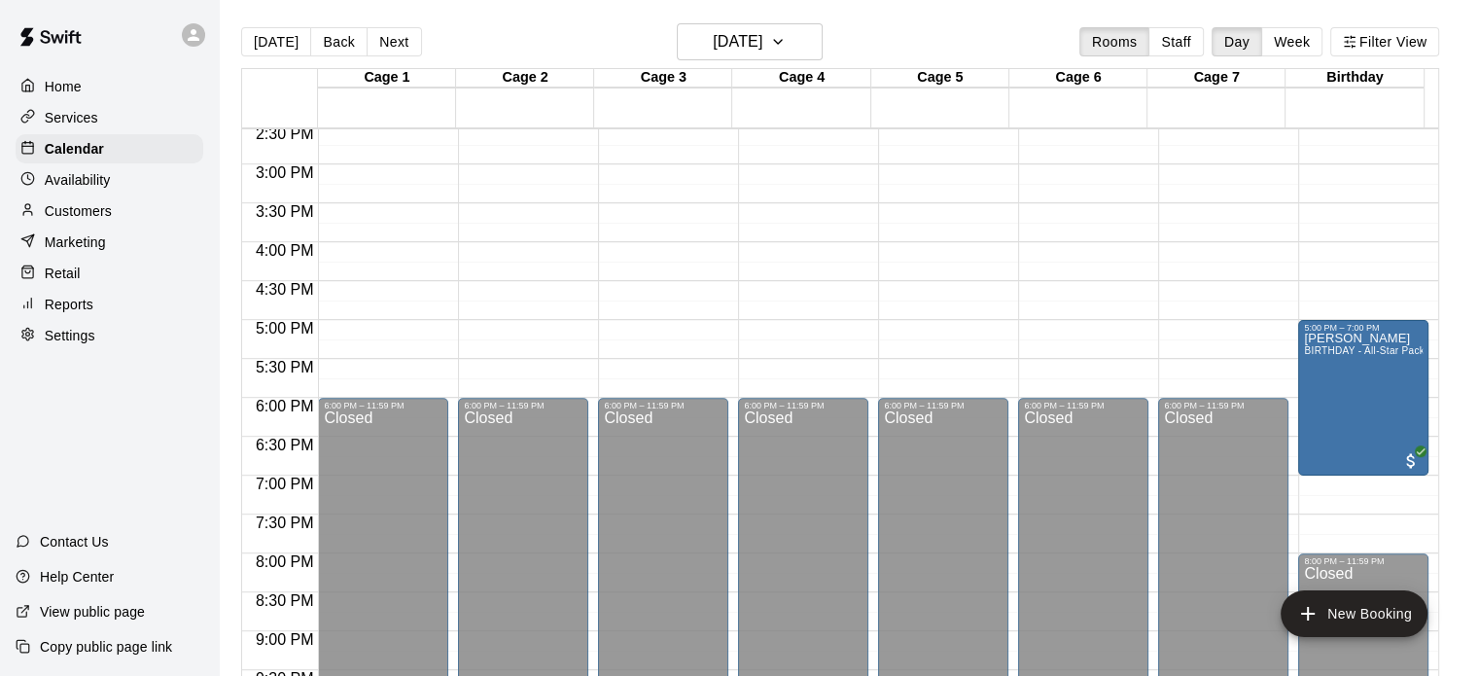
scroll to position [1133, 0]
click at [397, 45] on button "Next" at bounding box center [394, 41] width 54 height 29
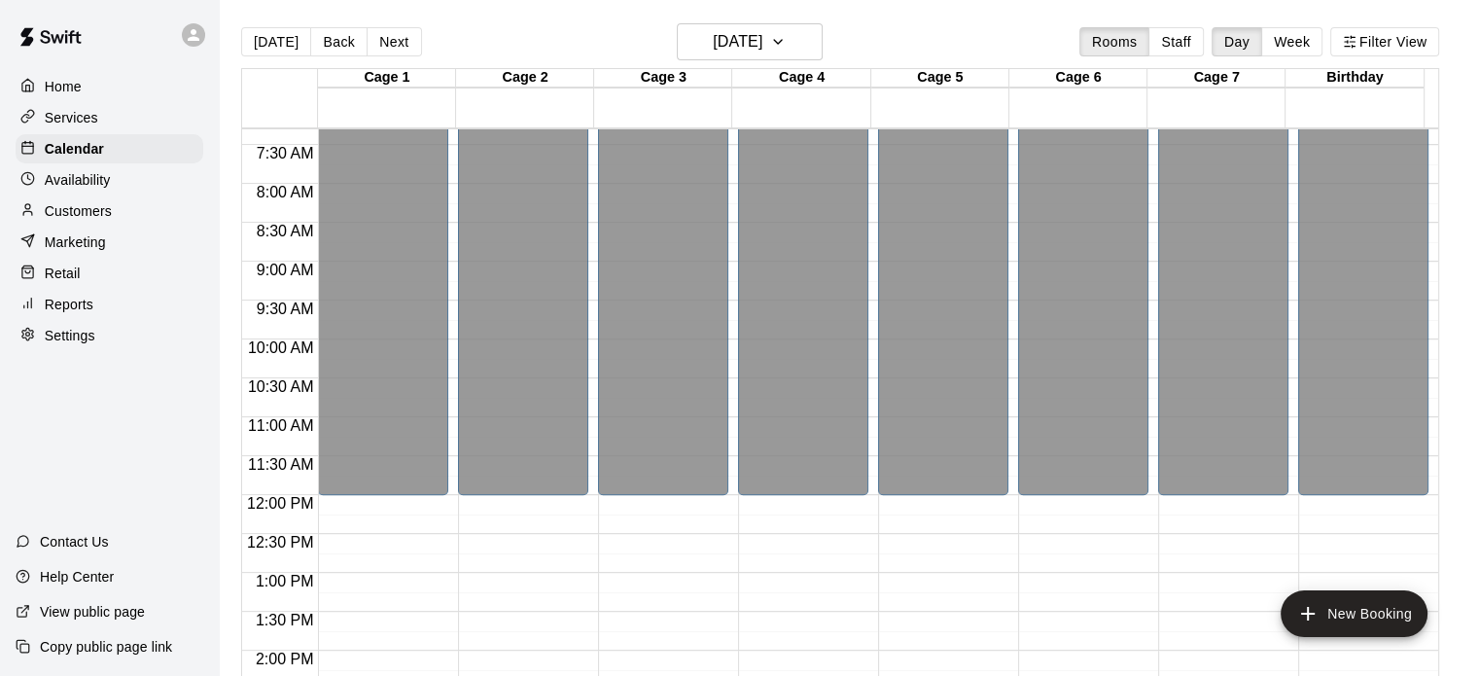
scroll to position [569, 0]
click at [404, 42] on button "Next" at bounding box center [394, 41] width 54 height 29
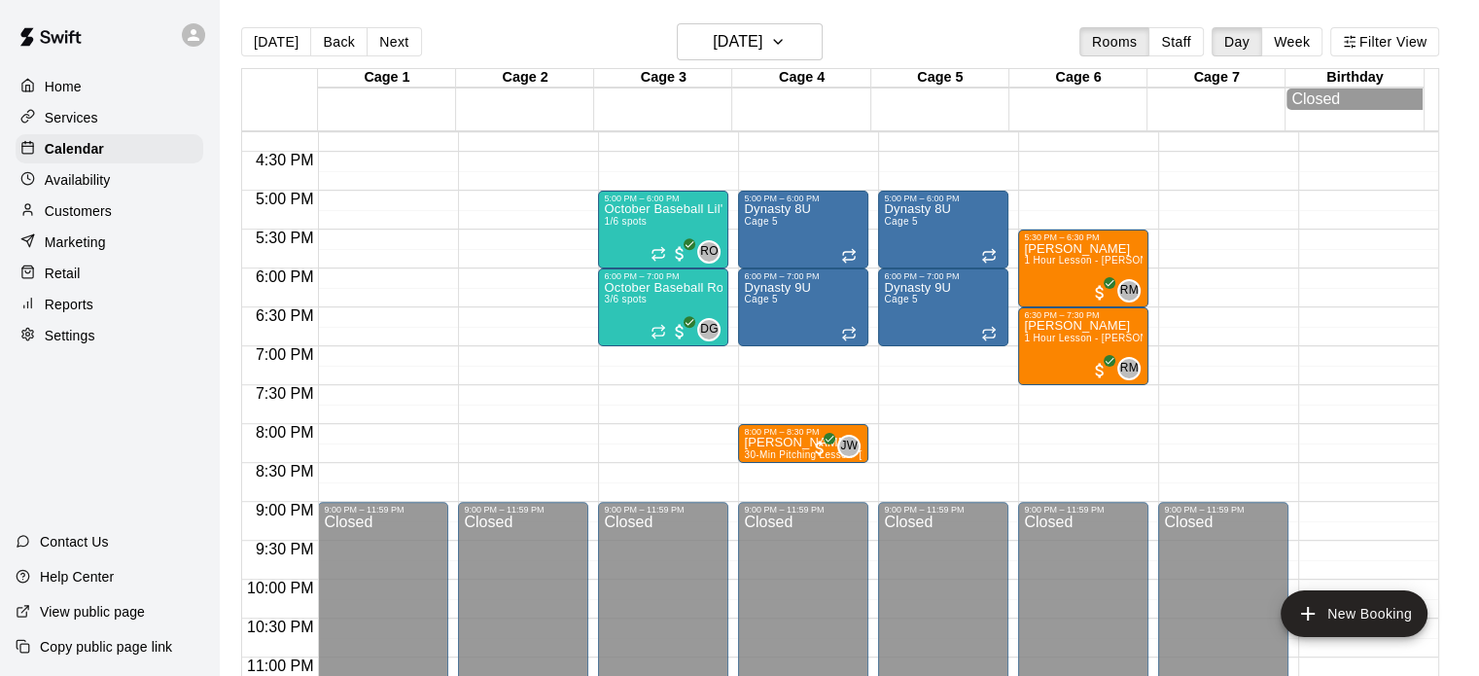
scroll to position [1260, 0]
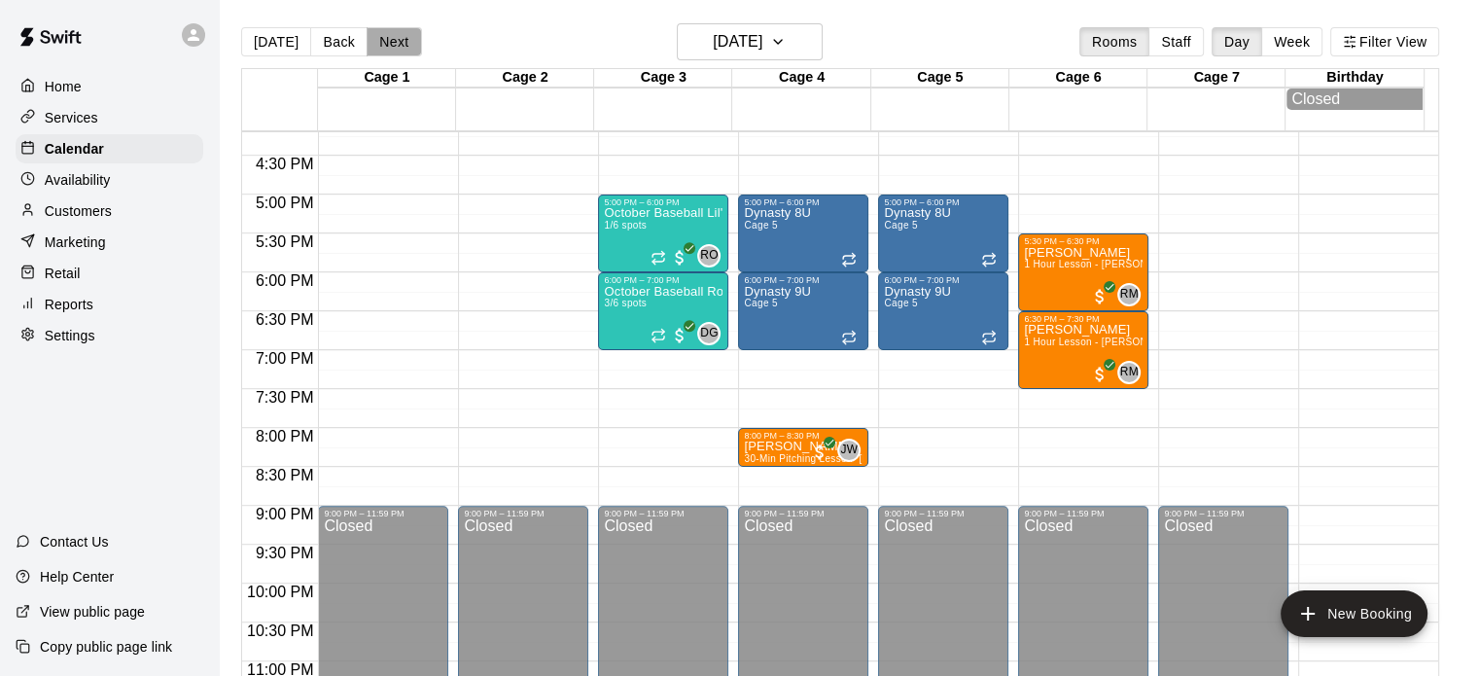
click at [384, 46] on button "Next" at bounding box center [394, 41] width 54 height 29
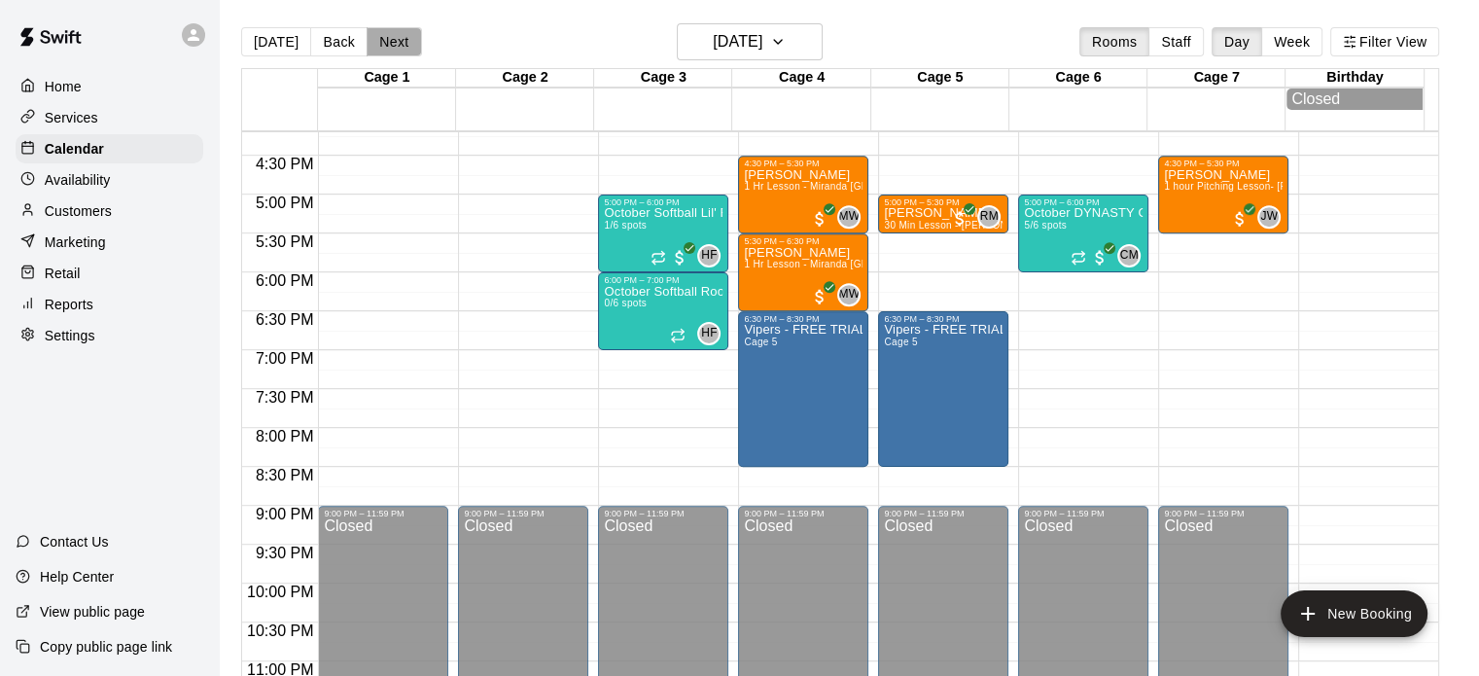
click at [390, 37] on button "Next" at bounding box center [394, 41] width 54 height 29
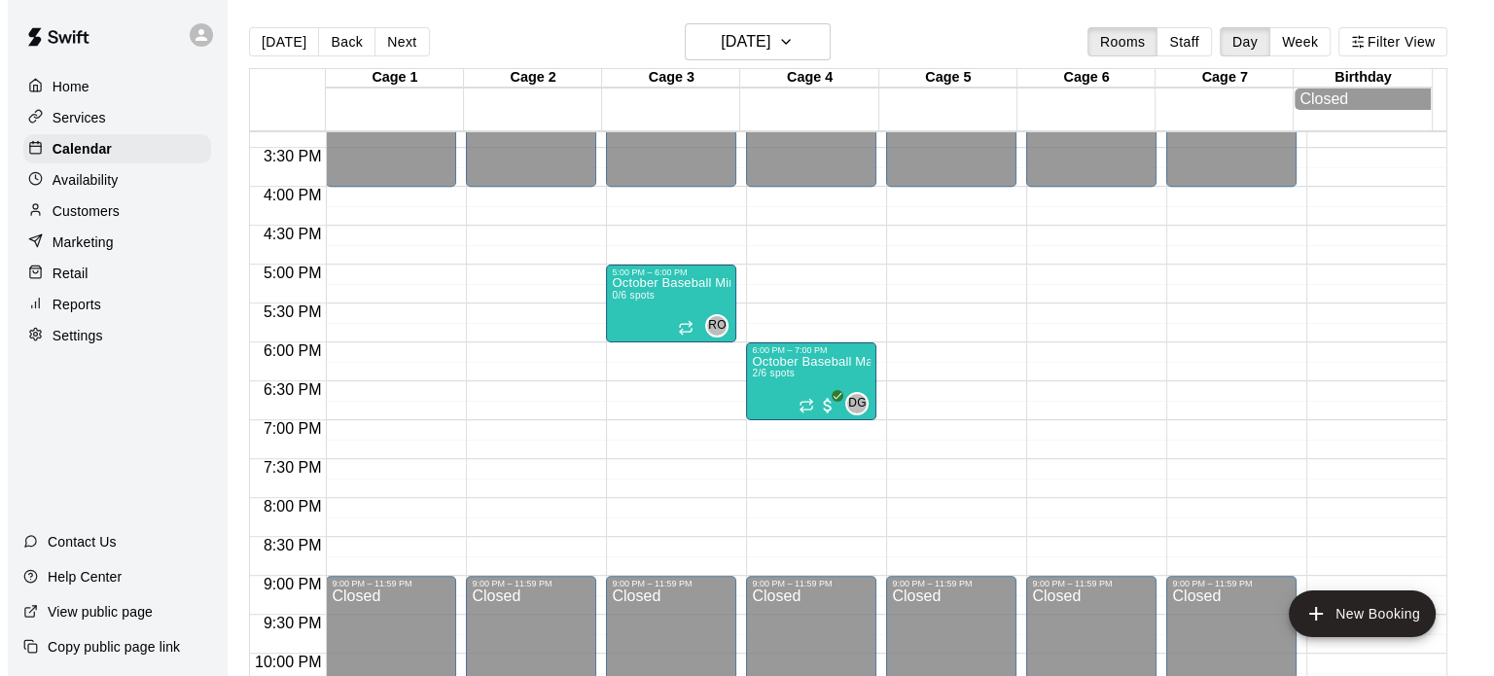
scroll to position [1225, 0]
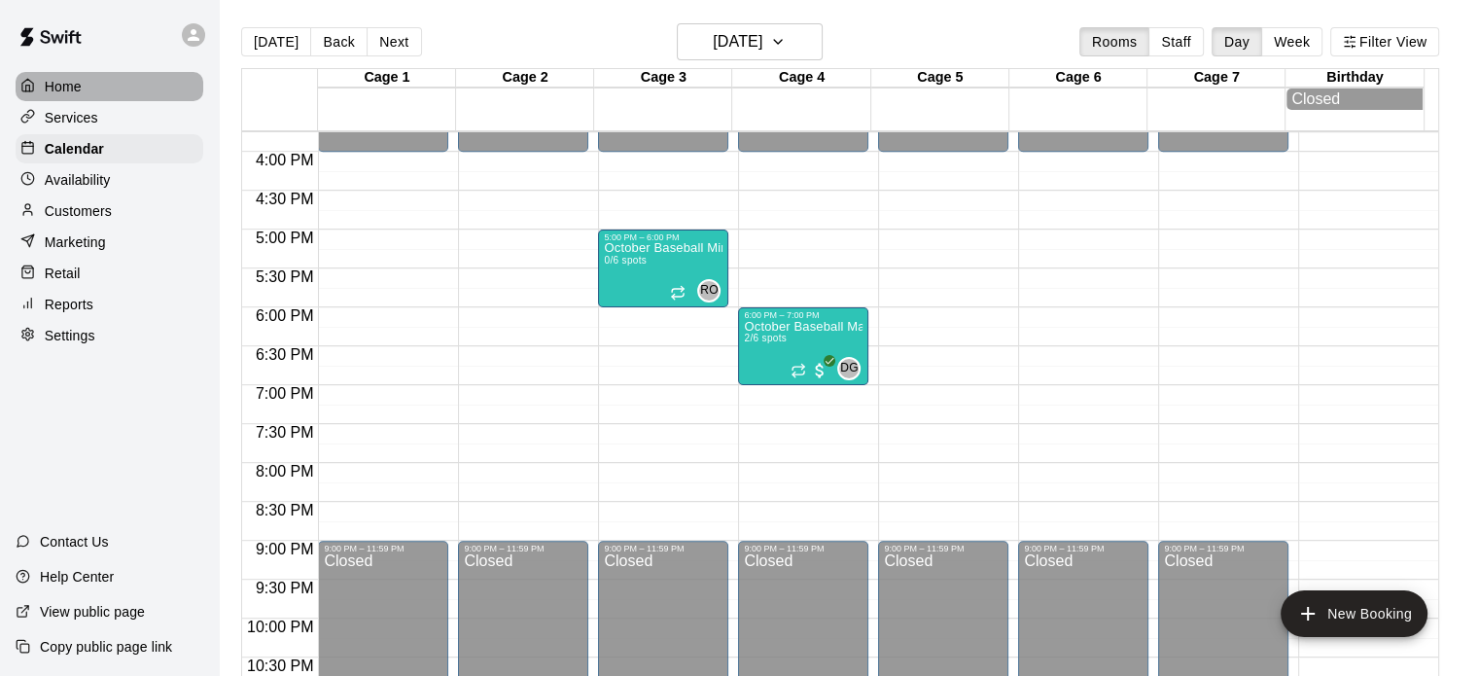
click at [101, 97] on div "Home" at bounding box center [110, 86] width 188 height 29
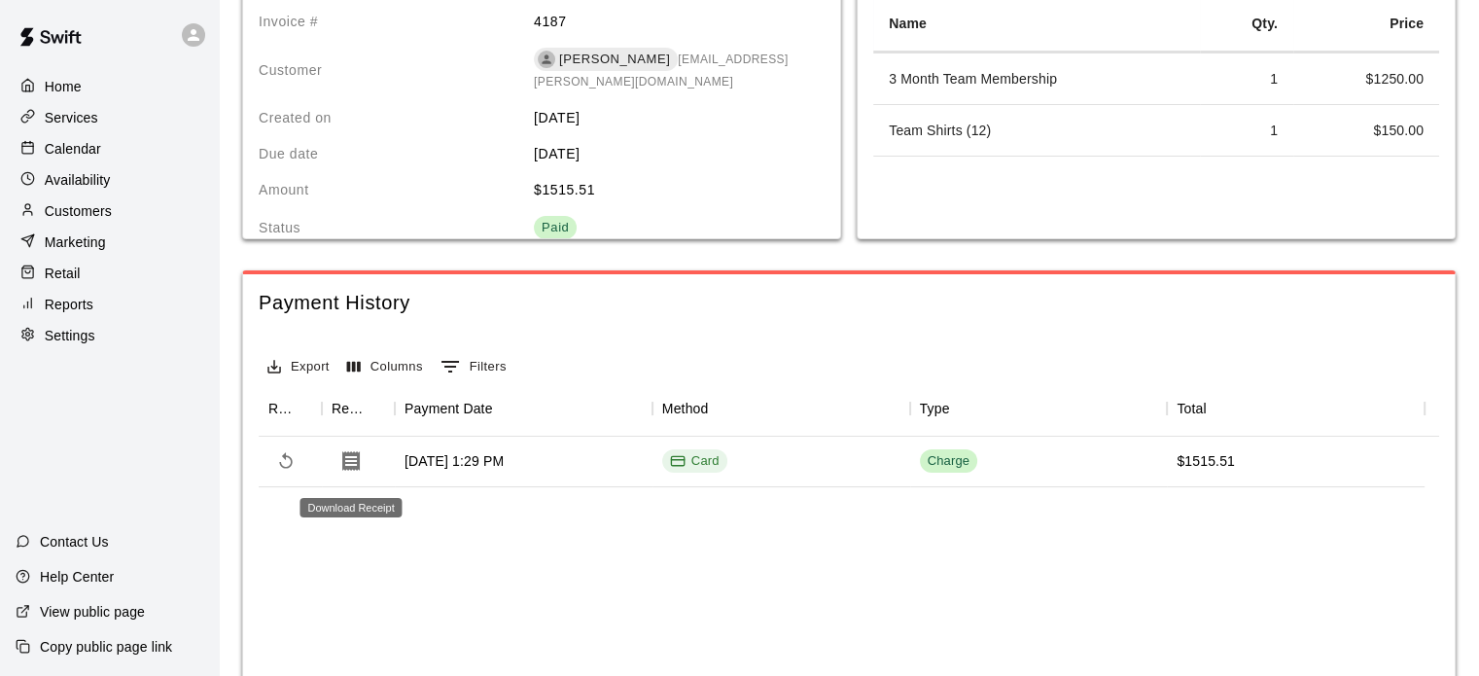
scroll to position [178, 0]
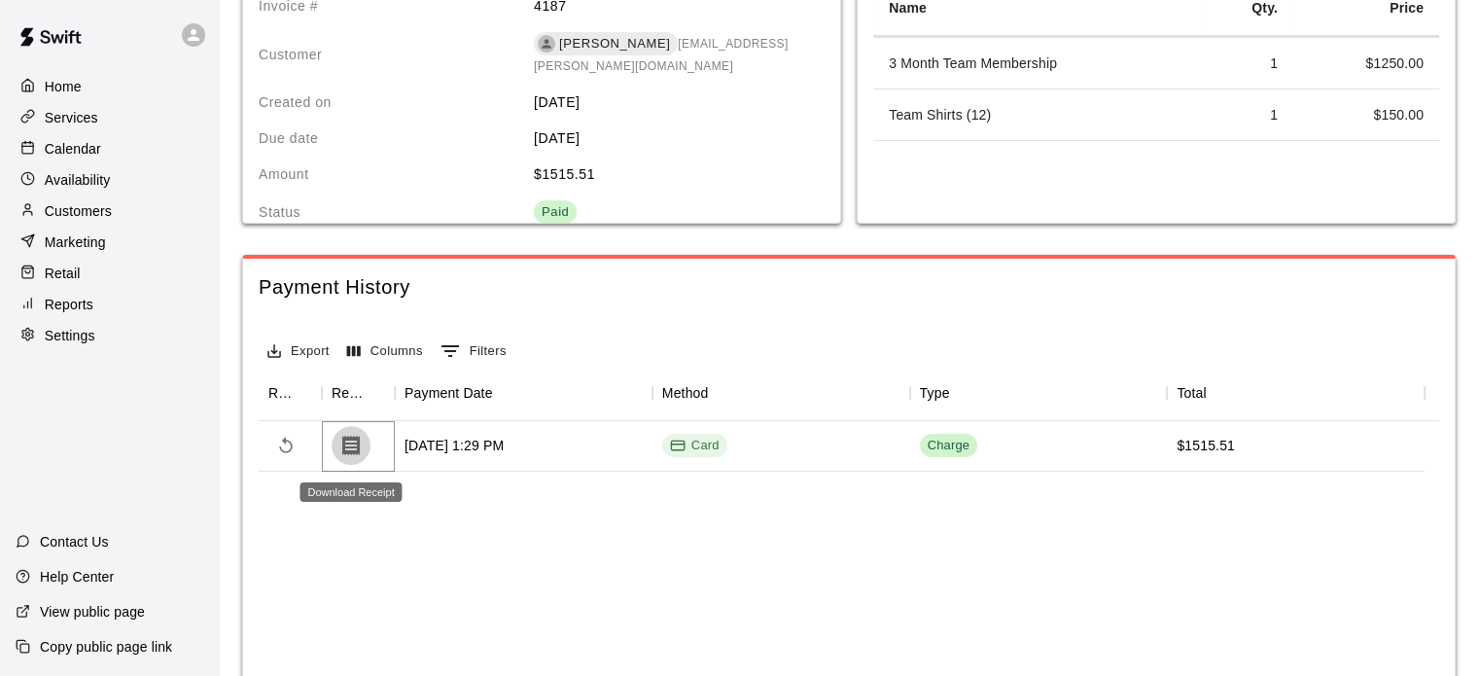
click at [345, 446] on icon "Download Receipt" at bounding box center [351, 445] width 18 height 19
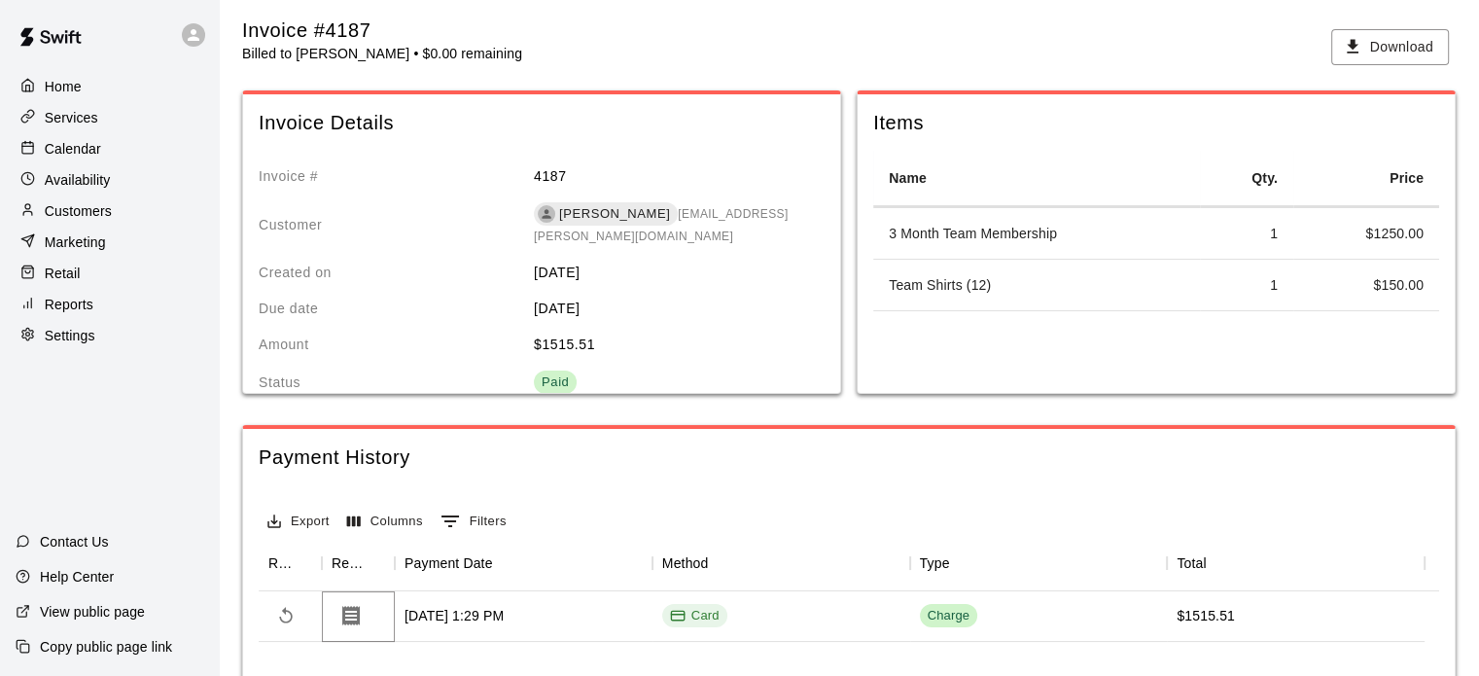
scroll to position [0, 0]
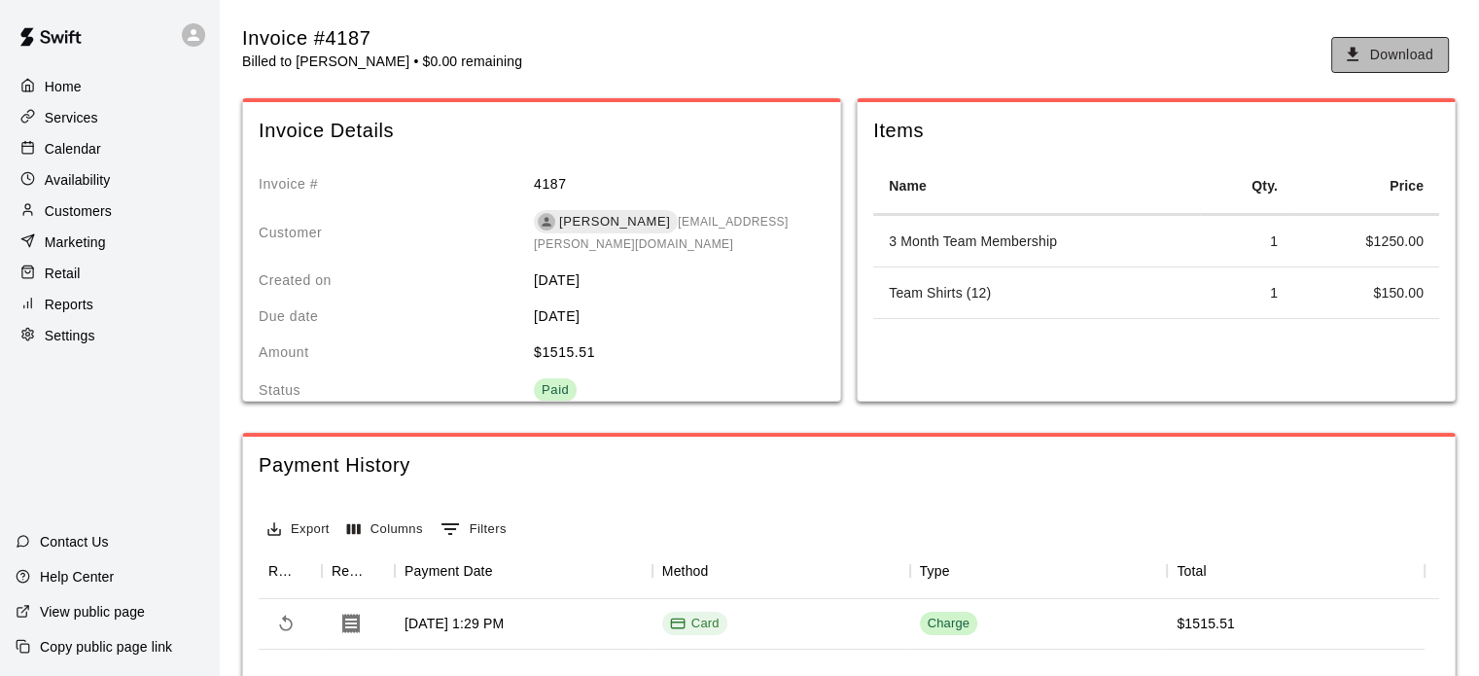
click at [1355, 48] on icon "button" at bounding box center [1352, 54] width 19 height 19
click at [97, 153] on p "Calendar" at bounding box center [73, 148] width 56 height 19
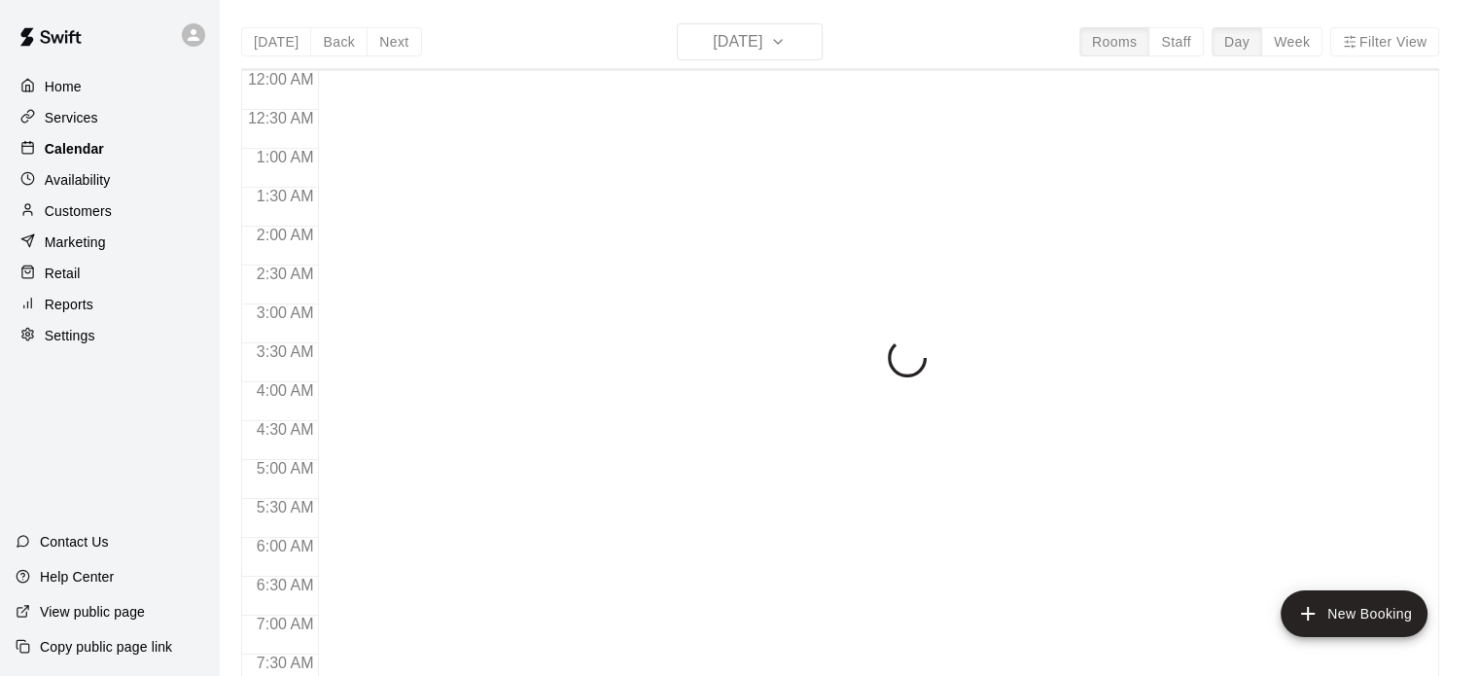
scroll to position [1238, 0]
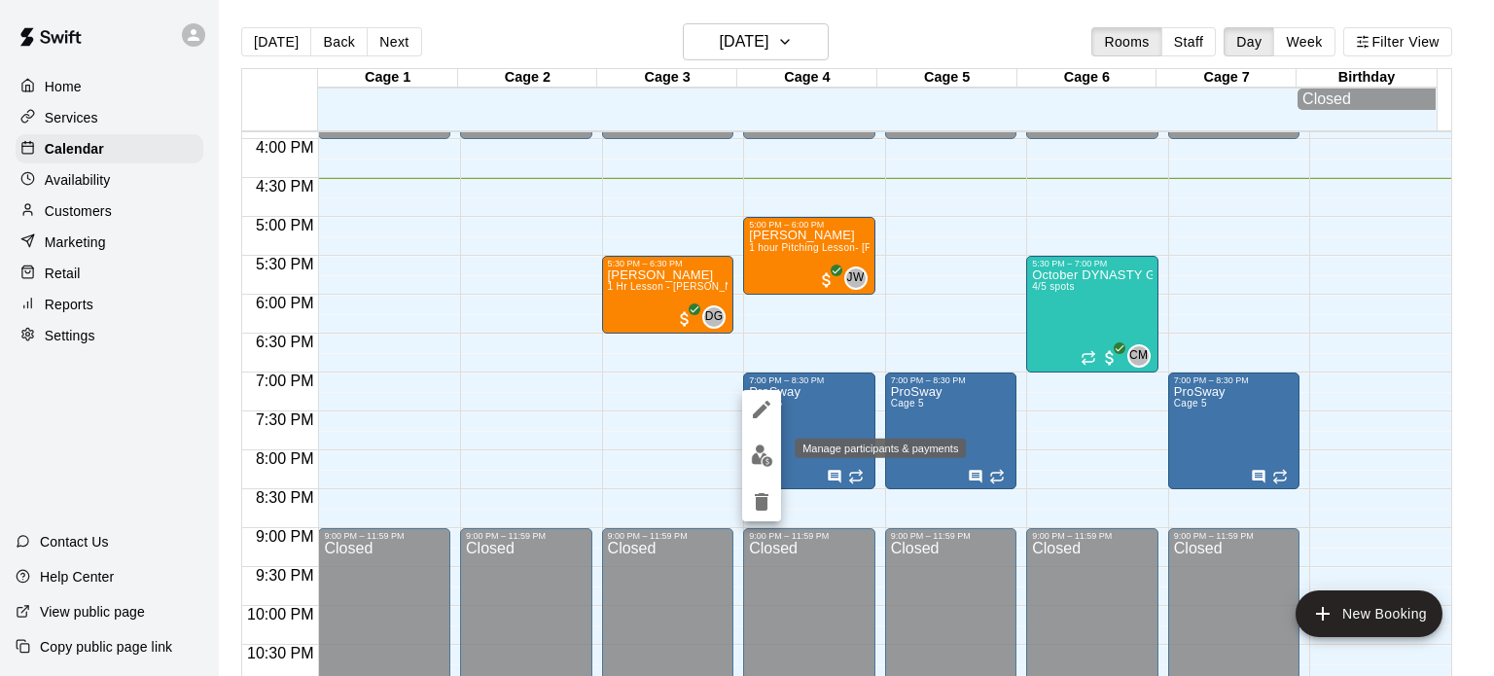
click at [758, 456] on img "edit" at bounding box center [762, 455] width 22 height 22
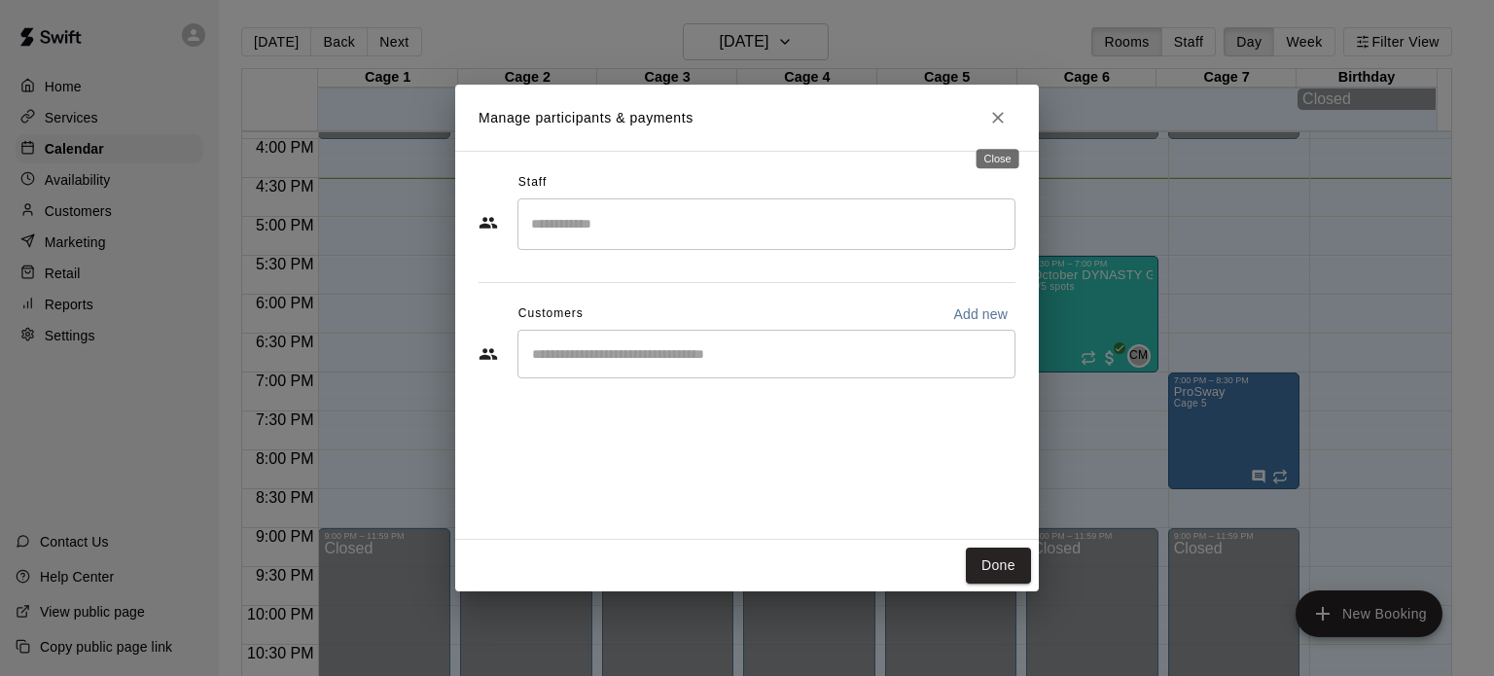
click at [1001, 123] on icon "Close" at bounding box center [997, 117] width 19 height 19
